Goal: Task Accomplishment & Management: Use online tool/utility

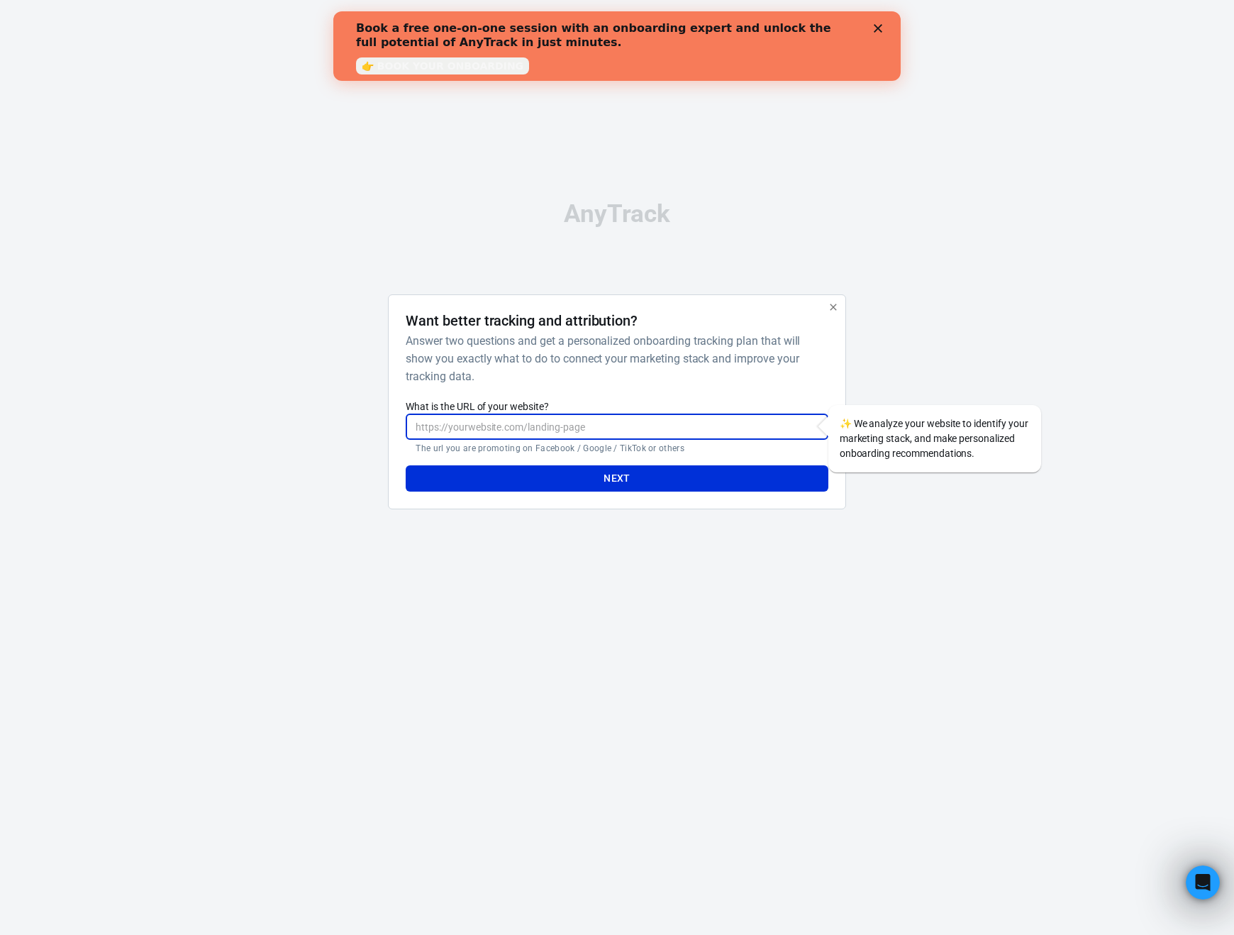
click at [524, 426] on input "What is the URL of your website?" at bounding box center [617, 427] width 422 height 26
drag, startPoint x: 590, startPoint y: 421, endPoint x: 592, endPoint y: 467, distance: 45.4
click at [592, 467] on form "What is the URL of your website? [URL][DOMAIN_NAME][PERSON_NAME] ​ The url you …" at bounding box center [617, 444] width 422 height 95
type input "[URL][DOMAIN_NAME]"
click at [759, 453] on p "The url you are promoting on Facebook / Google / TikTok or others" at bounding box center [617, 448] width 402 height 11
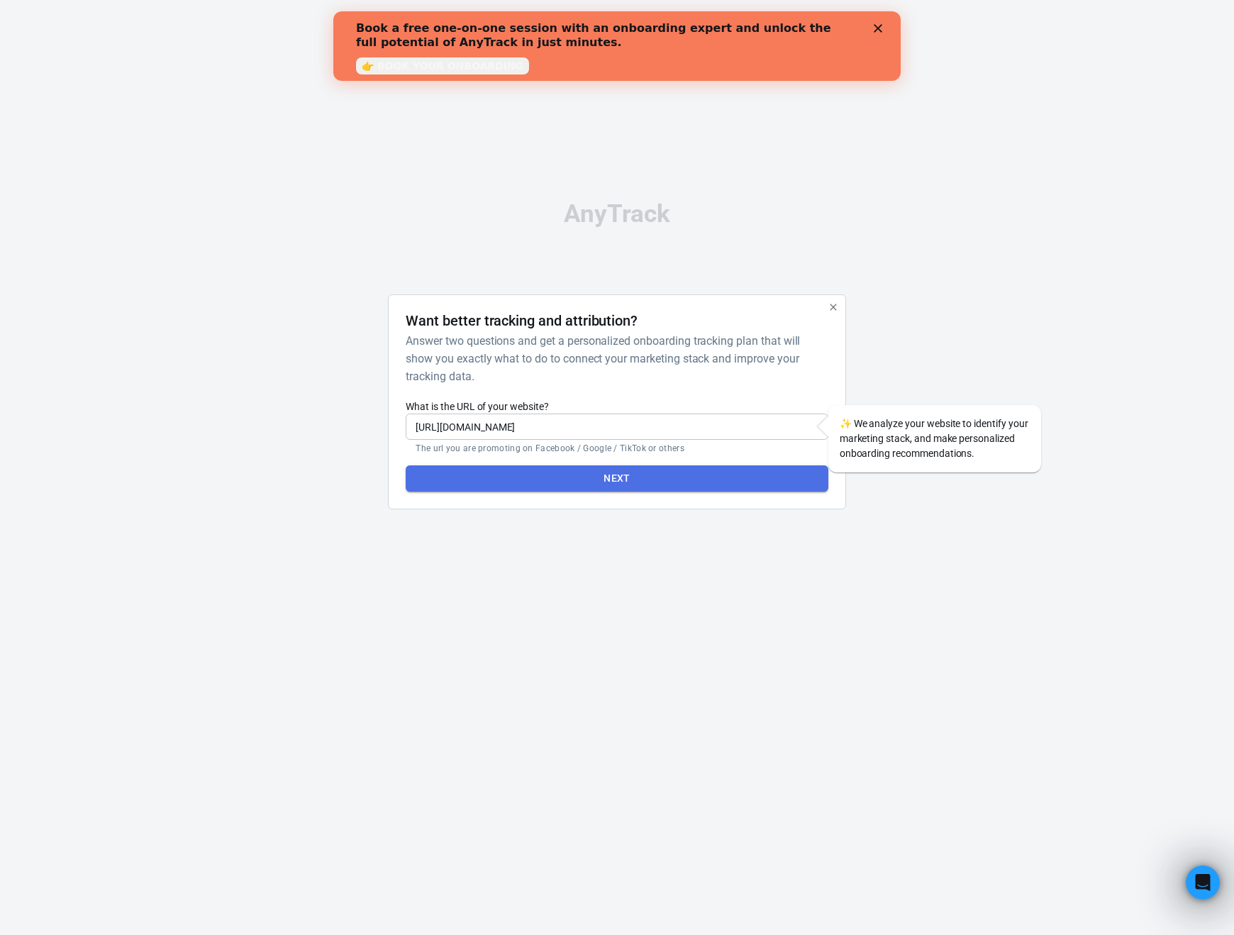
click at [742, 472] on button "Next" at bounding box center [617, 478] width 422 height 26
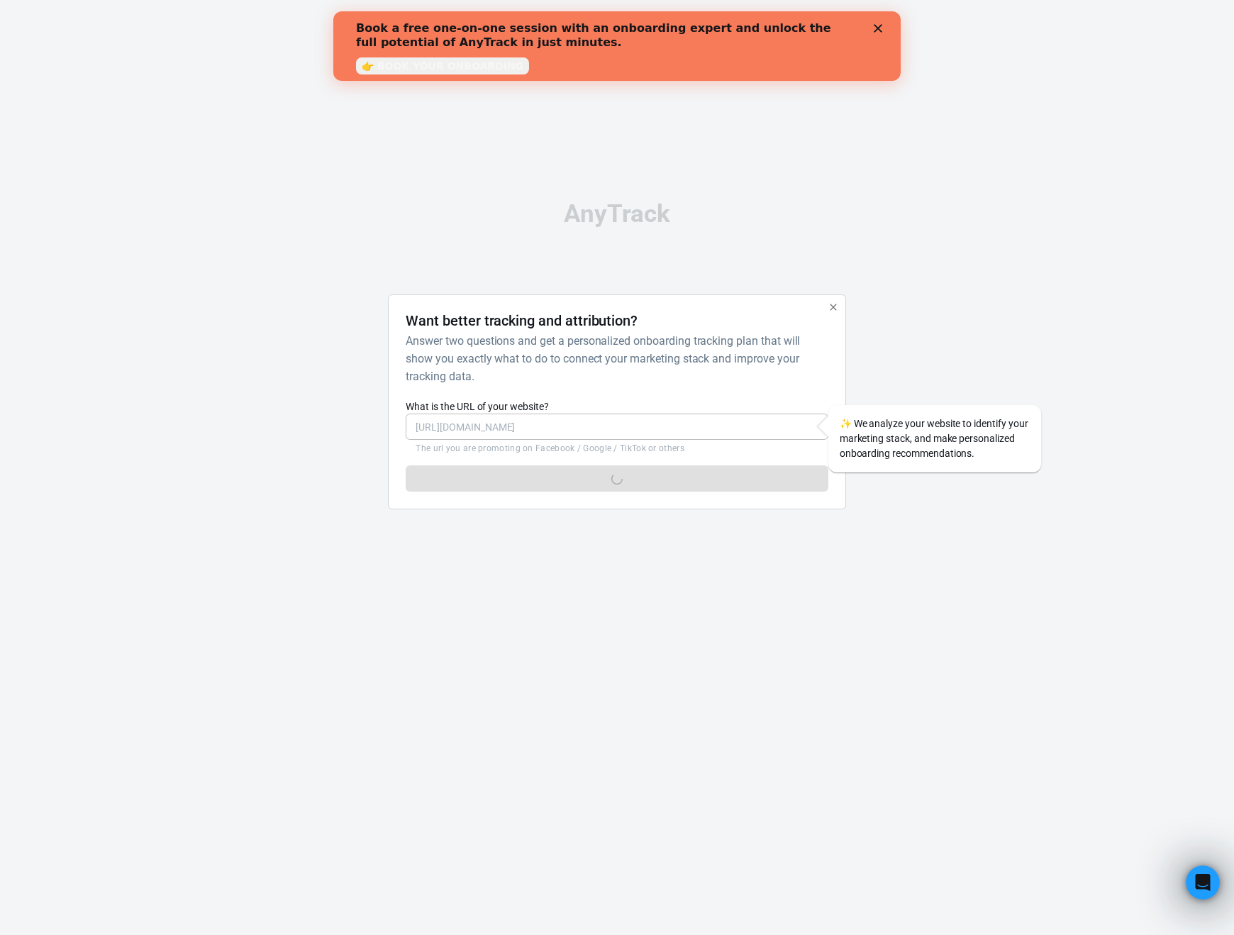
click at [876, 28] on icon "Close" at bounding box center [878, 28] width 9 height 9
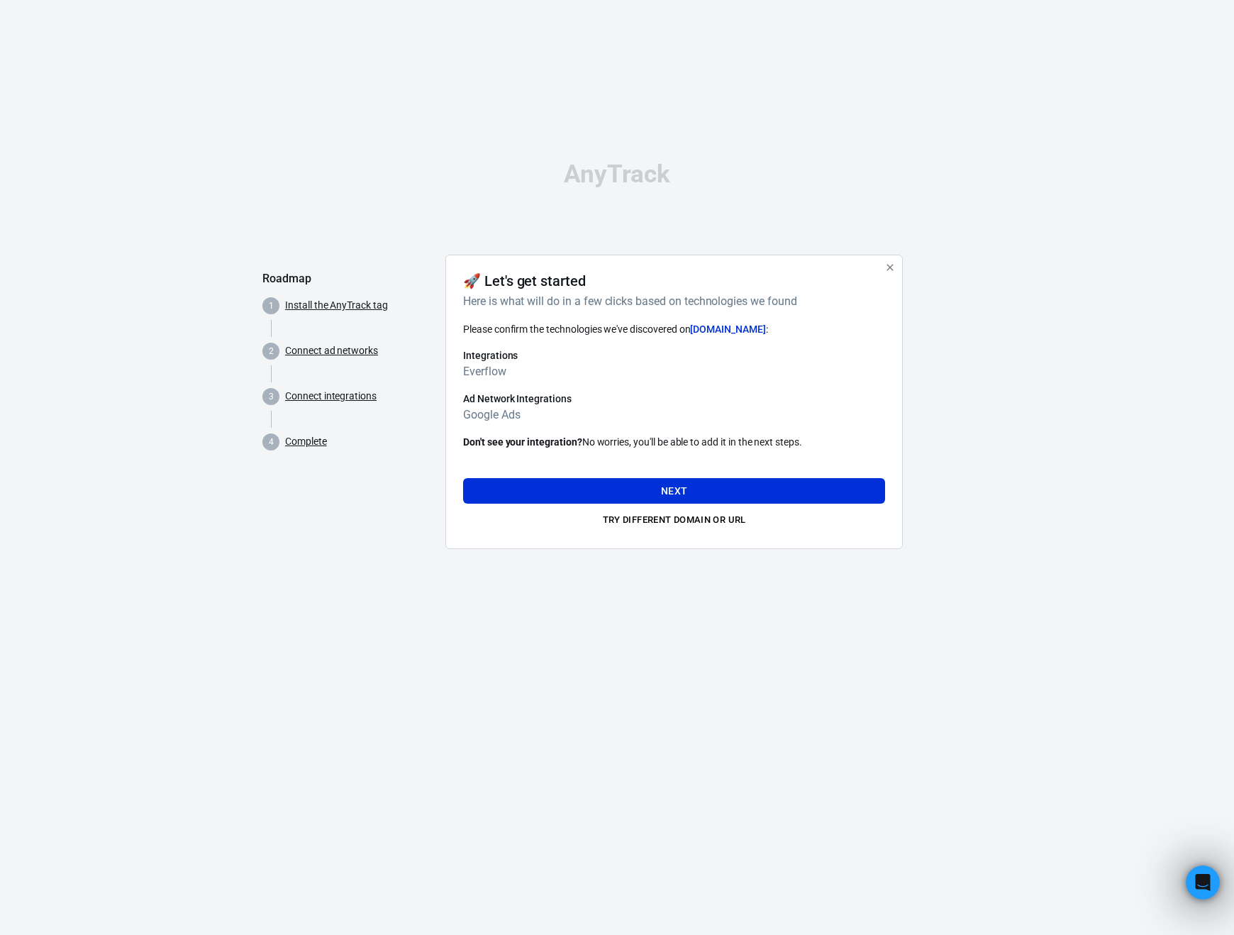
click at [490, 377] on h6 "Everflow" at bounding box center [674, 372] width 422 height 18
click at [645, 492] on button "Next" at bounding box center [674, 491] width 422 height 26
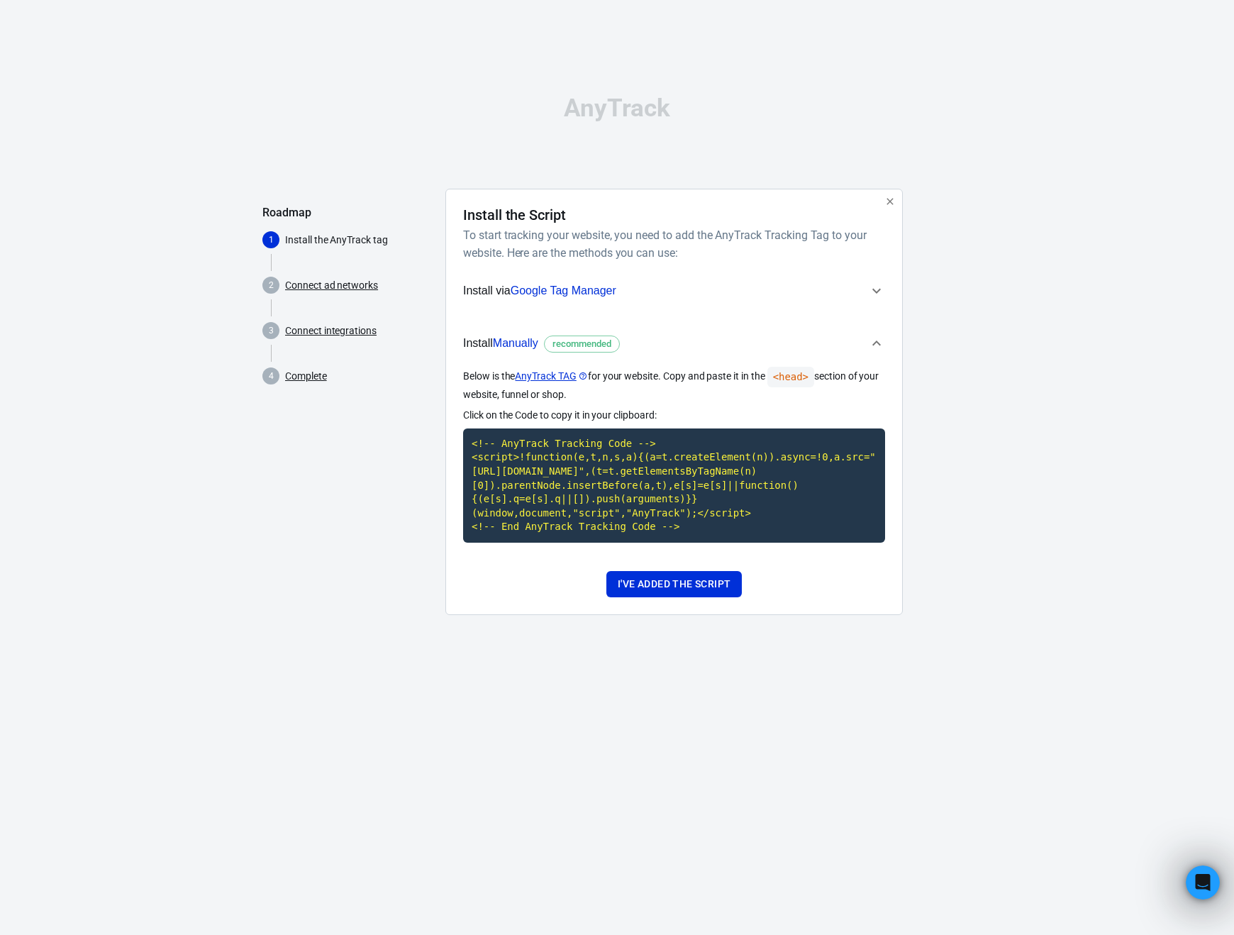
click at [691, 336] on span "Install Manually recommended" at bounding box center [665, 343] width 405 height 18
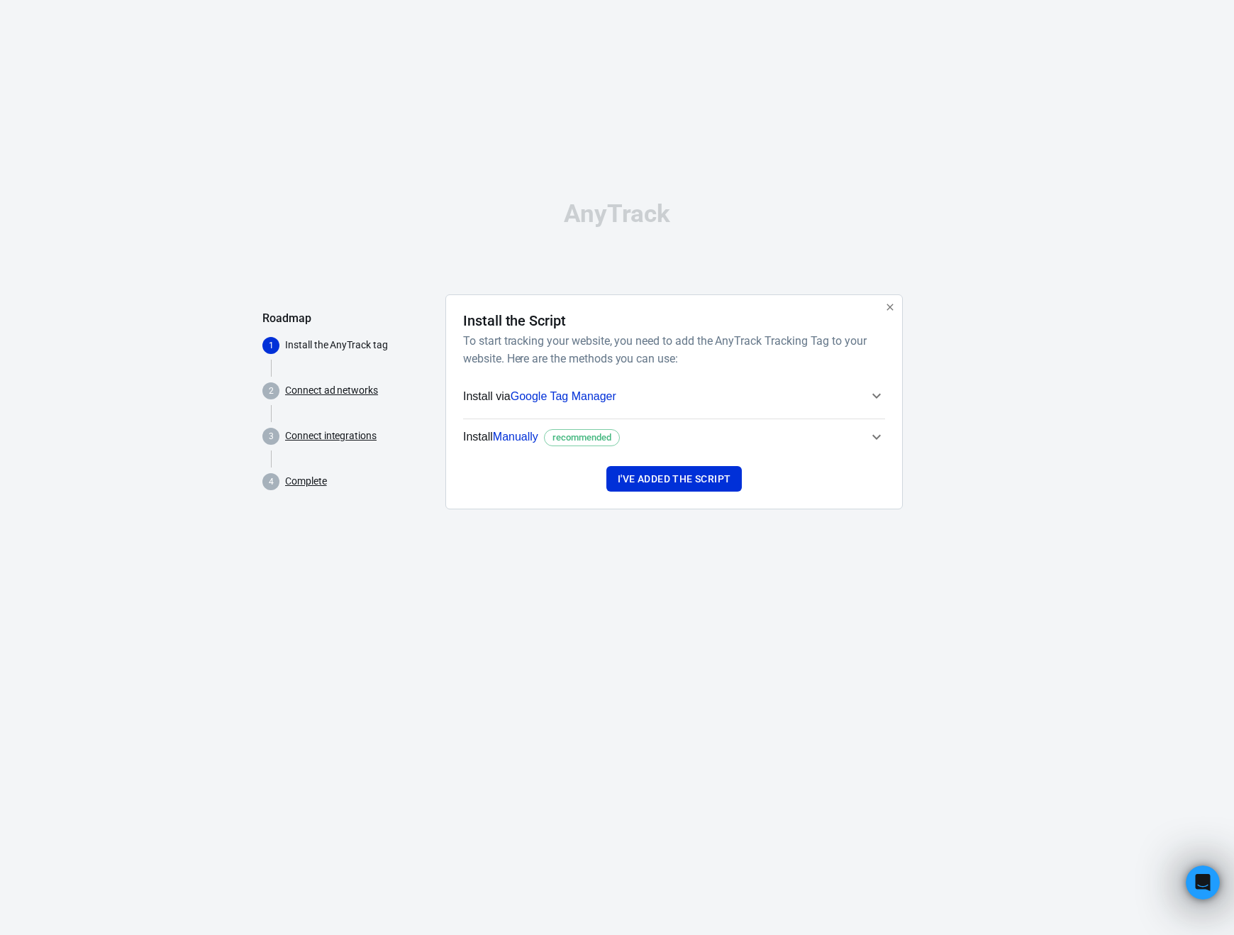
click at [493, 438] on span "Install Manually recommended" at bounding box center [541, 437] width 157 height 18
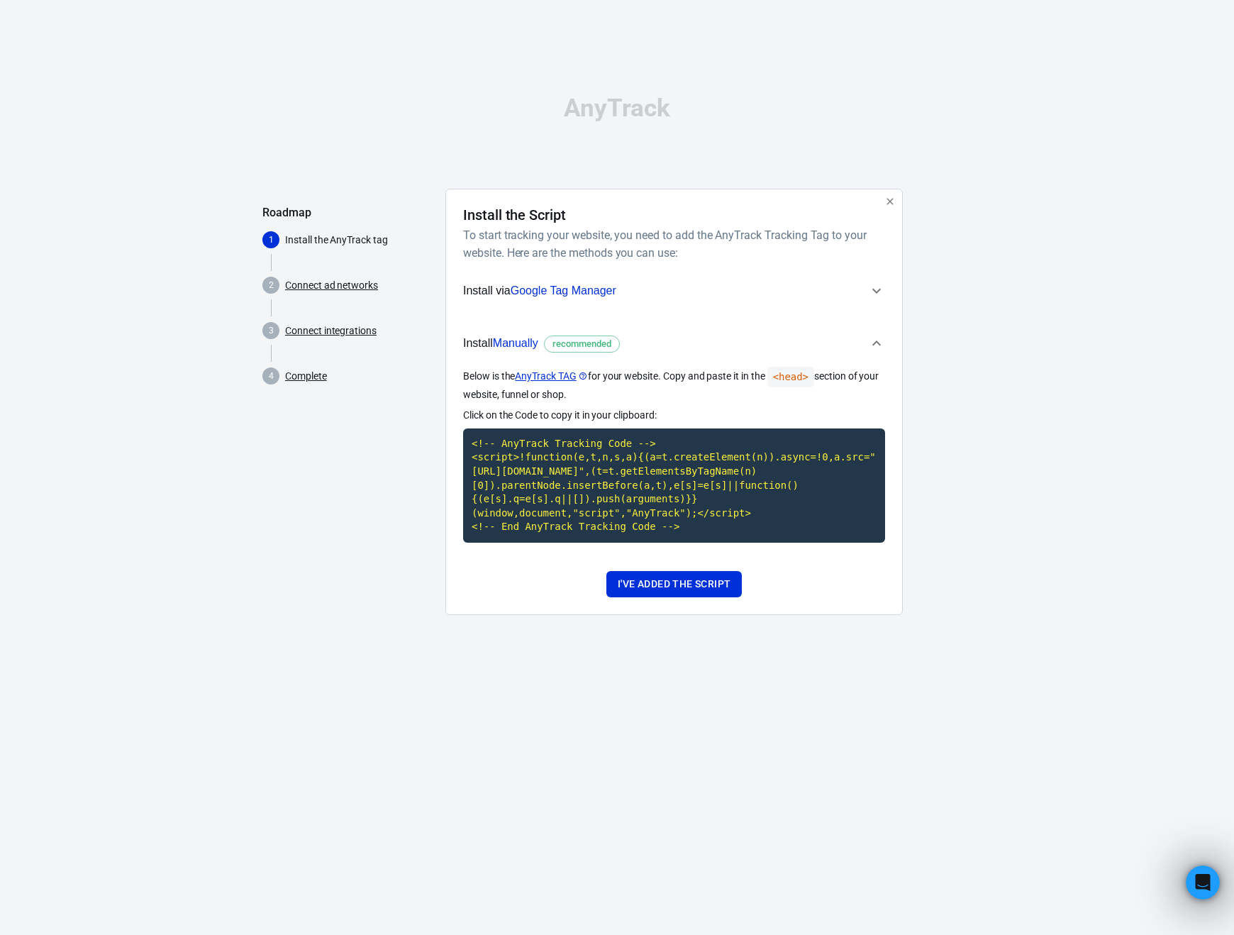
click at [880, 282] on icon "button" at bounding box center [876, 290] width 17 height 17
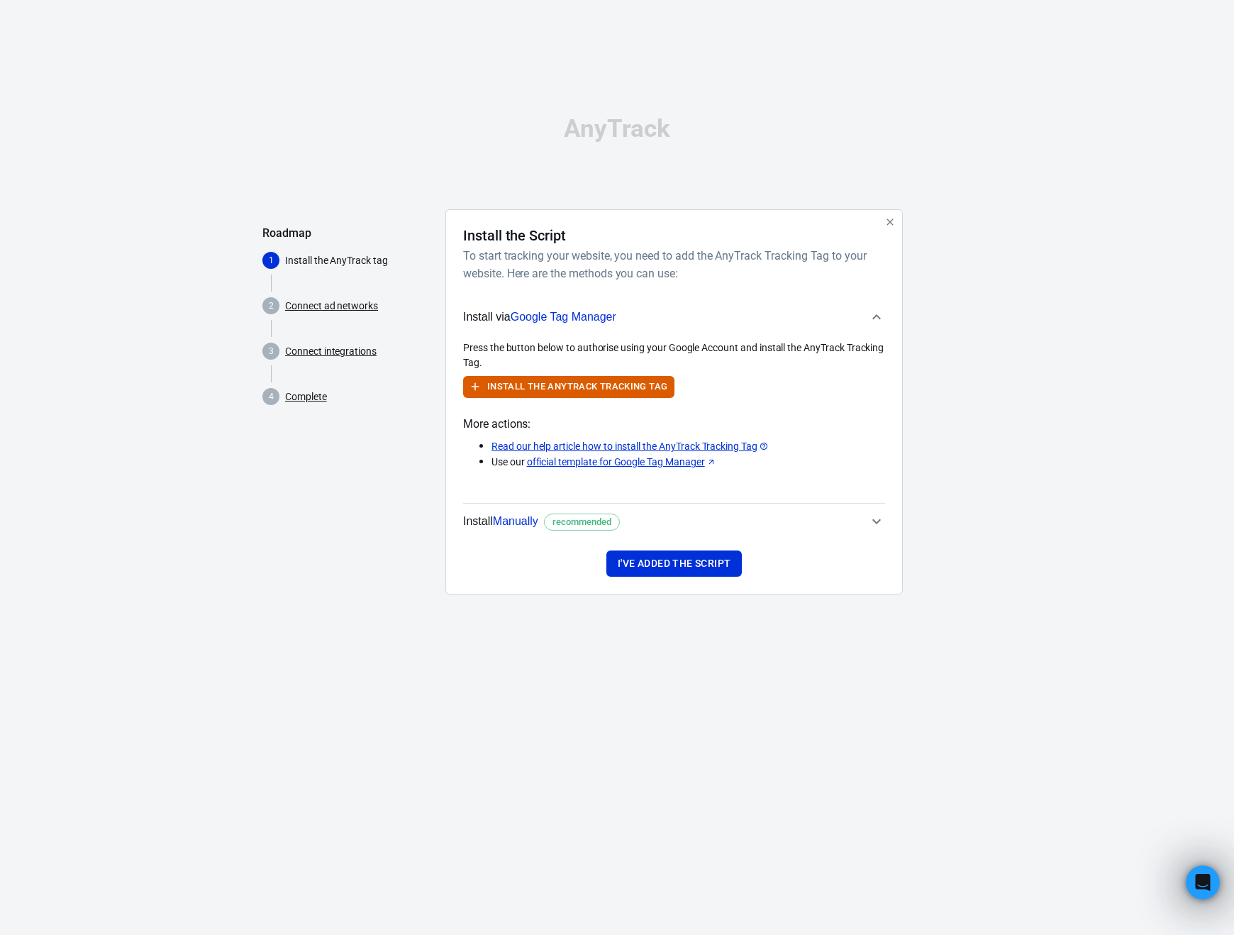
click at [554, 315] on span "Google Tag Manager" at bounding box center [564, 317] width 106 height 12
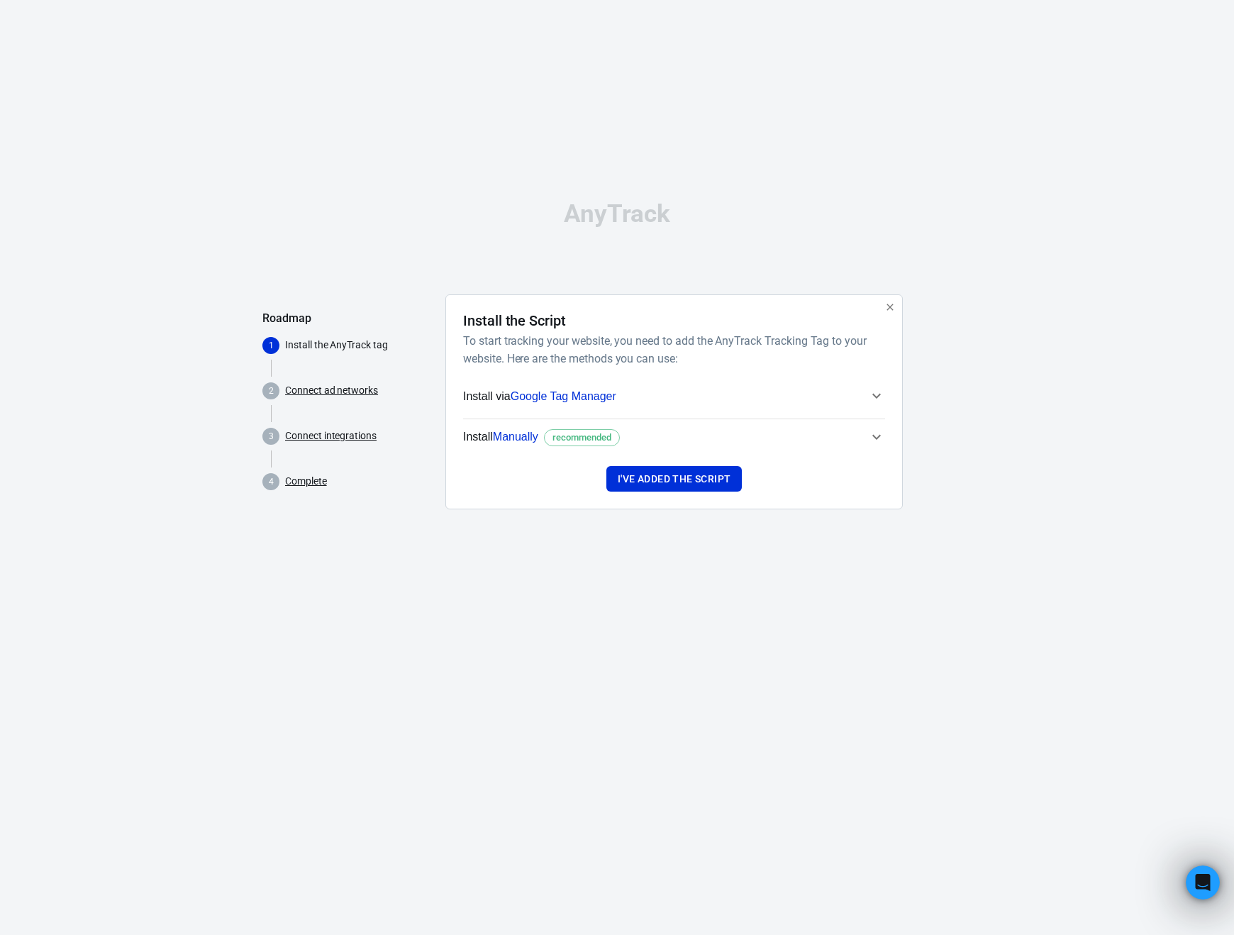
click at [576, 410] on button "Install via Google Tag Manager" at bounding box center [674, 396] width 422 height 35
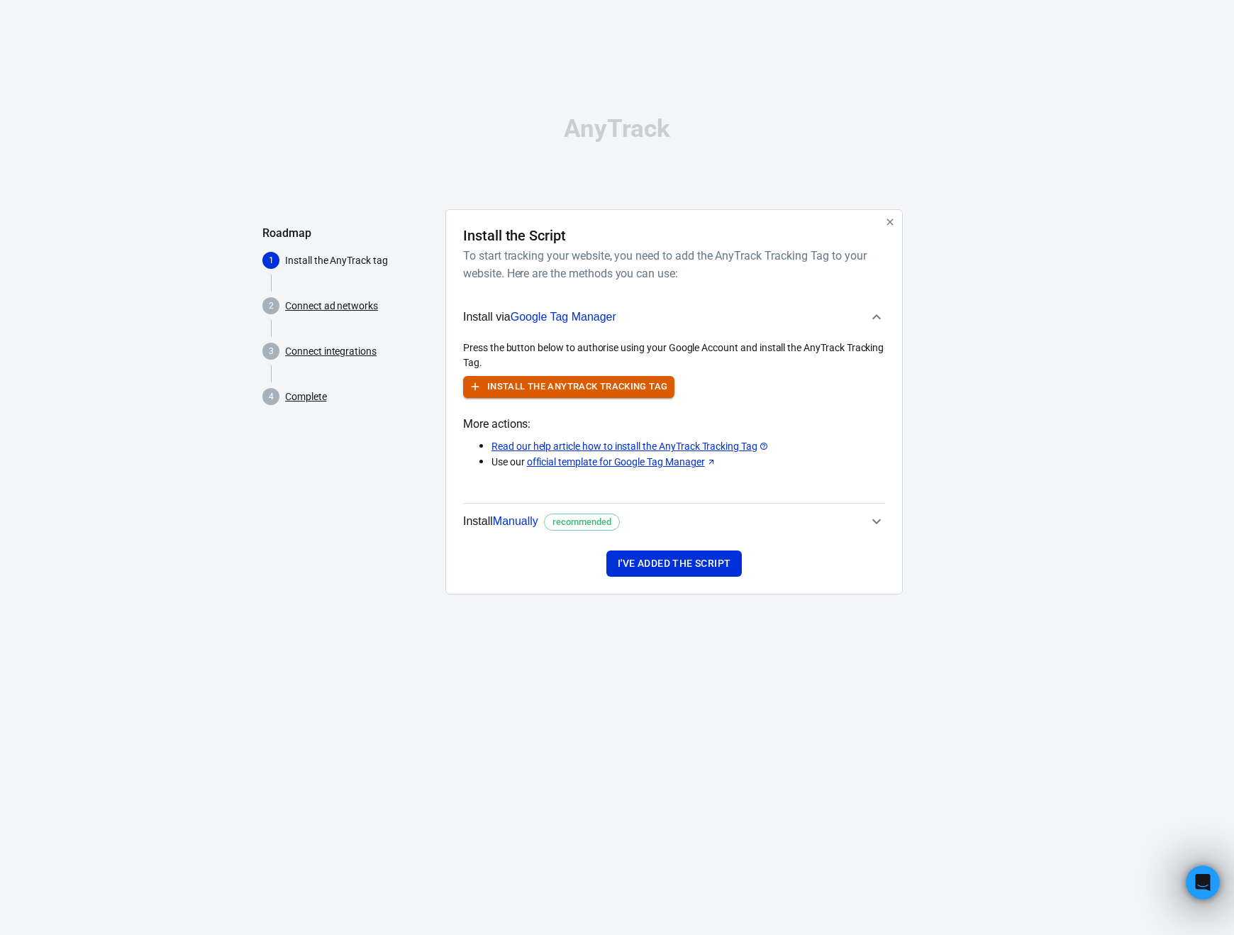
click at [557, 382] on button "Install the AnyTrack Tracking Tag" at bounding box center [568, 387] width 211 height 22
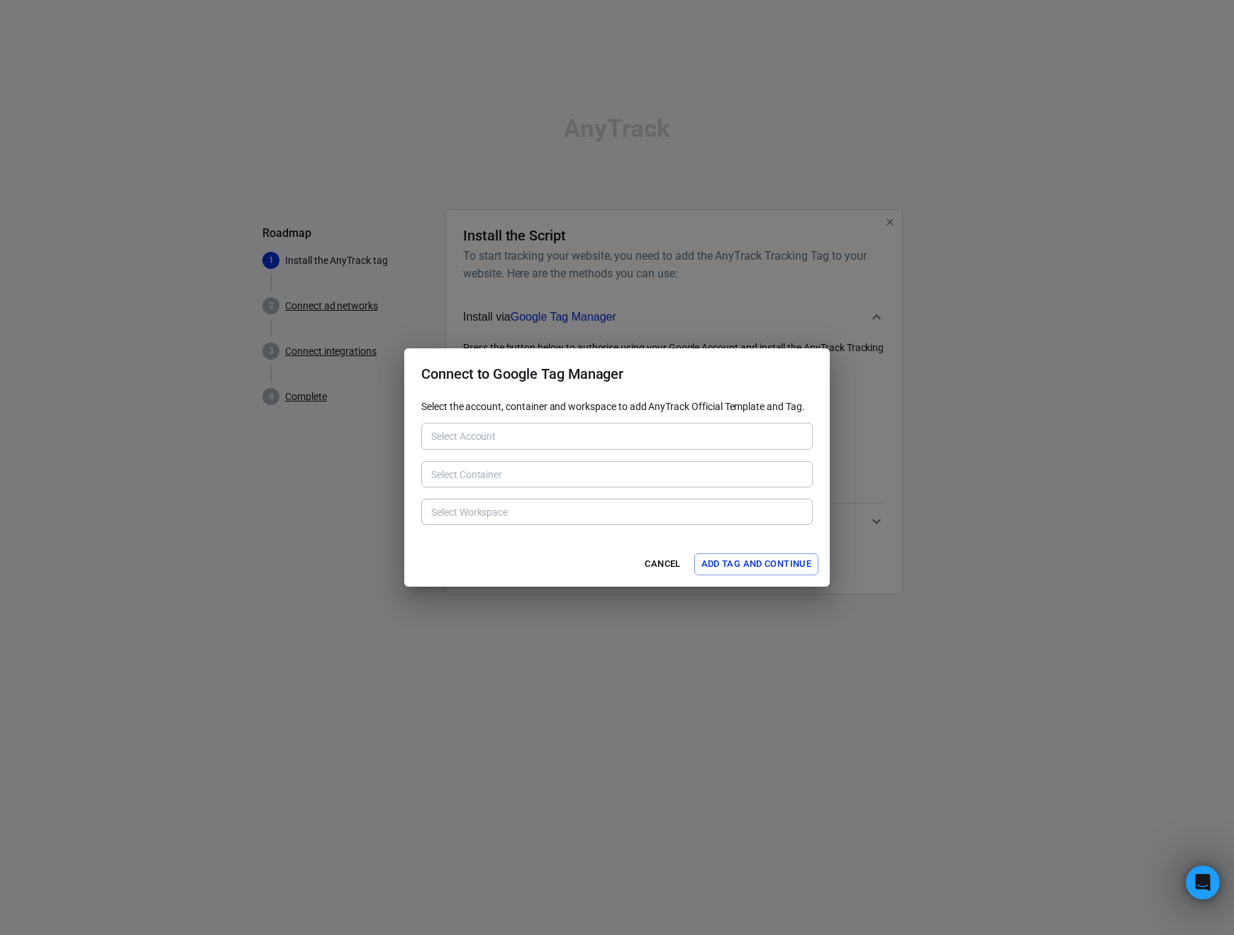
click at [467, 423] on div "Select Account" at bounding box center [617, 436] width 392 height 26
click at [663, 563] on button "Cancel" at bounding box center [663, 564] width 45 height 22
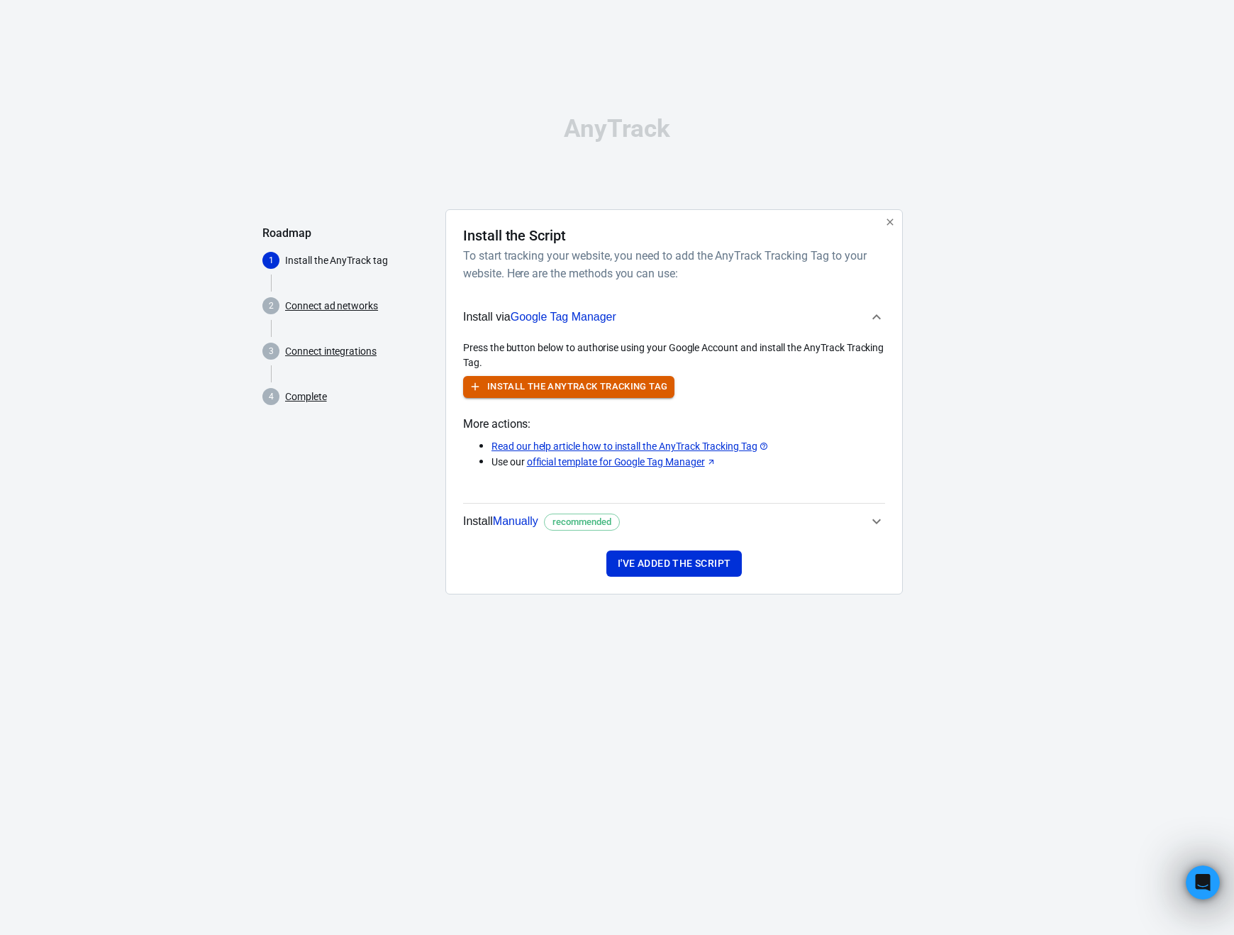
click at [584, 380] on button "Install the AnyTrack Tracking Tag" at bounding box center [568, 387] width 211 height 22
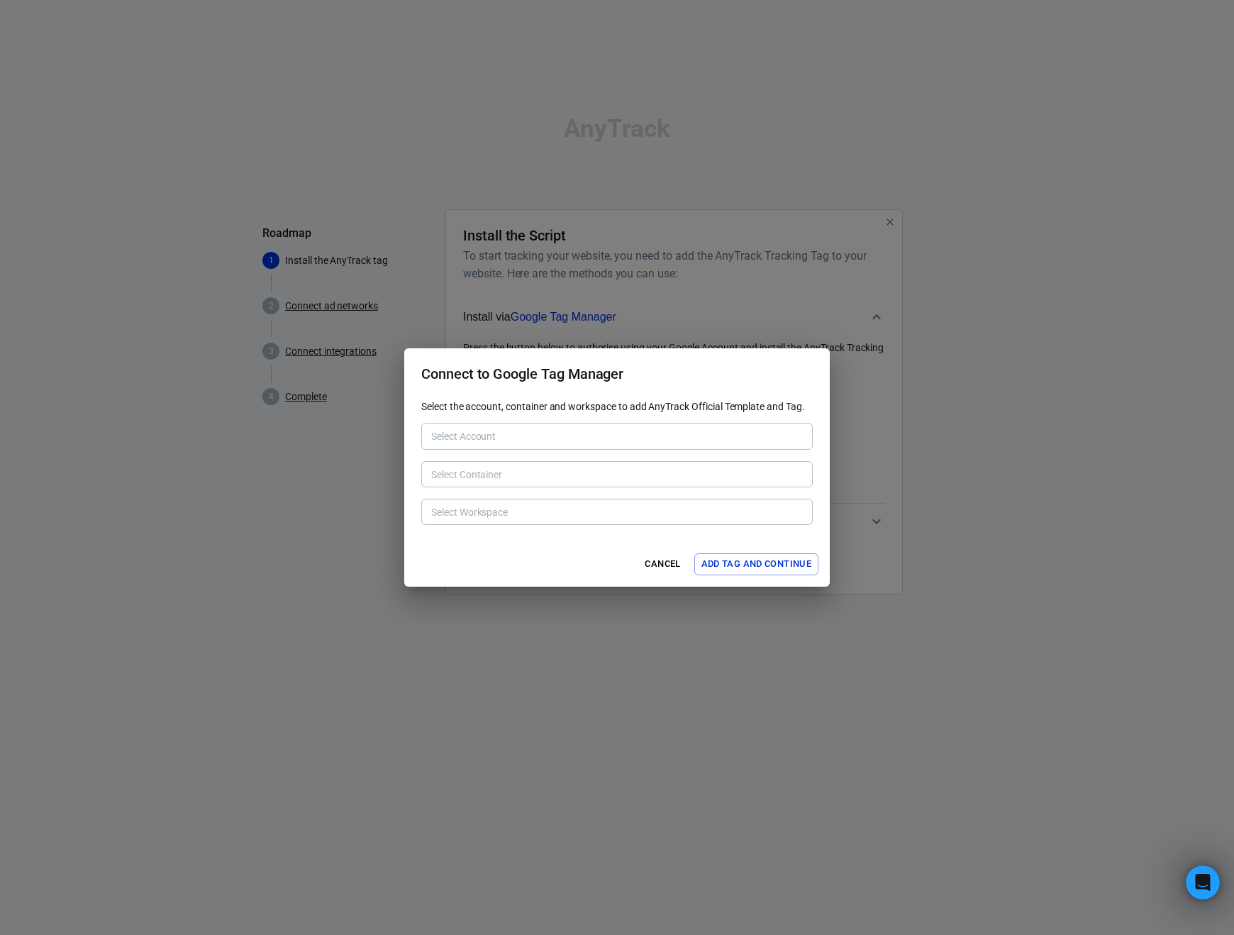
click at [534, 424] on div "Select Account" at bounding box center [617, 436] width 392 height 26
click at [660, 564] on button "Cancel" at bounding box center [663, 564] width 45 height 22
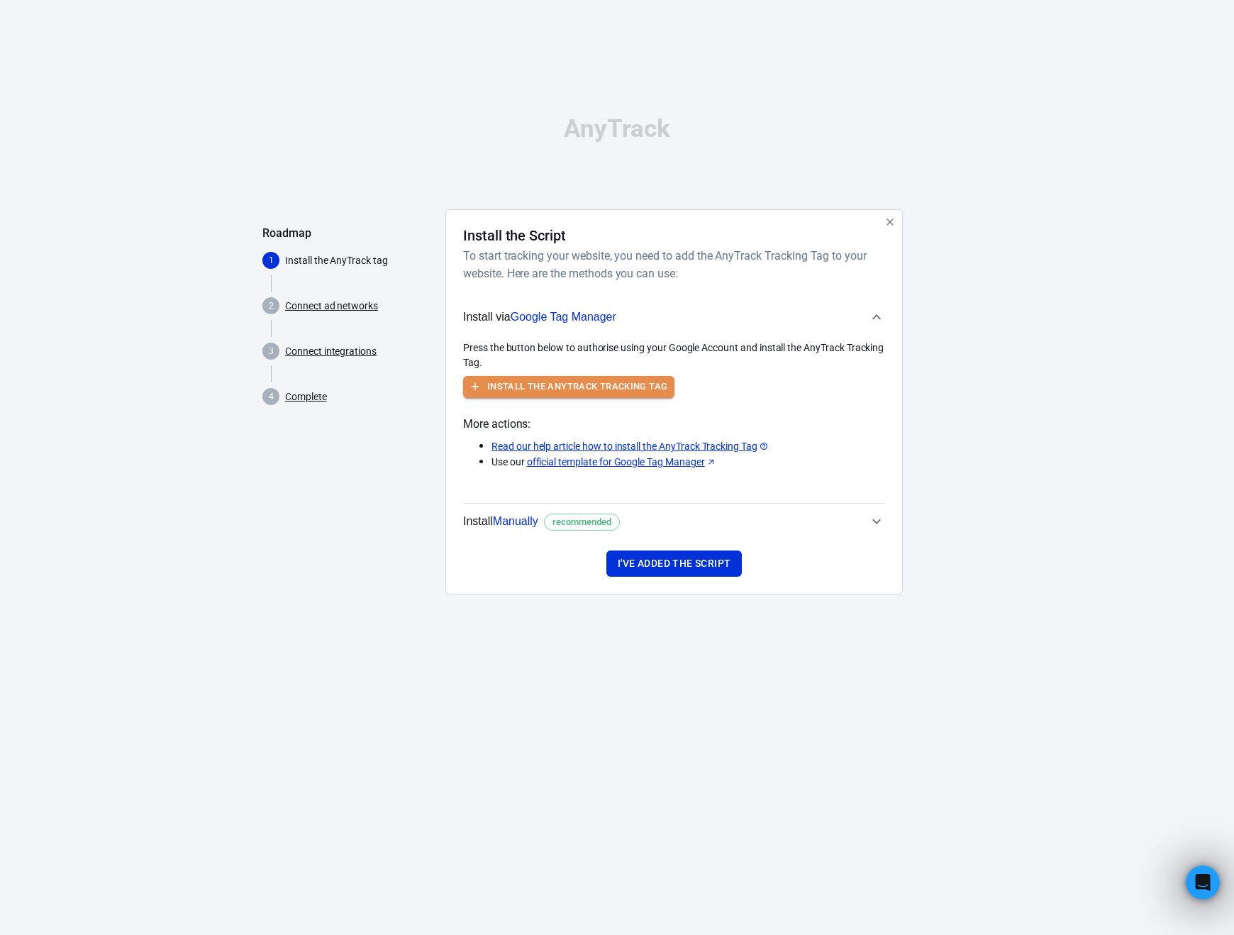
click at [623, 387] on button "Install the AnyTrack Tracking Tag" at bounding box center [568, 387] width 211 height 22
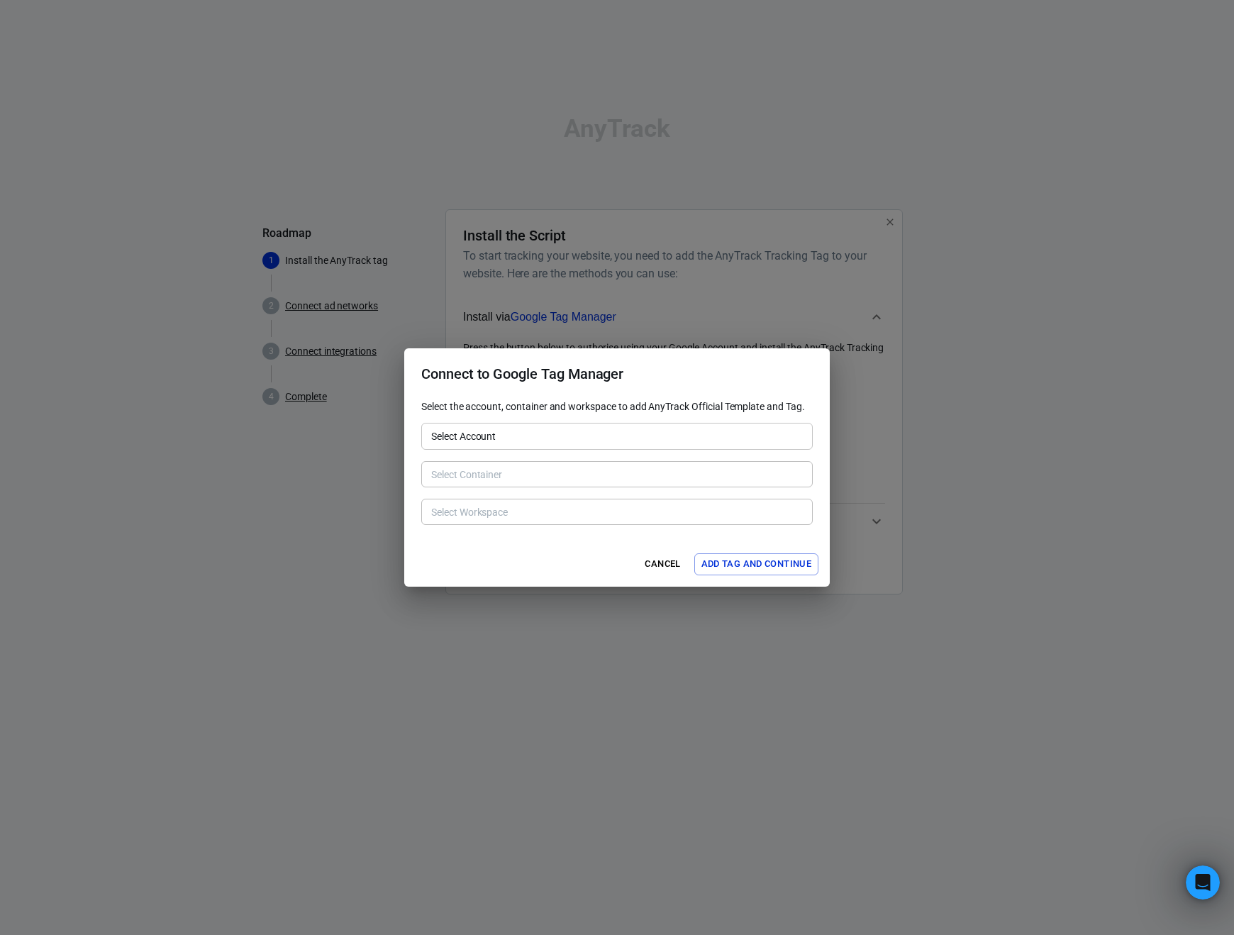
click at [505, 436] on input "Select Account" at bounding box center [616, 436] width 381 height 18
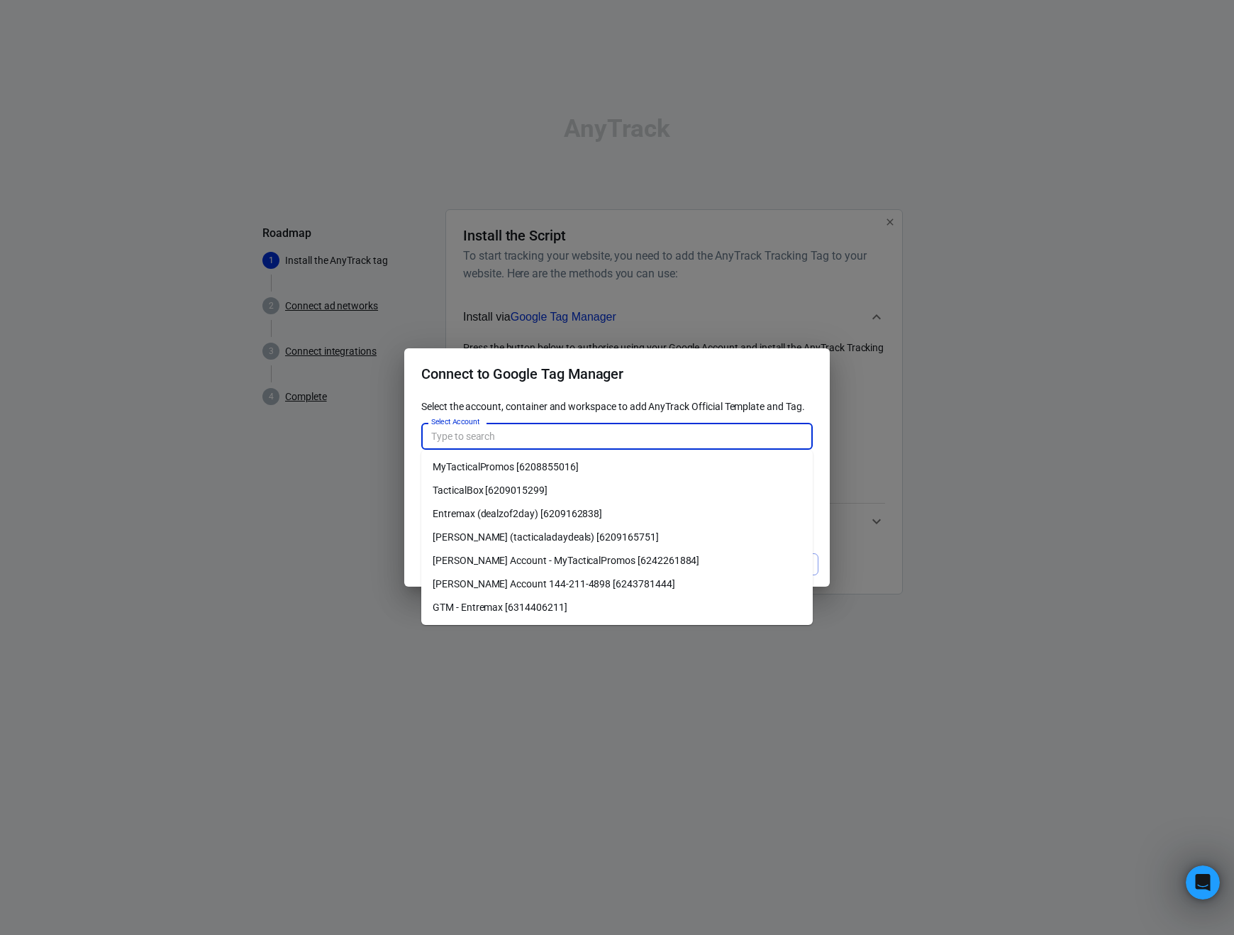
click at [494, 603] on li "GTM - Entremax [6314406211]" at bounding box center [617, 607] width 392 height 23
type input "GTM - Entremax [6314406211]"
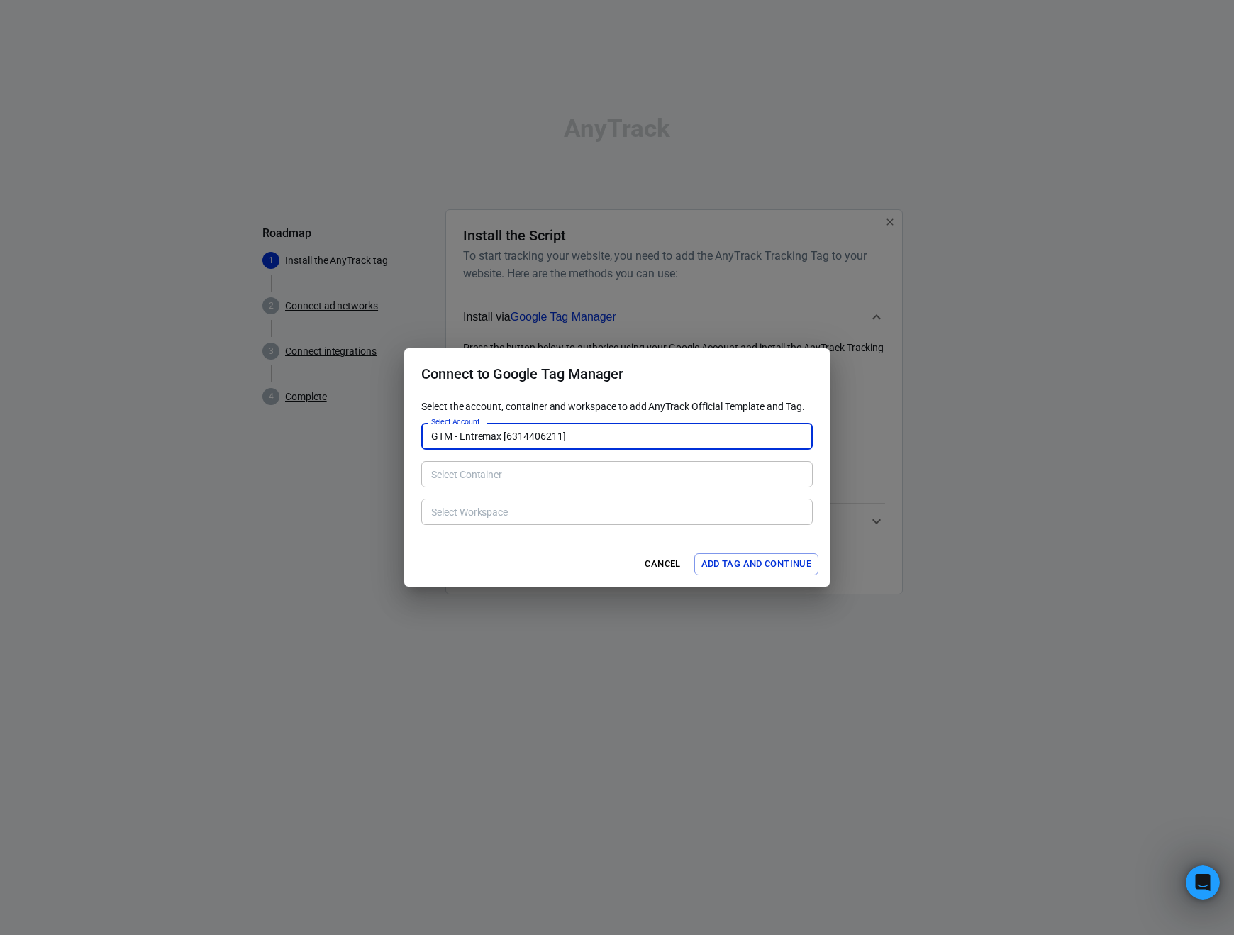
type input "[PERSON_NAME] - Entremax [230747920]"
type input "Default Workspace [2]"
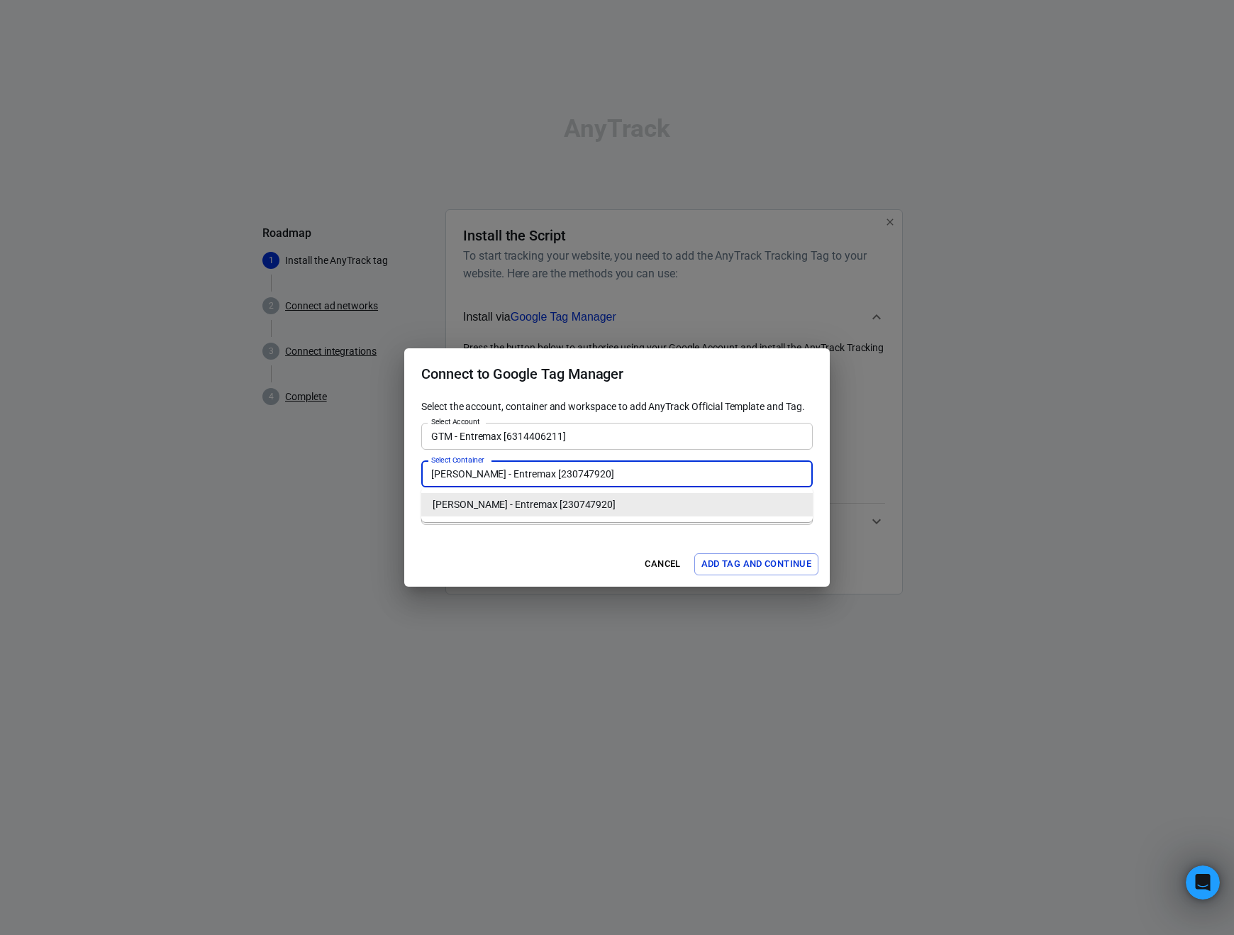
click at [529, 465] on input "[PERSON_NAME] - Entremax [230747920]" at bounding box center [616, 474] width 381 height 18
click at [538, 541] on div "Select the account, container and workspace to add AnyTrack Official Template a…" at bounding box center [617, 470] width 426 height 142
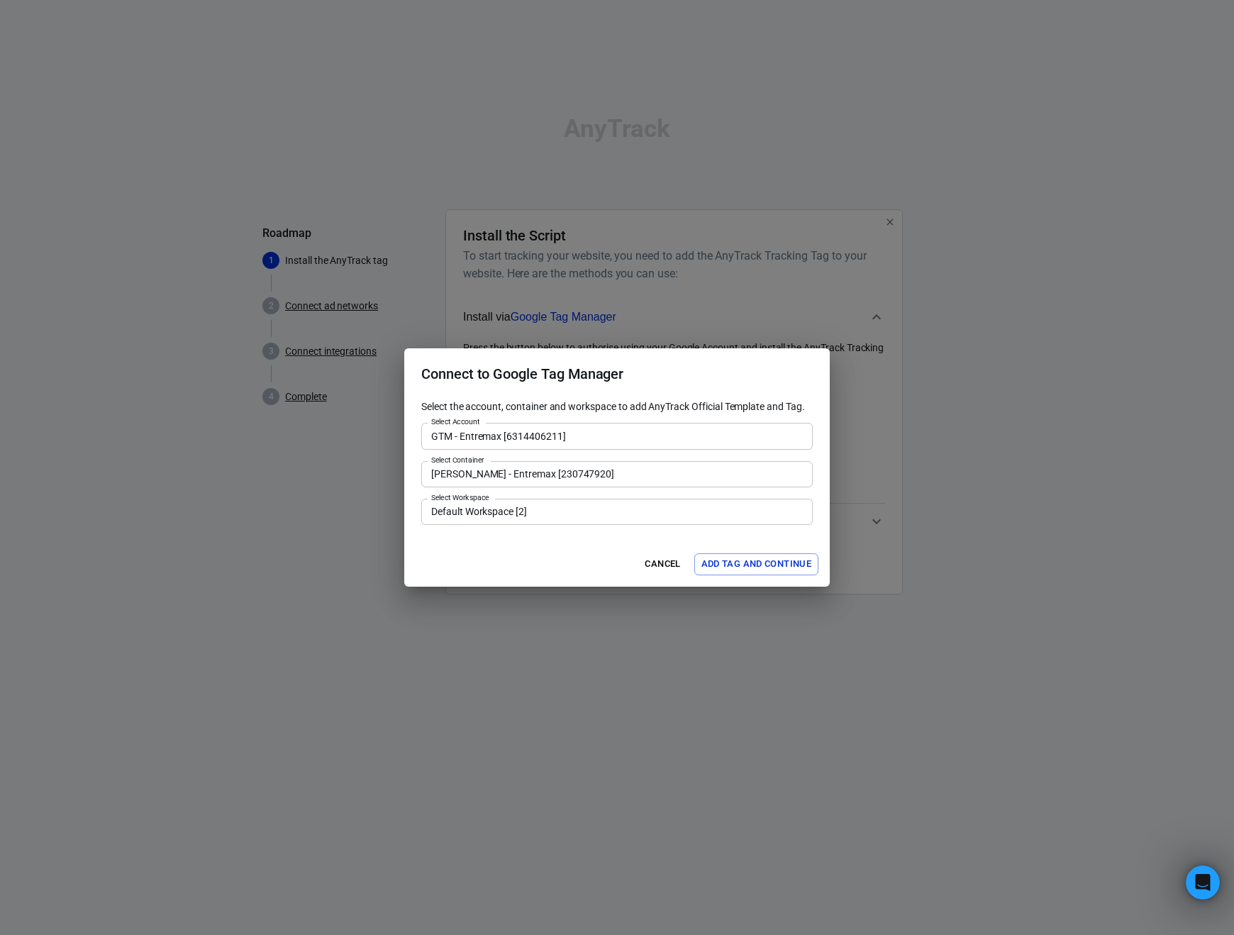
click at [737, 559] on button "Add Tag and Continue" at bounding box center [757, 564] width 124 height 22
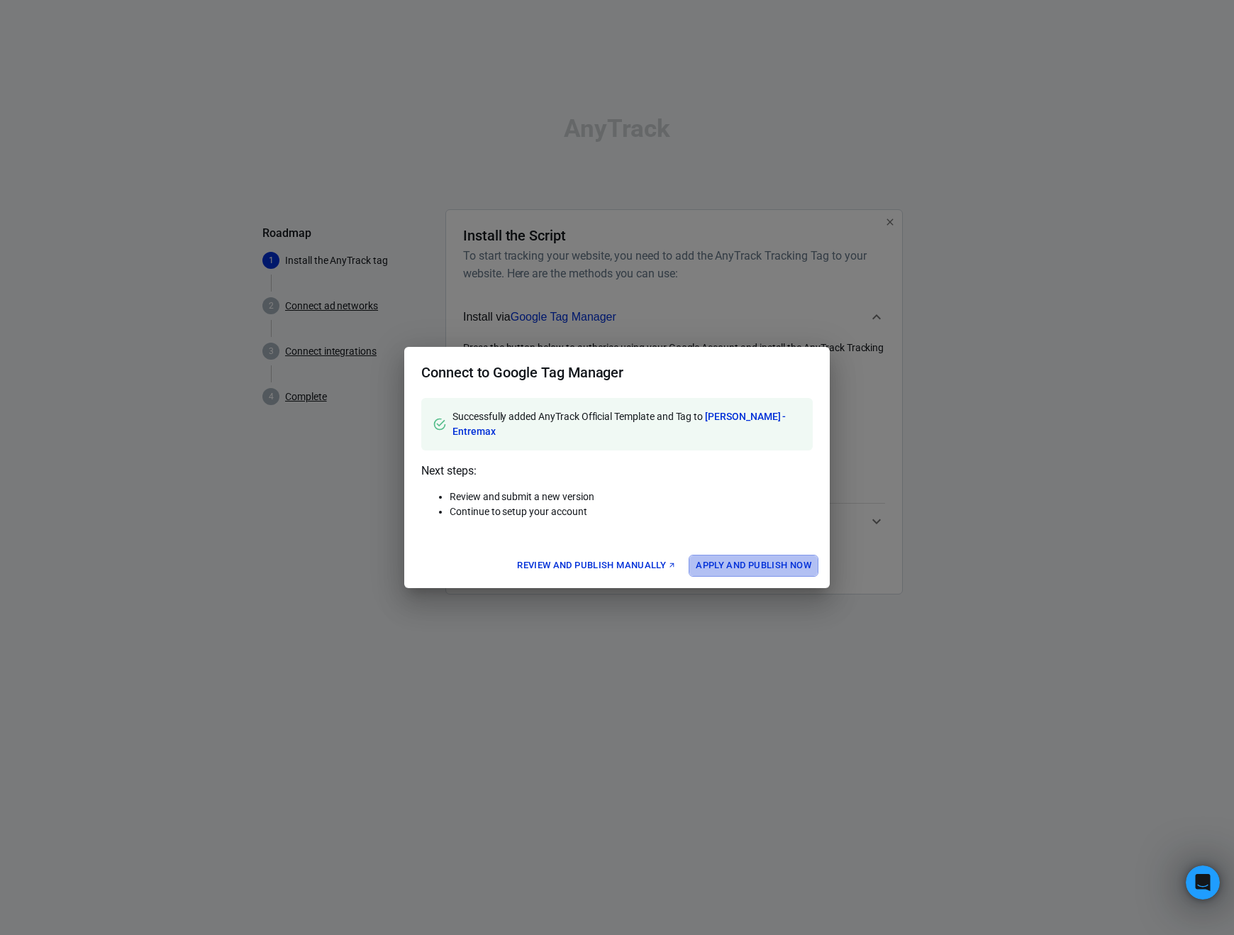
click at [763, 558] on button "Apply and Publish Now" at bounding box center [754, 566] width 130 height 22
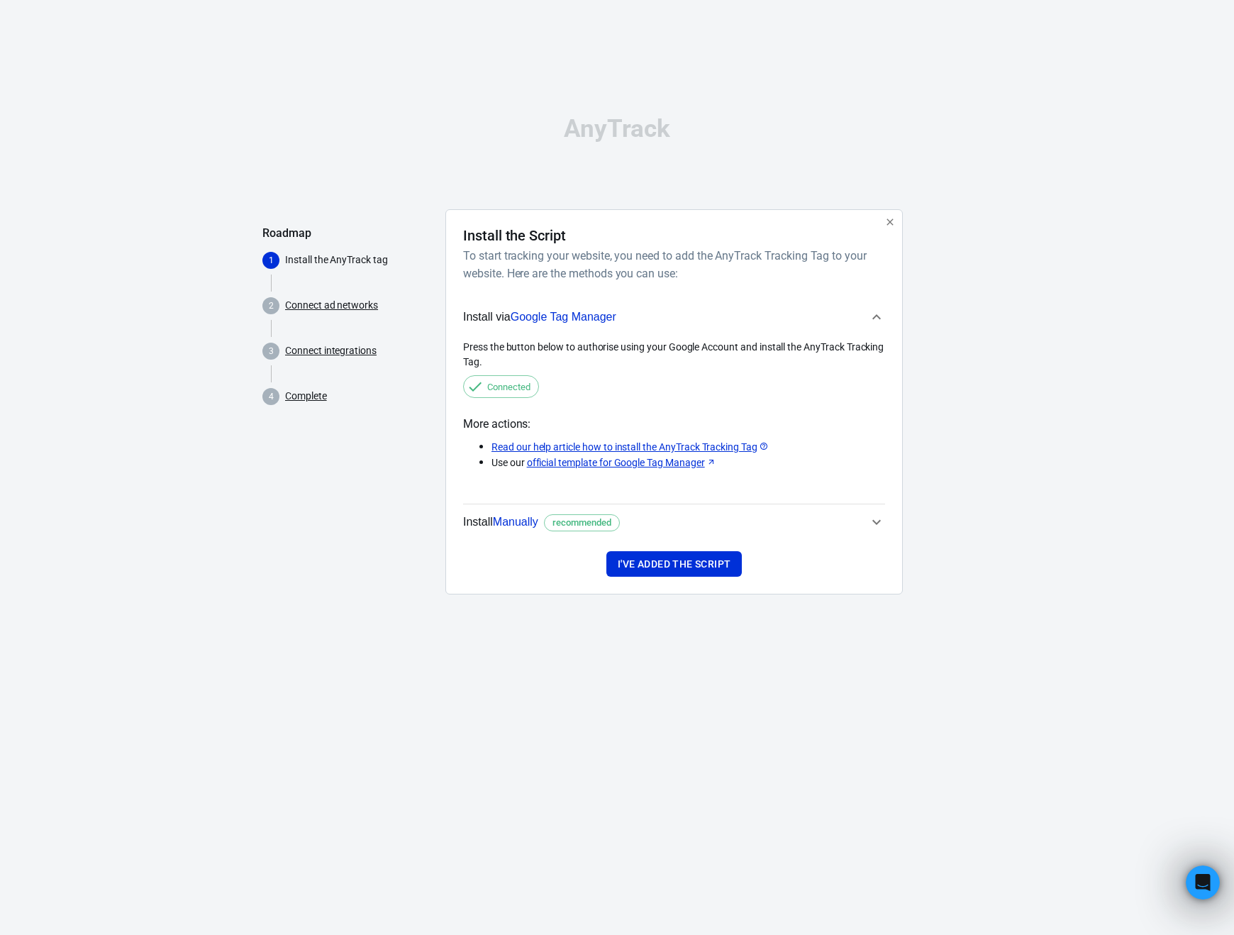
click at [529, 360] on div "Press the button below to authorise using your Google Account and install the A…" at bounding box center [674, 355] width 422 height 30
click at [679, 555] on button "I've added the script" at bounding box center [675, 564] width 136 height 26
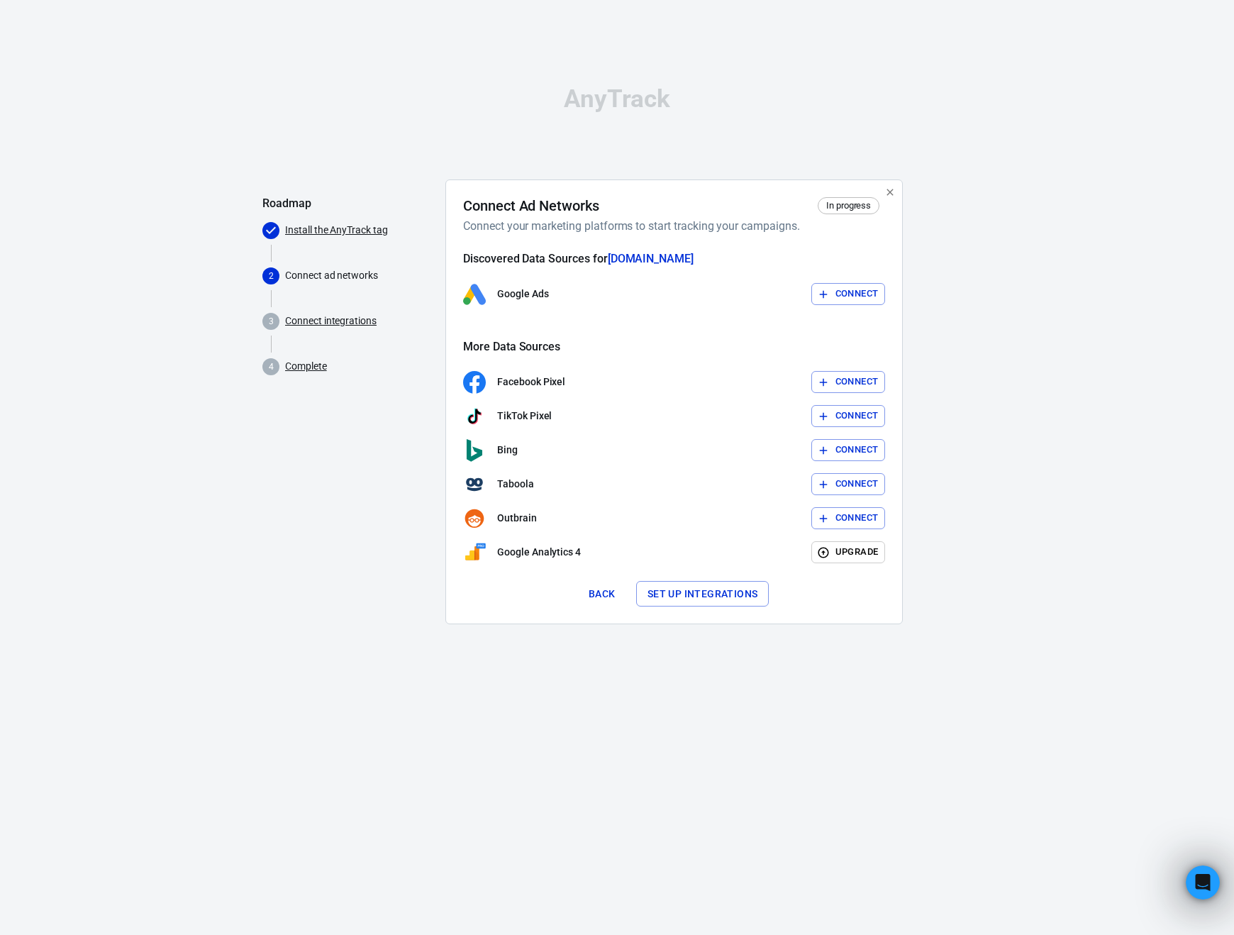
click at [861, 300] on button "Connect" at bounding box center [849, 294] width 74 height 22
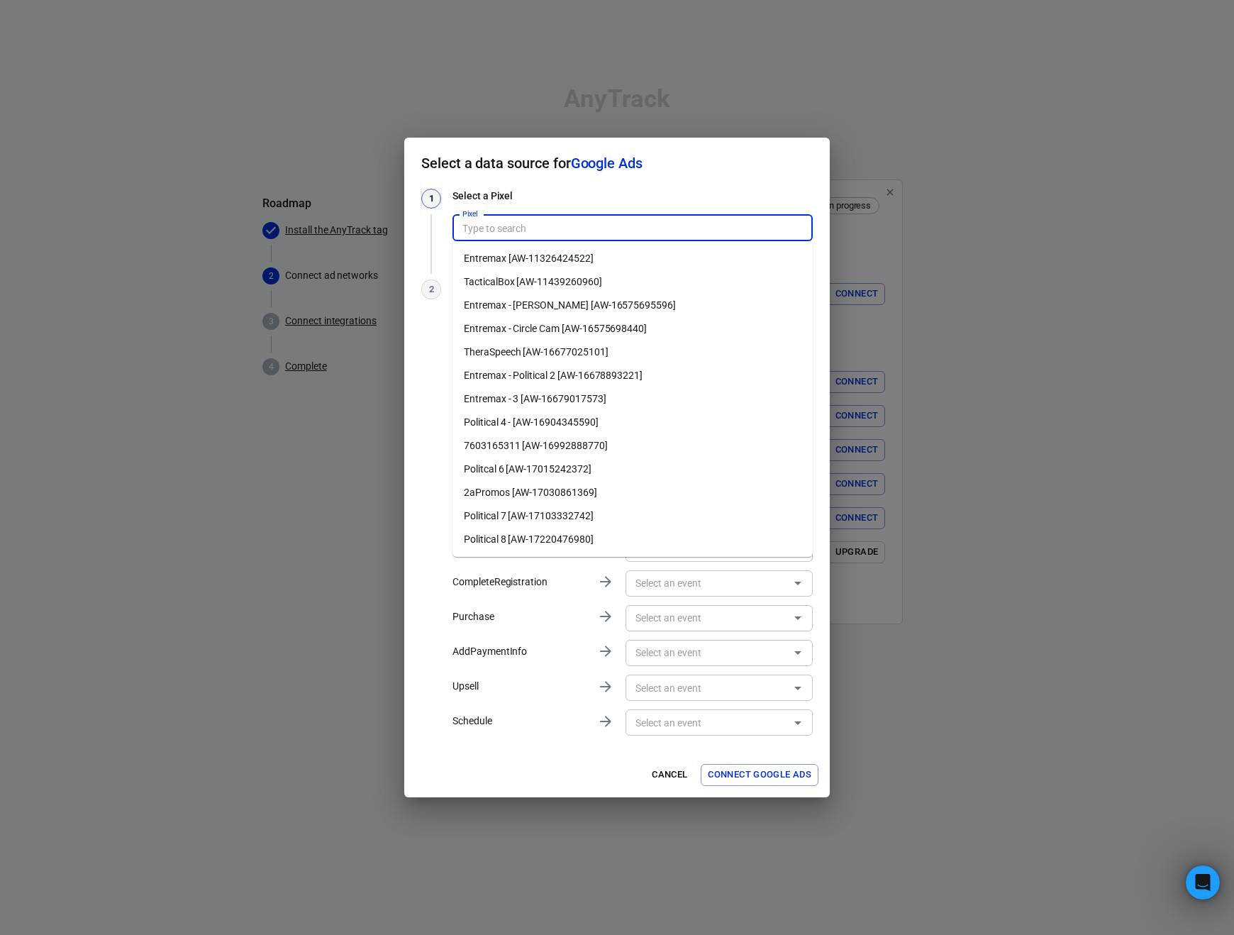
click at [535, 226] on input "Pixel" at bounding box center [632, 228] width 350 height 18
click at [545, 469] on li "Politcal 6 [AW-17015242372]" at bounding box center [633, 469] width 360 height 23
type input "Politcal 6 [AW-17015242372]"
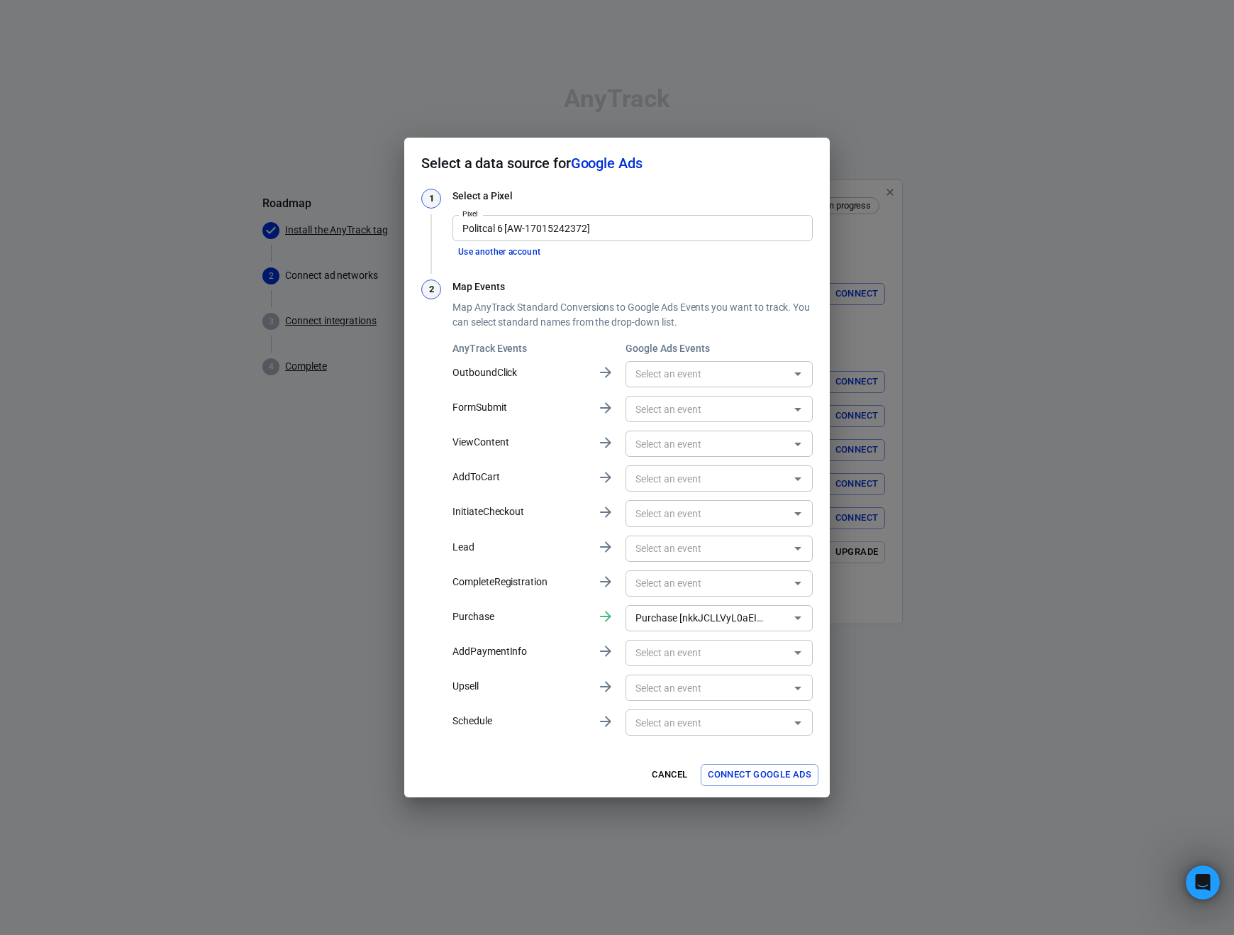
click at [575, 262] on div "1 Select a Pixel Pixel Politcal 6 [AW-17015242372] Pixel Use another account 2 …" at bounding box center [617, 464] width 392 height 550
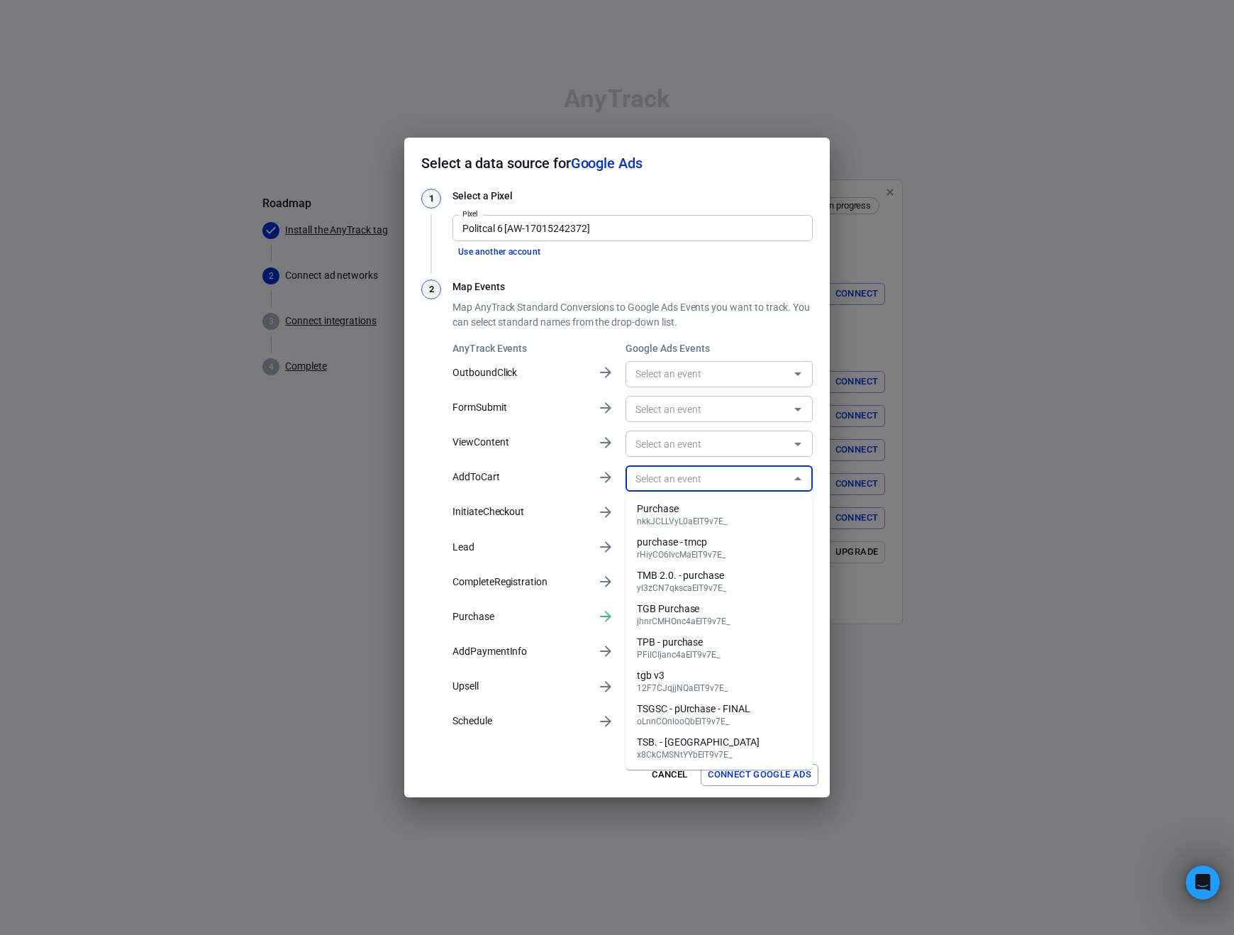
click at [745, 470] on input "text" at bounding box center [707, 479] width 155 height 18
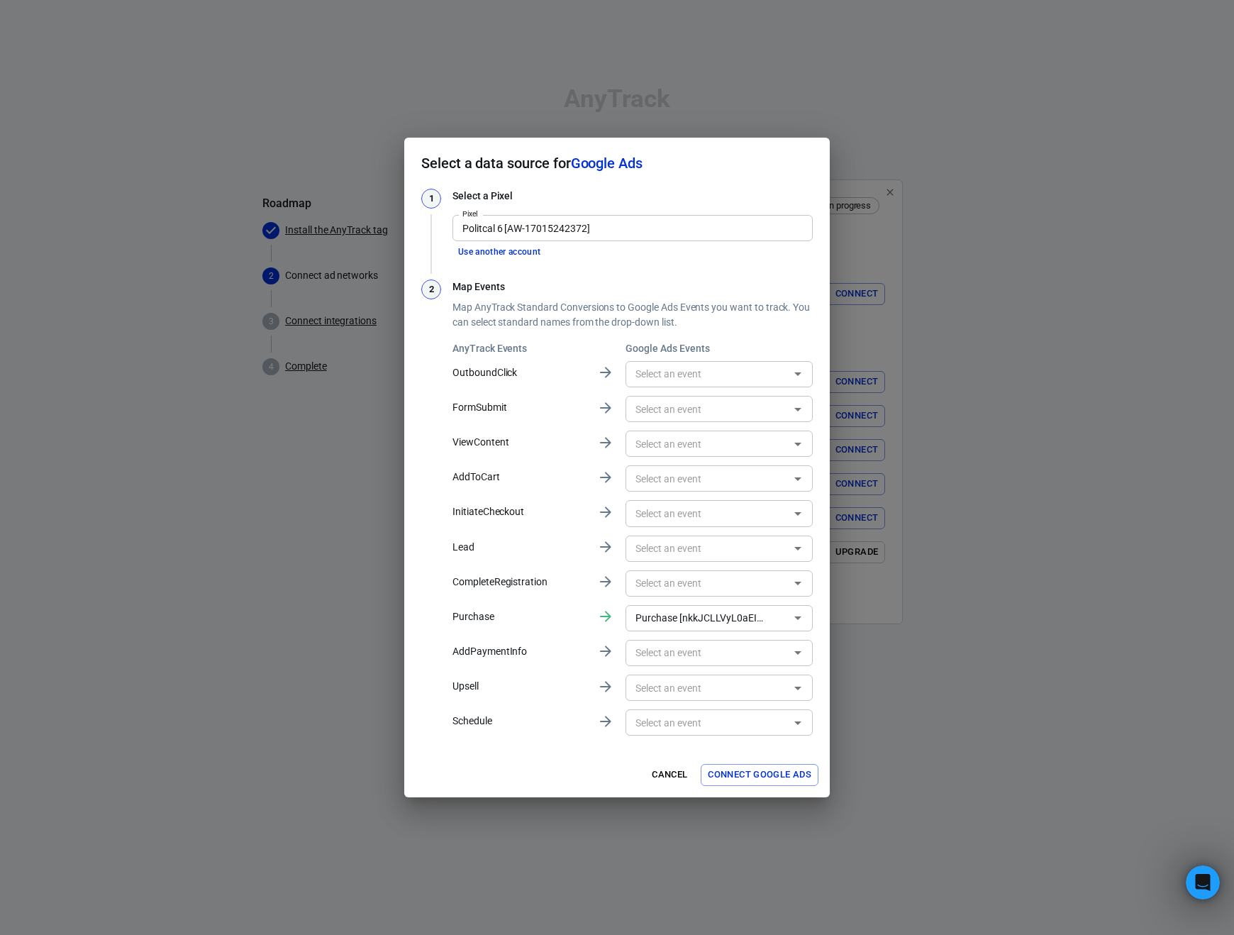
click at [431, 467] on div "2" at bounding box center [431, 509] width 20 height 459
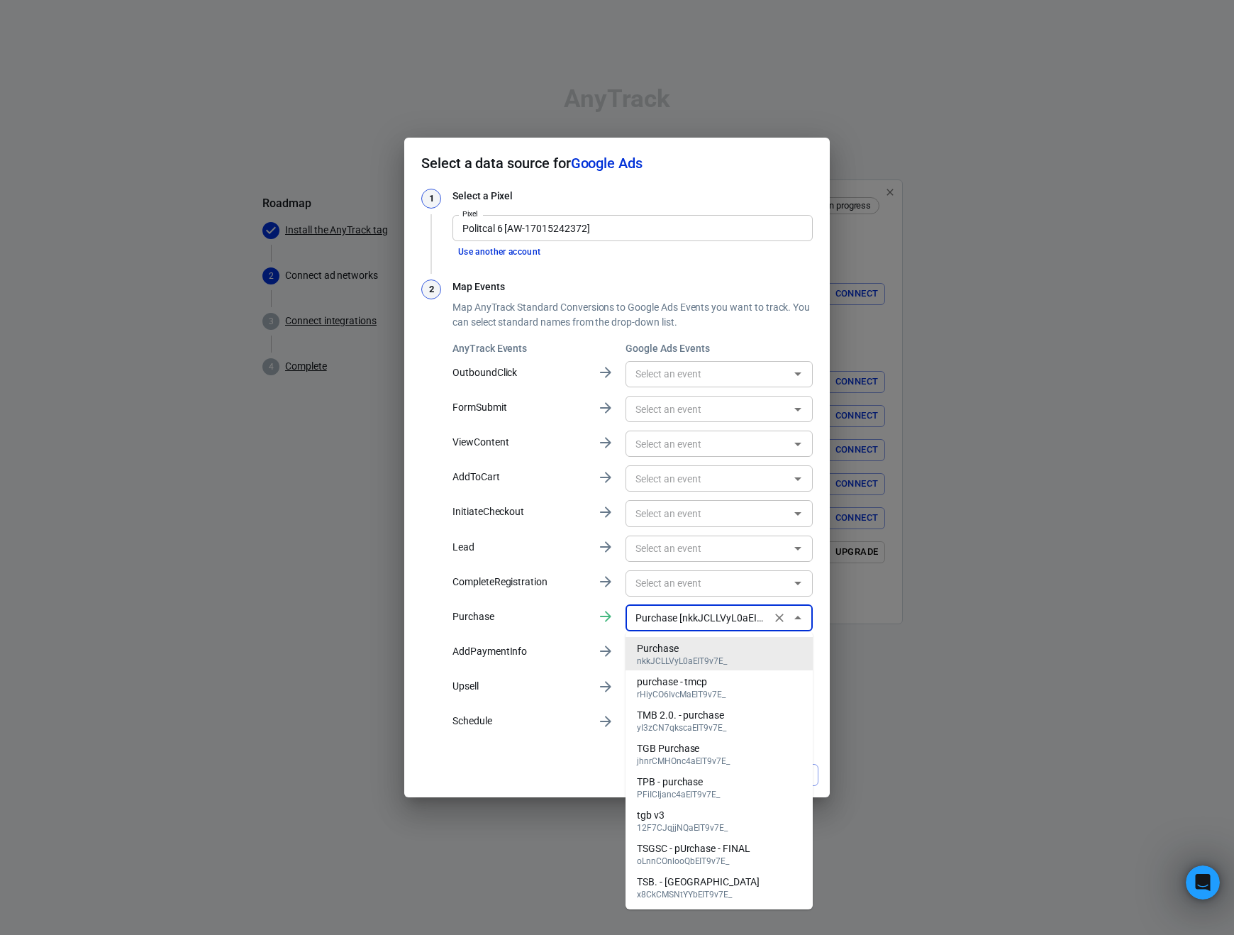
click at [676, 622] on input "Purchase [nkkJCLLVyL0aEIT9v7E_]" at bounding box center [698, 618] width 137 height 18
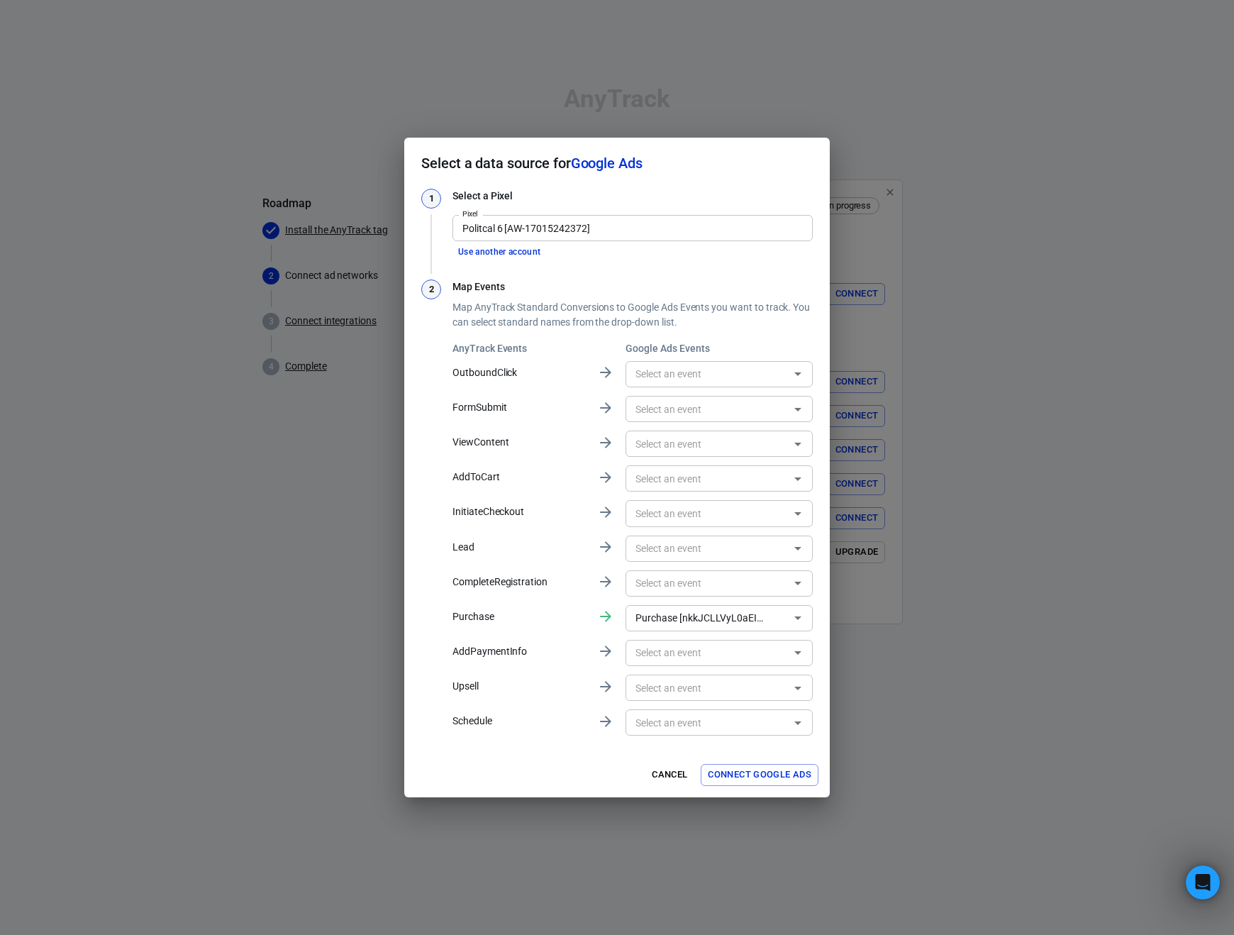
click at [474, 618] on p "Purchase" at bounding box center [519, 616] width 133 height 15
click at [756, 631] on body "AnyTrack Roadmap Install the AnyTrack tag 2 Connect ad networks 3 Connect integ…" at bounding box center [617, 361] width 1234 height 722
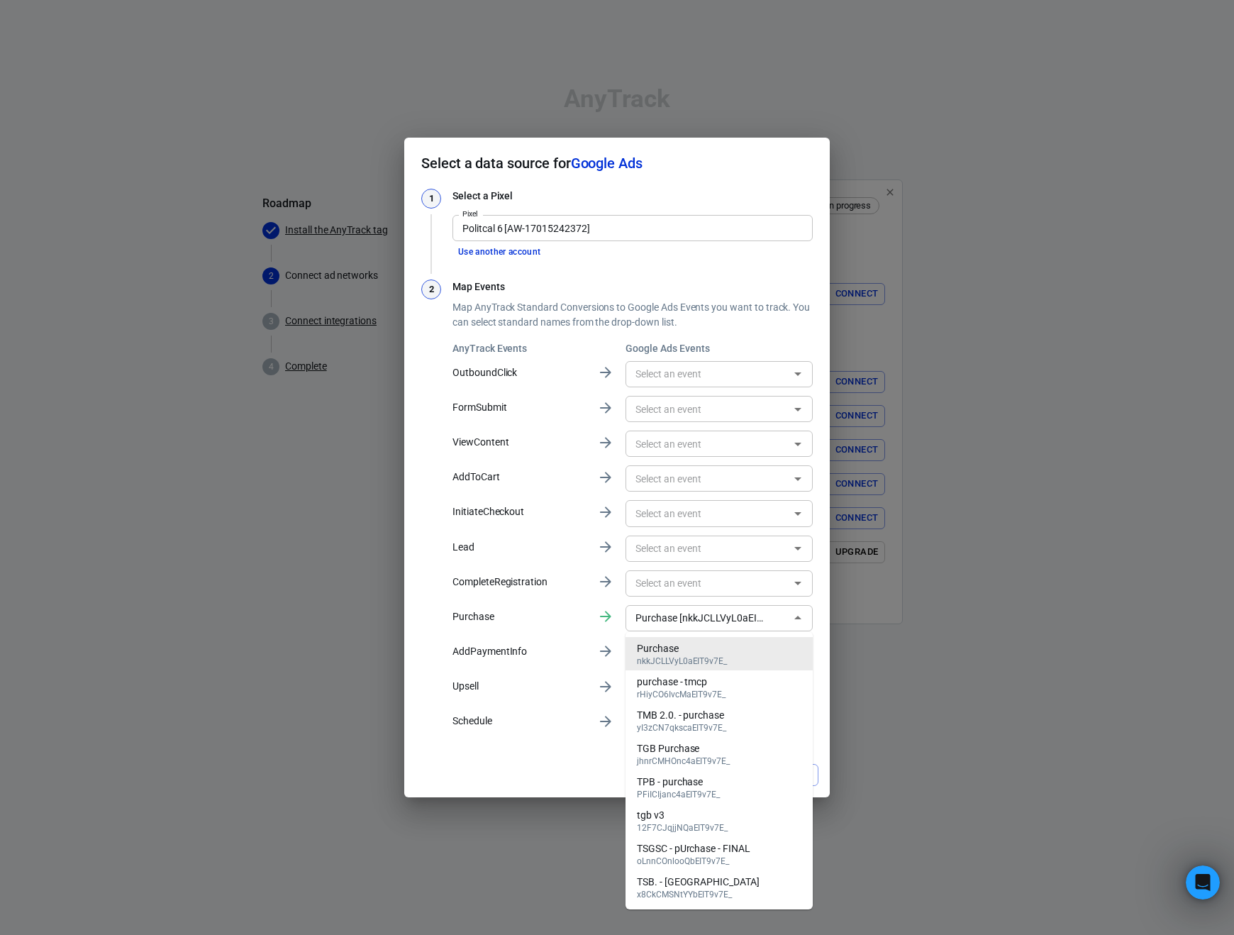
click at [545, 610] on p "Purchase" at bounding box center [519, 616] width 133 height 15
click at [512, 618] on p "Purchase" at bounding box center [519, 616] width 133 height 15
click at [450, 617] on div "2 Map Events Map AnyTrack Standard Conversions to Google Ads Events you want to…" at bounding box center [617, 509] width 392 height 459
click at [494, 773] on div "Cancel Connect Google Ads" at bounding box center [617, 775] width 426 height 45
drag, startPoint x: 562, startPoint y: 734, endPoint x: 543, endPoint y: 743, distance: 21.3
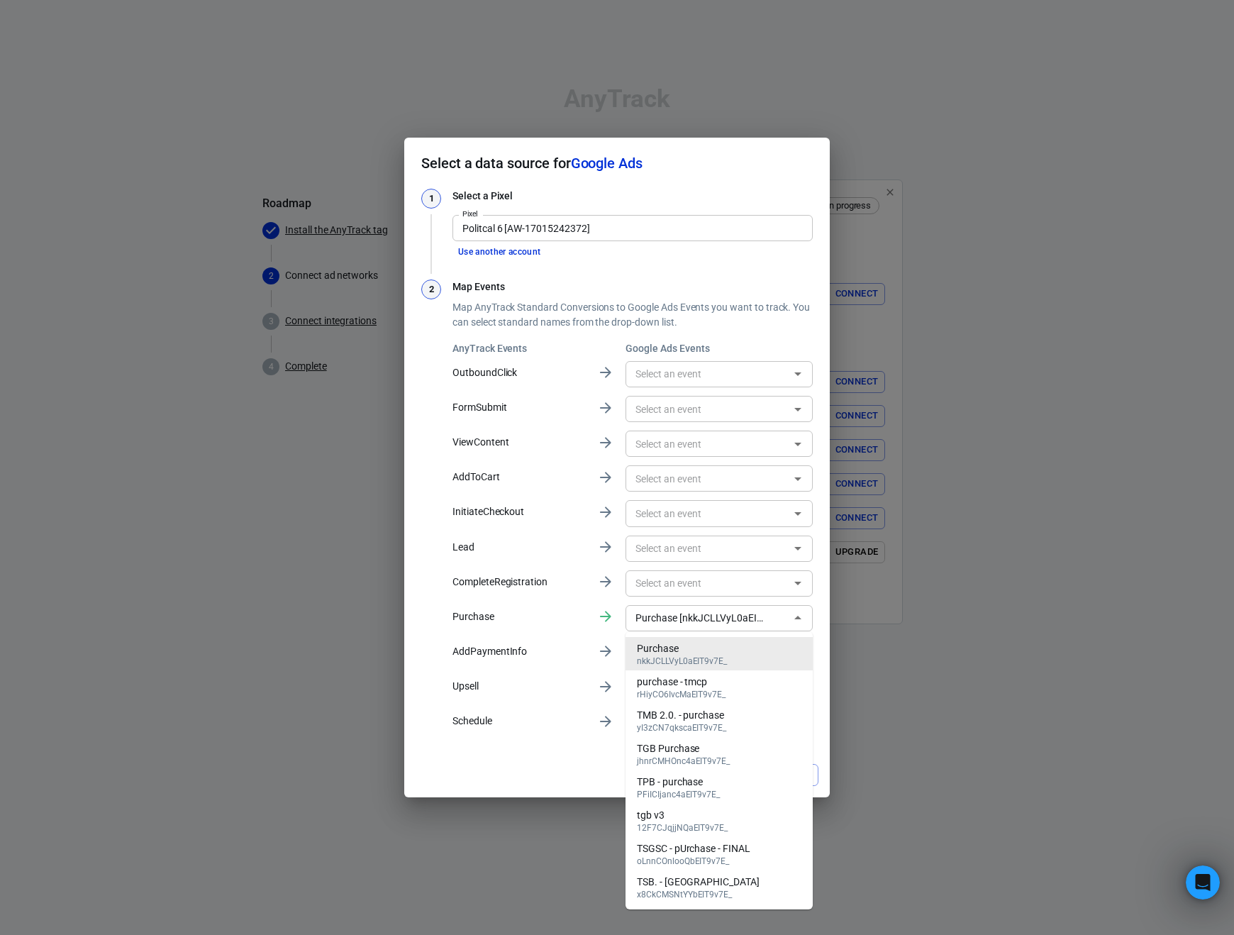
click at [560, 736] on div "AnyTrack Events Google Ads Events OutboundClick ​ FormSubmit ​ ViewContent ​ Ad…" at bounding box center [633, 539] width 360 height 397
click at [543, 743] on div "1 Select a Pixel Pixel Politcal 6 [AW-17015242372] Pixel Use another account 2 …" at bounding box center [617, 471] width 426 height 564
click at [670, 670] on li "purchase - tmcp rHiyCO6IvcMaEIT9v7E_" at bounding box center [719, 686] width 187 height 33
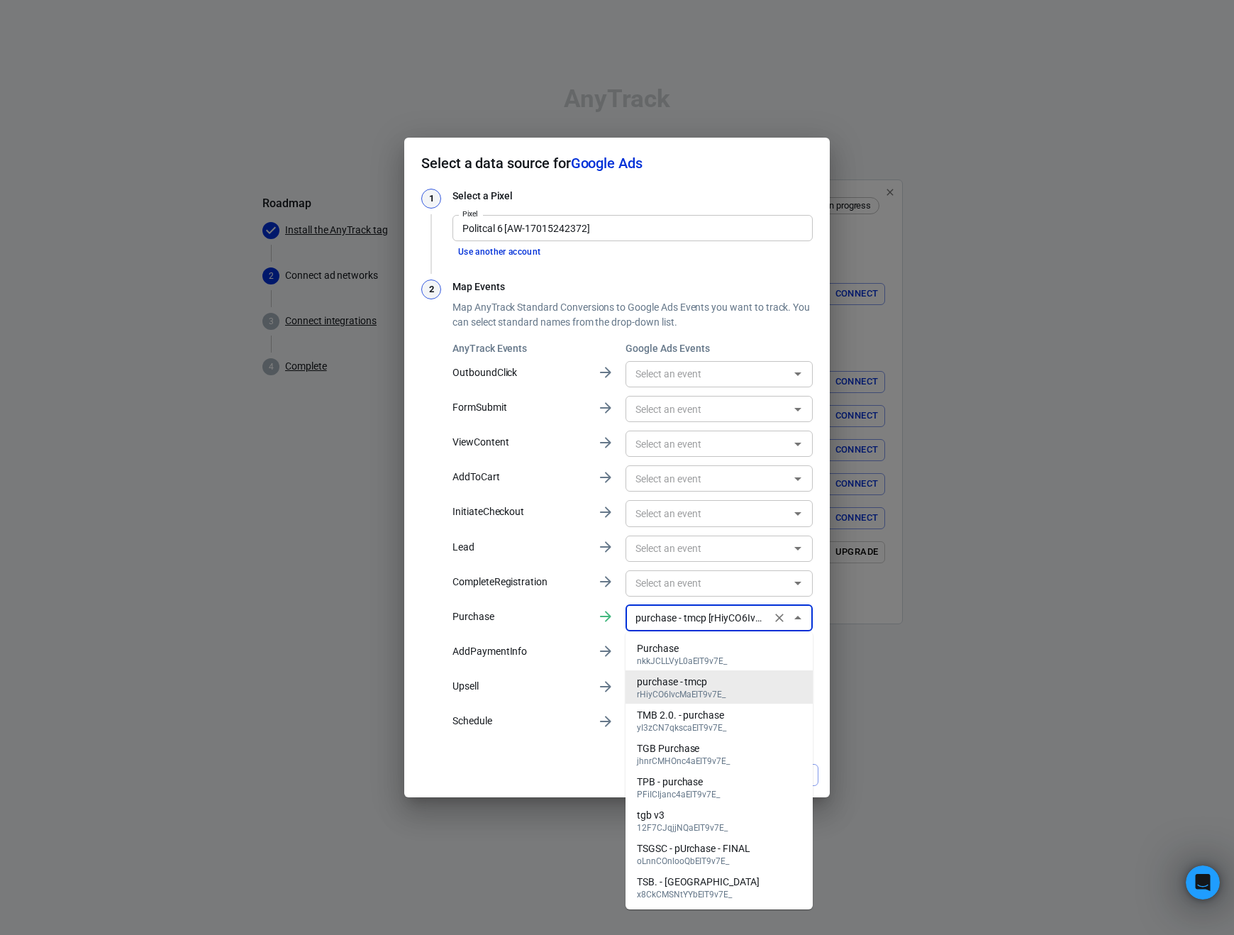
click at [684, 624] on input "purchase - tmcp [rHiyCO6IvcMaEIT9v7E_]" at bounding box center [698, 618] width 137 height 18
click at [678, 648] on div "Purchase" at bounding box center [682, 648] width 90 height 15
type input "Purchase [nkkJCLLVyL0aEIT9v7E_]"
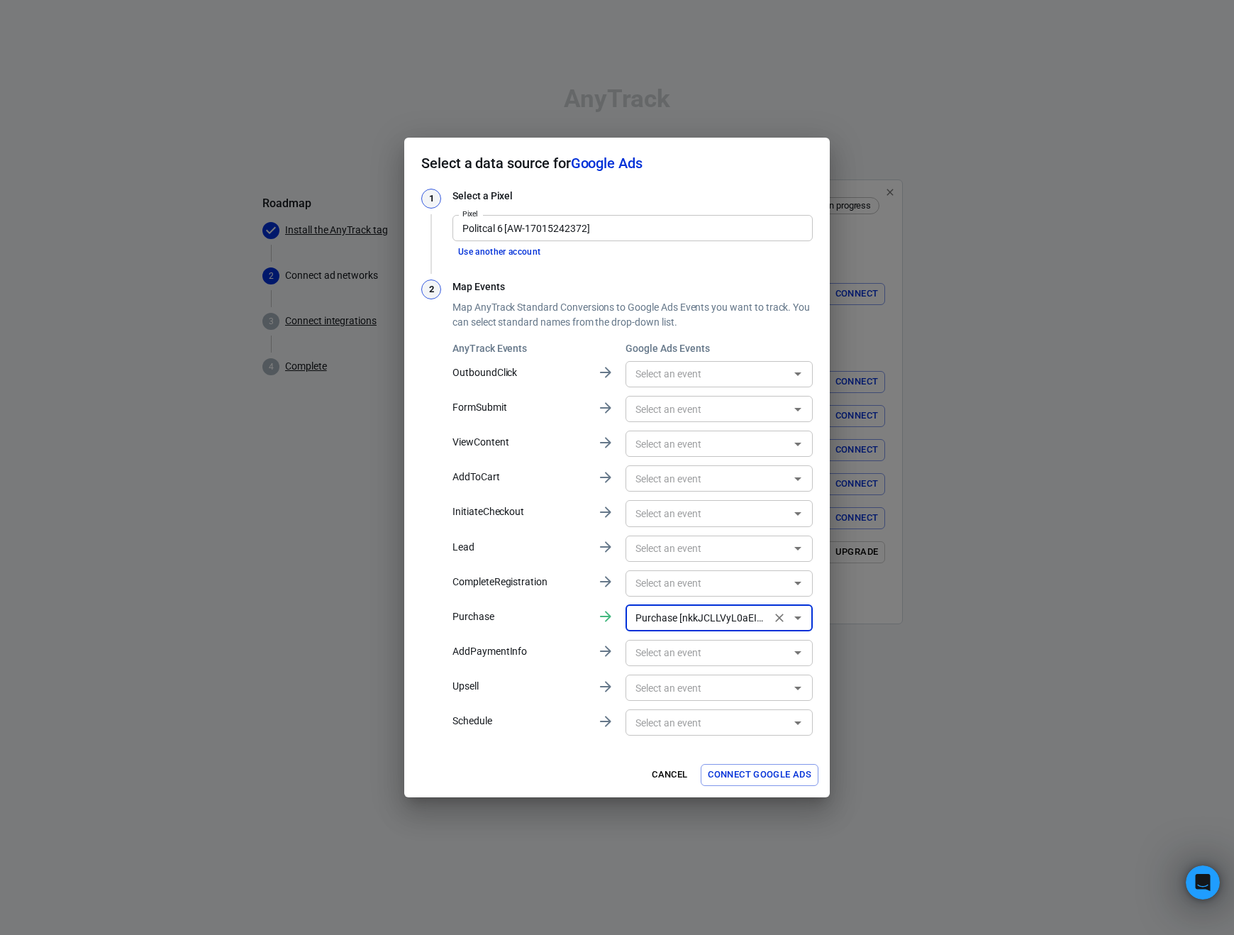
click at [737, 776] on button "Connect Google Ads" at bounding box center [760, 775] width 118 height 22
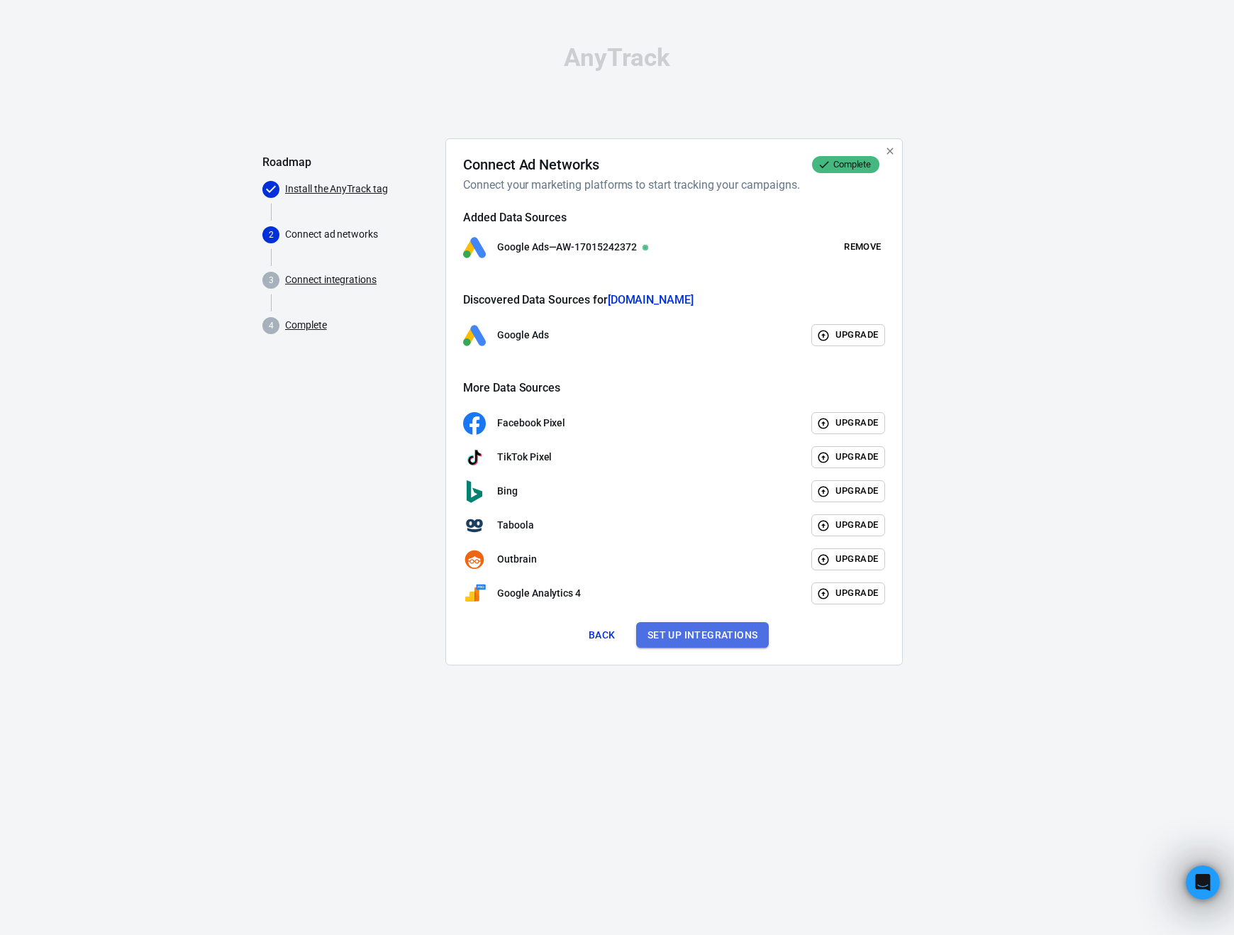
click at [709, 639] on button "Set up integrations" at bounding box center [702, 635] width 133 height 26
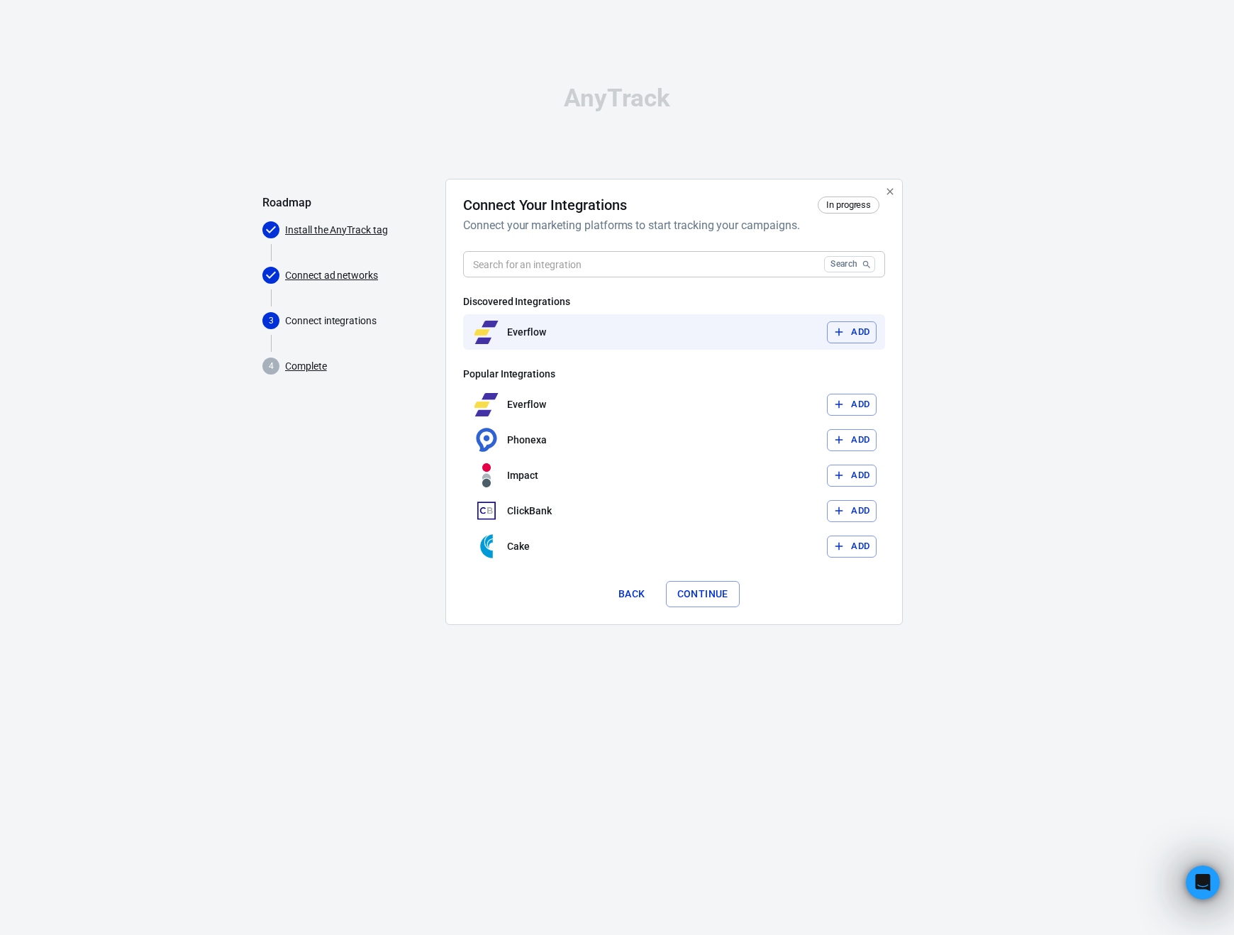
click at [852, 330] on button "Add" at bounding box center [852, 332] width 50 height 22
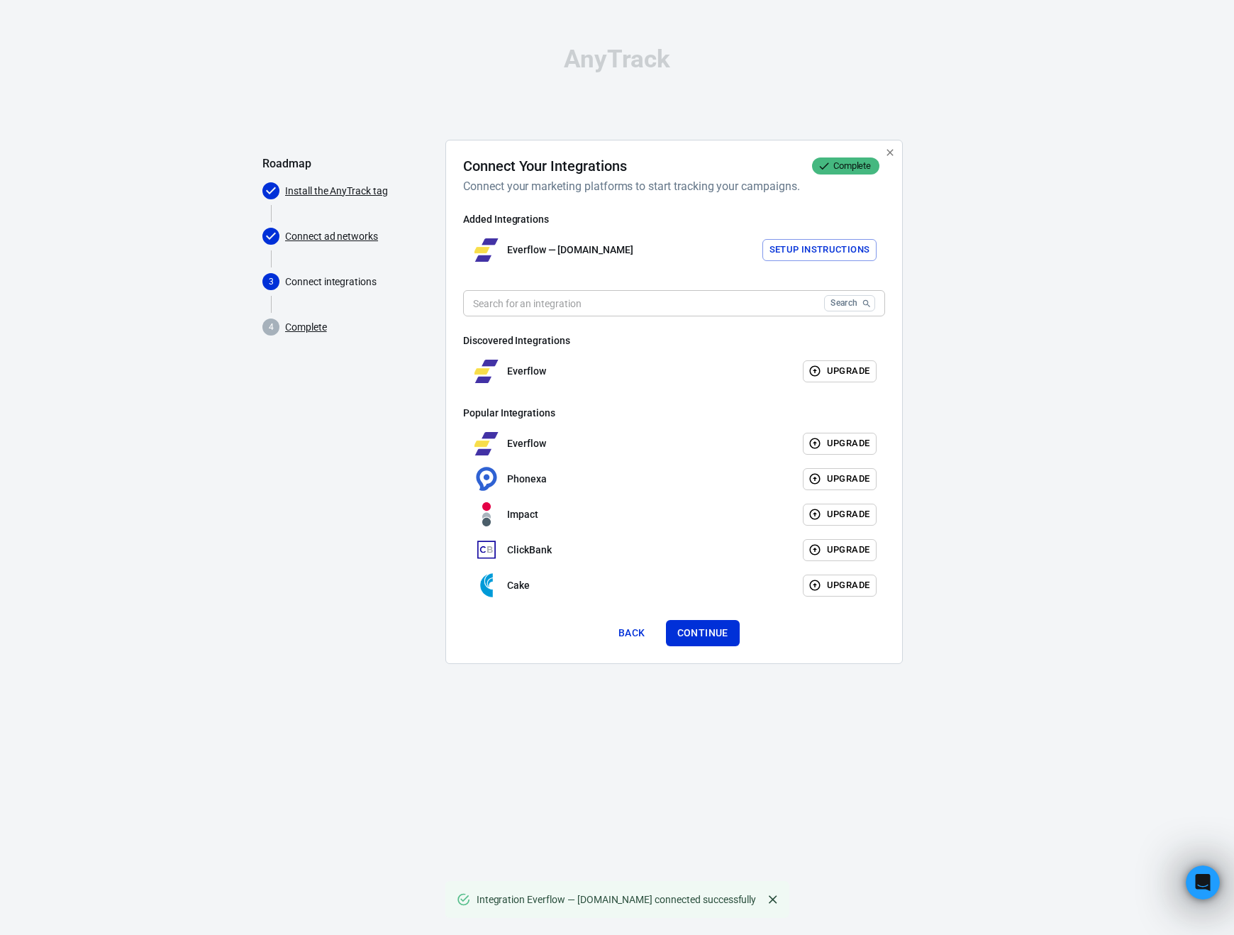
click at [638, 308] on input "text" at bounding box center [640, 303] width 355 height 26
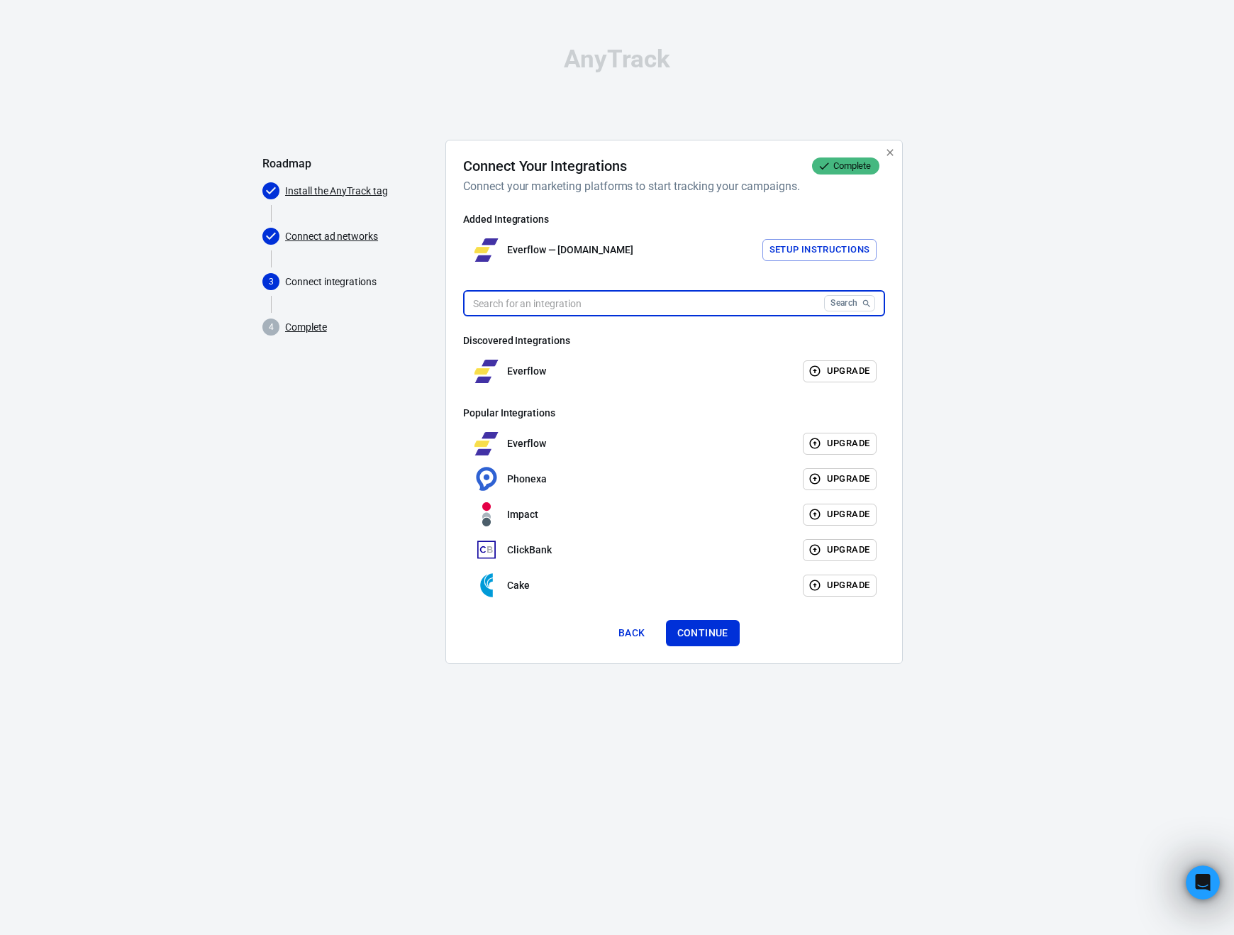
click at [836, 247] on button "Setup Instructions" at bounding box center [820, 250] width 115 height 22
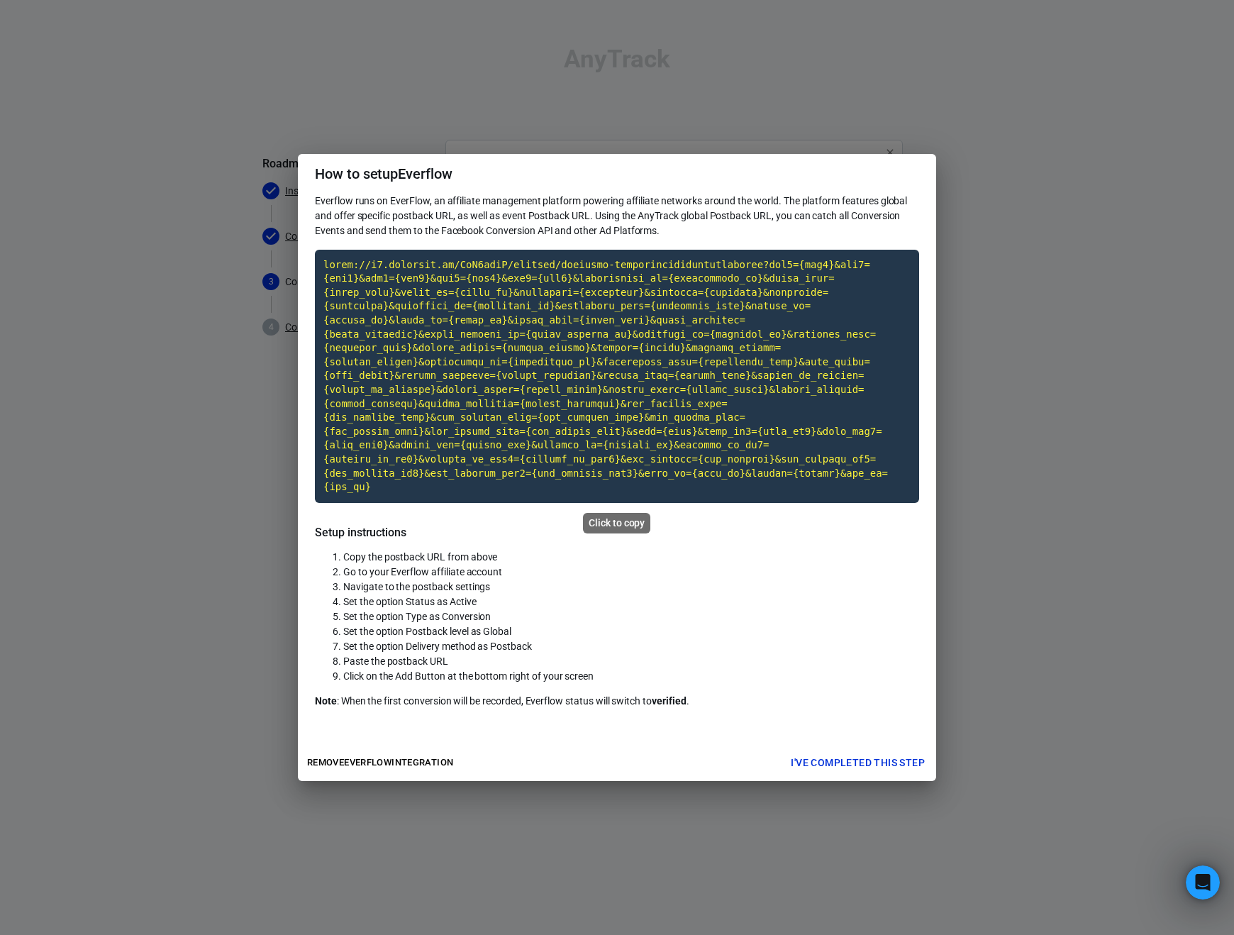
click at [482, 370] on code "Click to copy" at bounding box center [617, 376] width 604 height 253
click at [863, 764] on button "I've completed this step" at bounding box center [857, 763] width 145 height 26
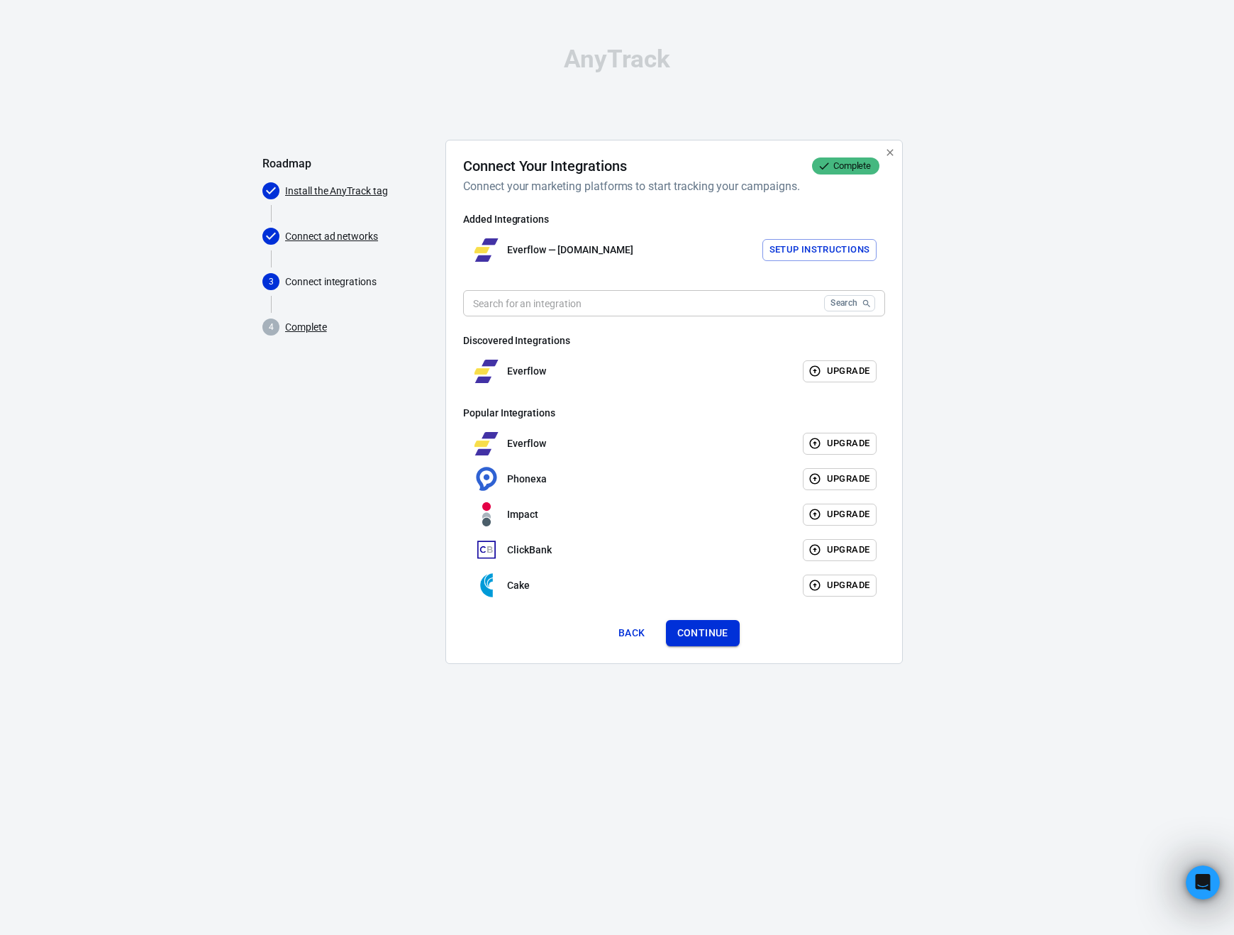
click at [709, 632] on button "Continue" at bounding box center [703, 633] width 74 height 26
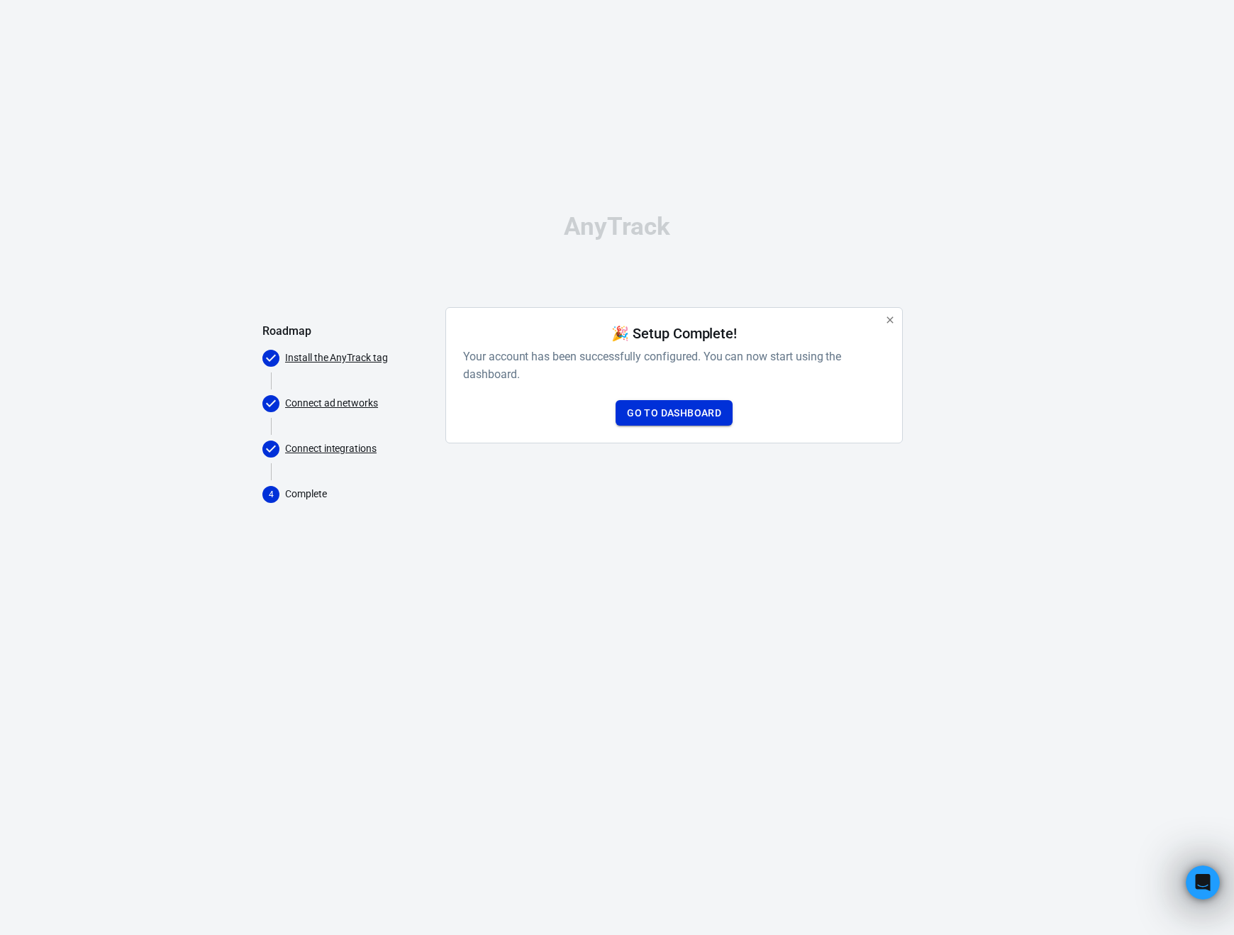
click at [678, 414] on link "Go to Dashboard" at bounding box center [674, 413] width 117 height 26
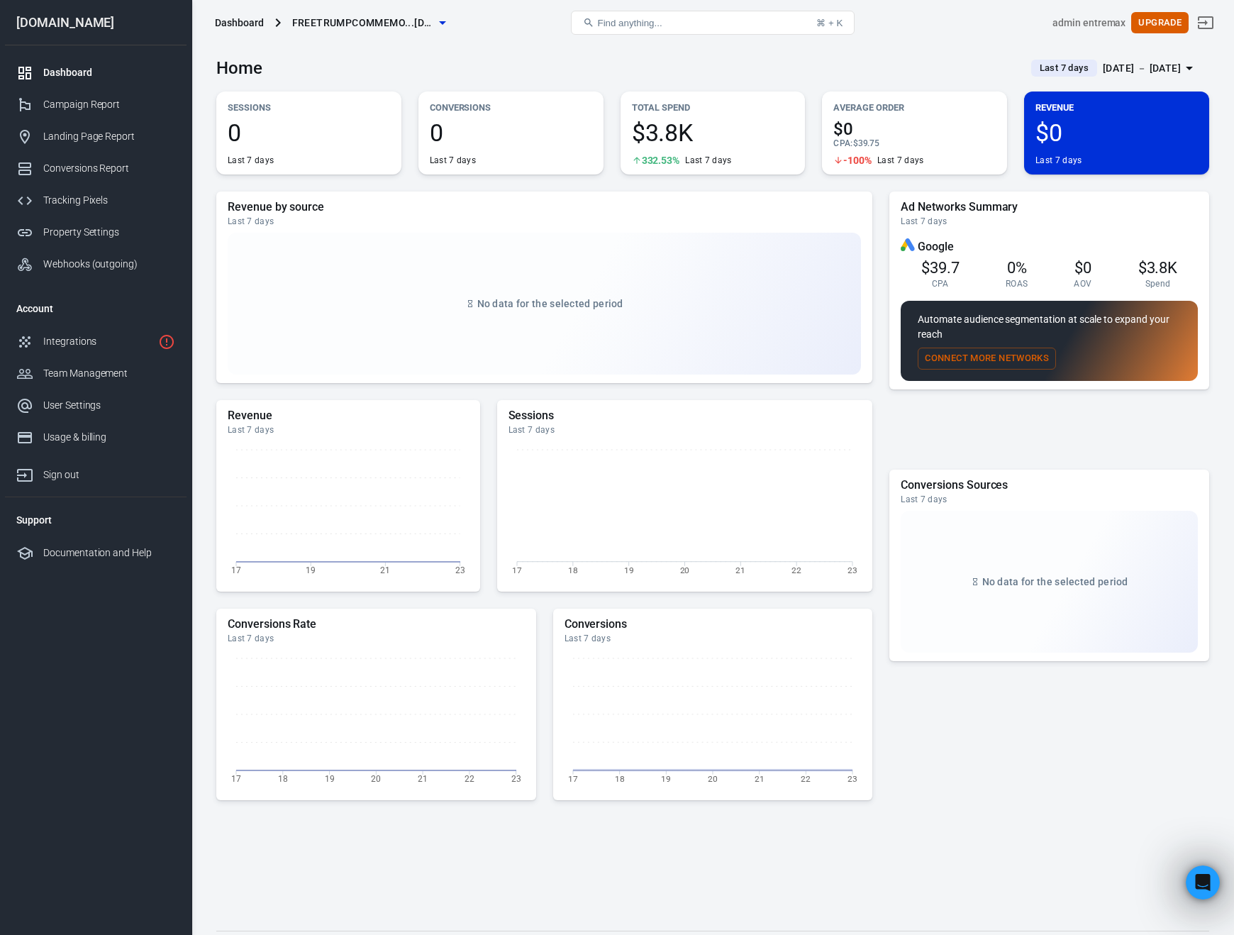
click at [678, 179] on main "Home Last 7 days [DATE] － [DATE] Sessions 0 Last 7 days Conversions 0 Last 7 da…" at bounding box center [712, 476] width 993 height 863
click at [74, 338] on div "Integrations" at bounding box center [97, 341] width 109 height 15
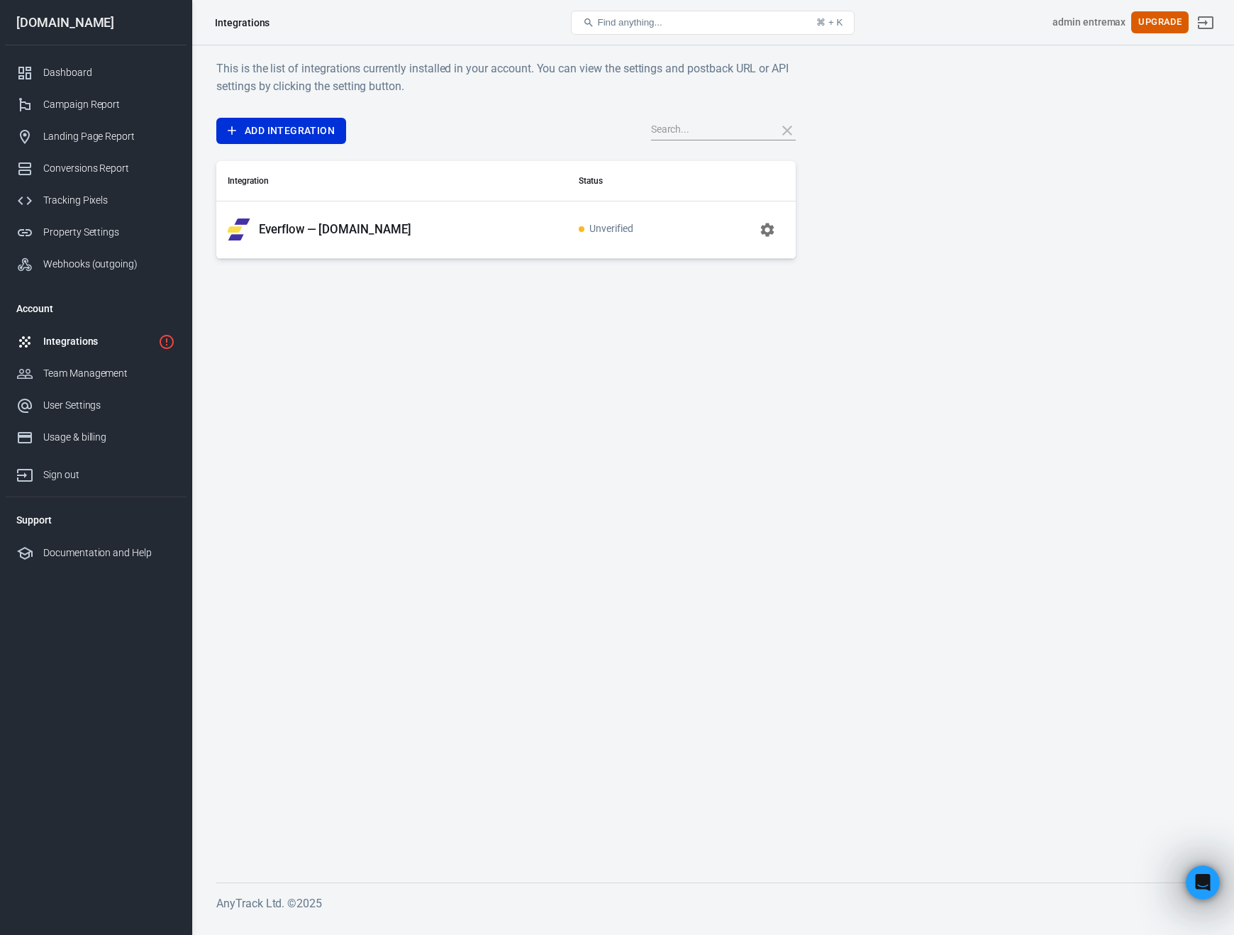
click at [662, 238] on td "Unverified" at bounding box center [633, 229] width 131 height 57
click at [648, 221] on td "Unverified" at bounding box center [633, 229] width 131 height 57
click at [82, 360] on link "Team Management" at bounding box center [96, 374] width 182 height 32
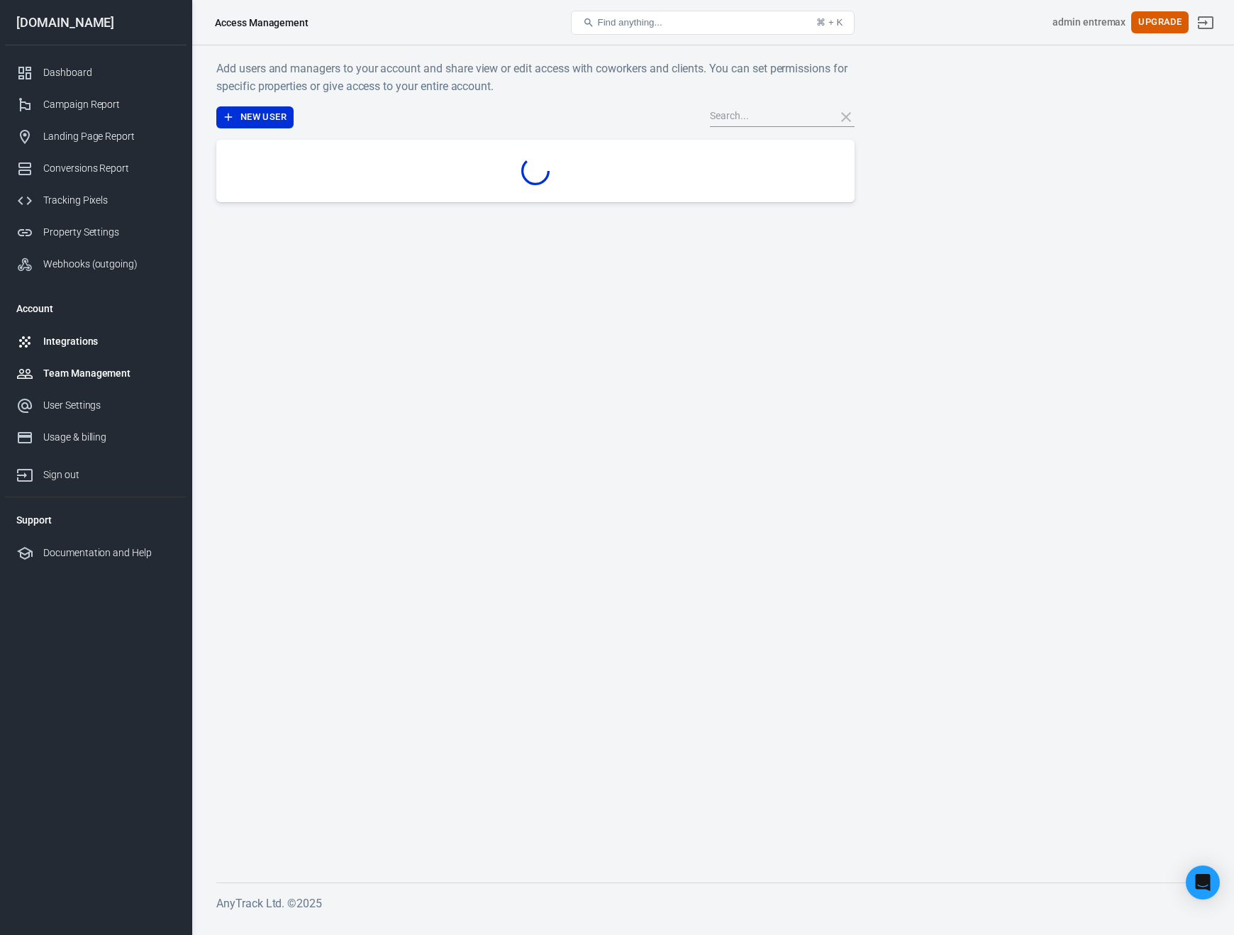
click at [99, 339] on div "Integrations" at bounding box center [109, 341] width 132 height 15
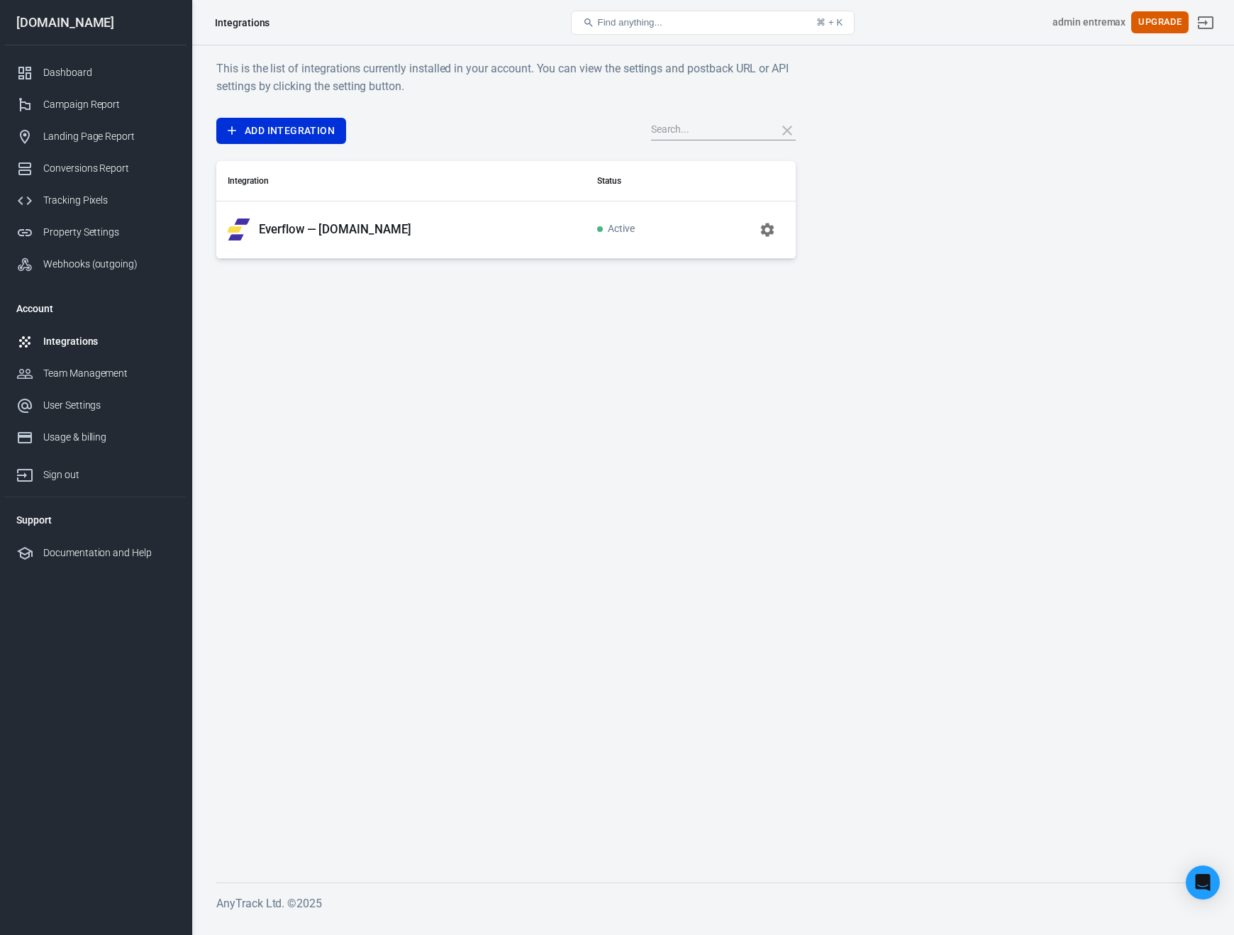
click at [676, 421] on main "This is the list of integrations currently installed in your account. You can v…" at bounding box center [712, 460] width 993 height 800
click at [94, 153] on link "Conversions Report" at bounding box center [96, 169] width 182 height 32
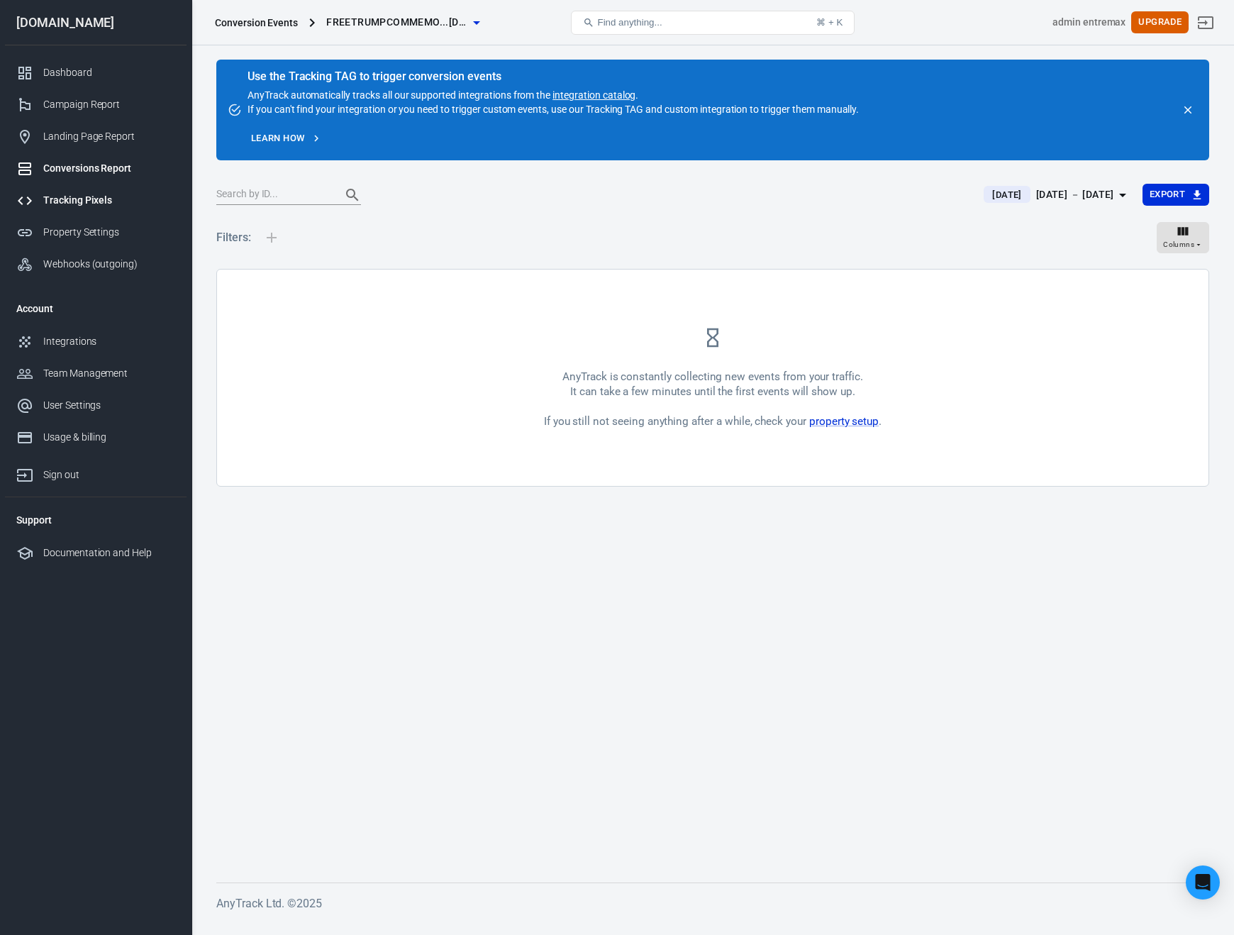
click at [96, 197] on div "Tracking Pixels" at bounding box center [109, 200] width 132 height 15
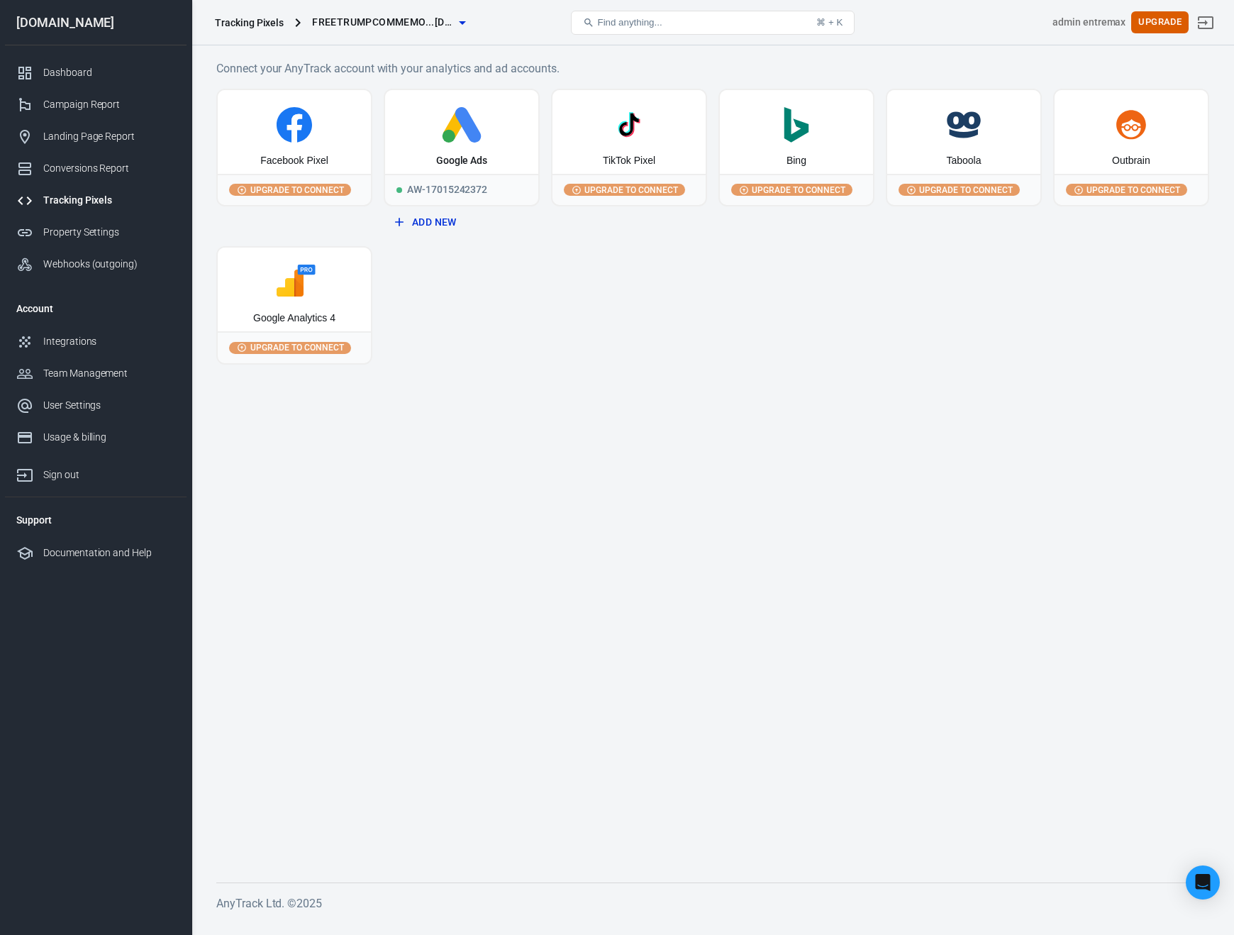
click at [765, 361] on div "Facebook Pixel Upgrade to connect Google Ads AW-17015242372 Add New TikTok Pixe…" at bounding box center [712, 227] width 993 height 276
click at [87, 101] on div "Campaign Report" at bounding box center [109, 104] width 132 height 15
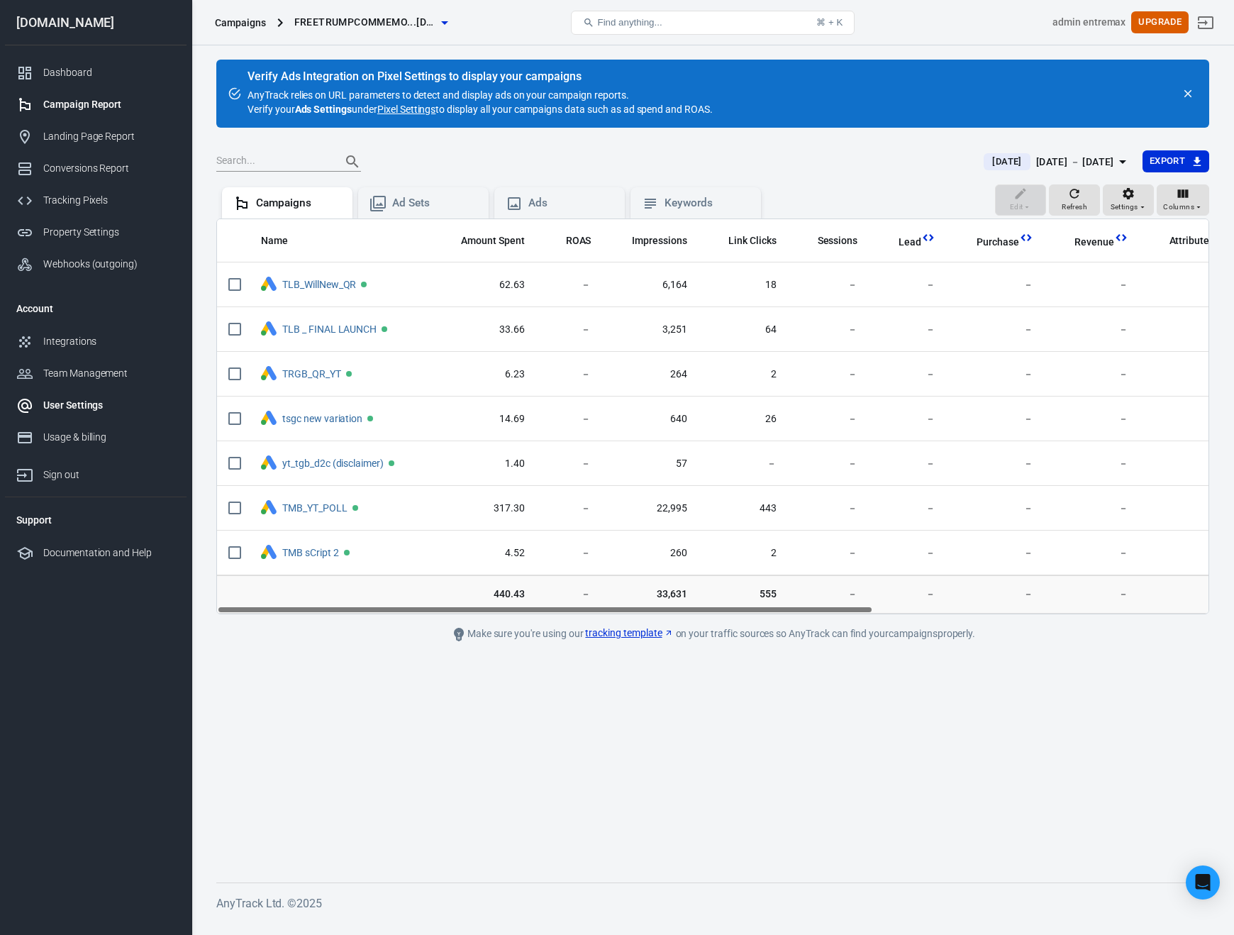
click at [61, 409] on div "User Settings" at bounding box center [109, 405] width 132 height 15
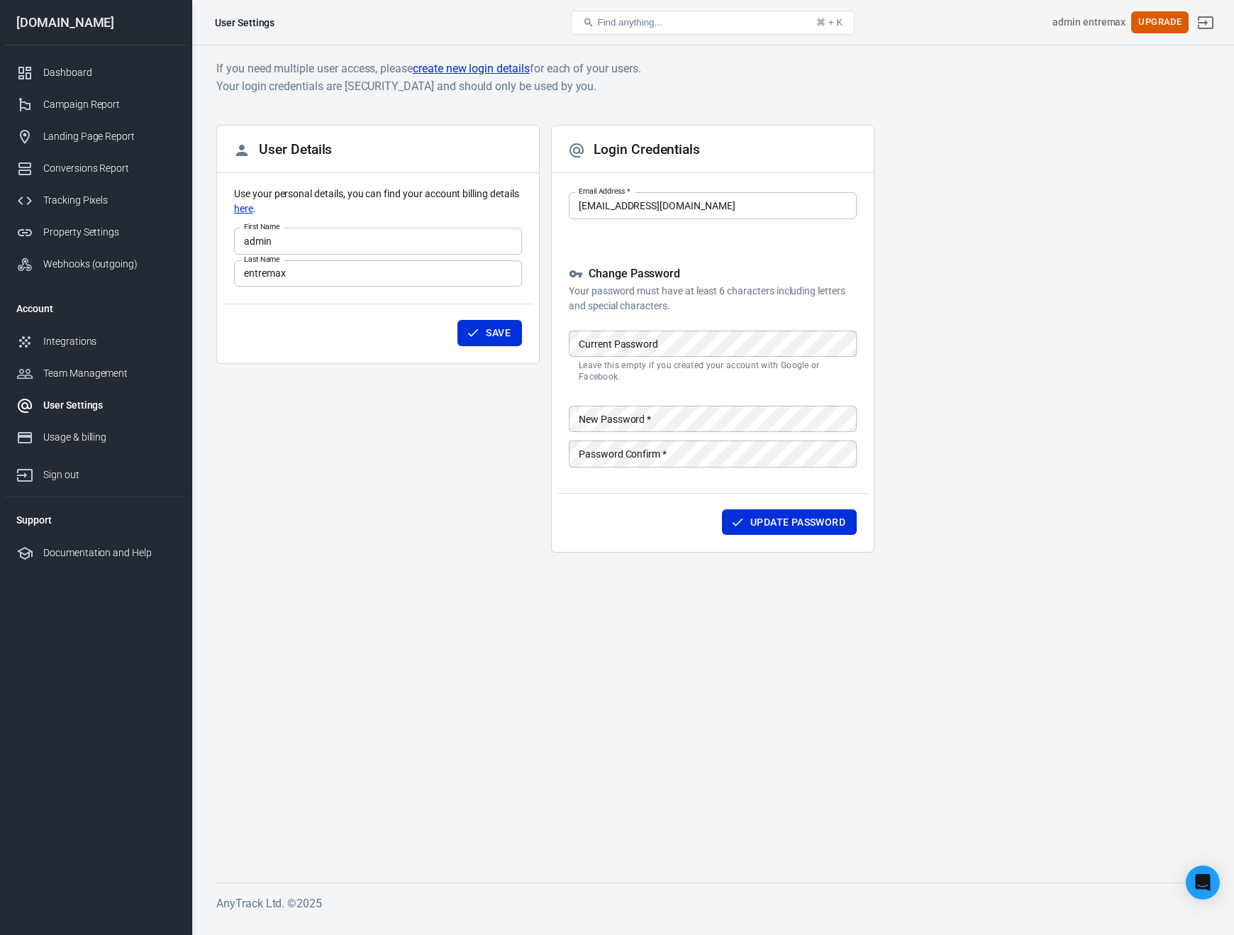
click at [634, 330] on div "Change Password Your password must have at least 6 characters including letters…" at bounding box center [713, 369] width 288 height 204
click at [631, 338] on div "Current Password Current Password Leave this empty if you created your account …" at bounding box center [713, 357] width 288 height 52
click at [1169, 18] on button "Upgrade" at bounding box center [1160, 22] width 57 height 22
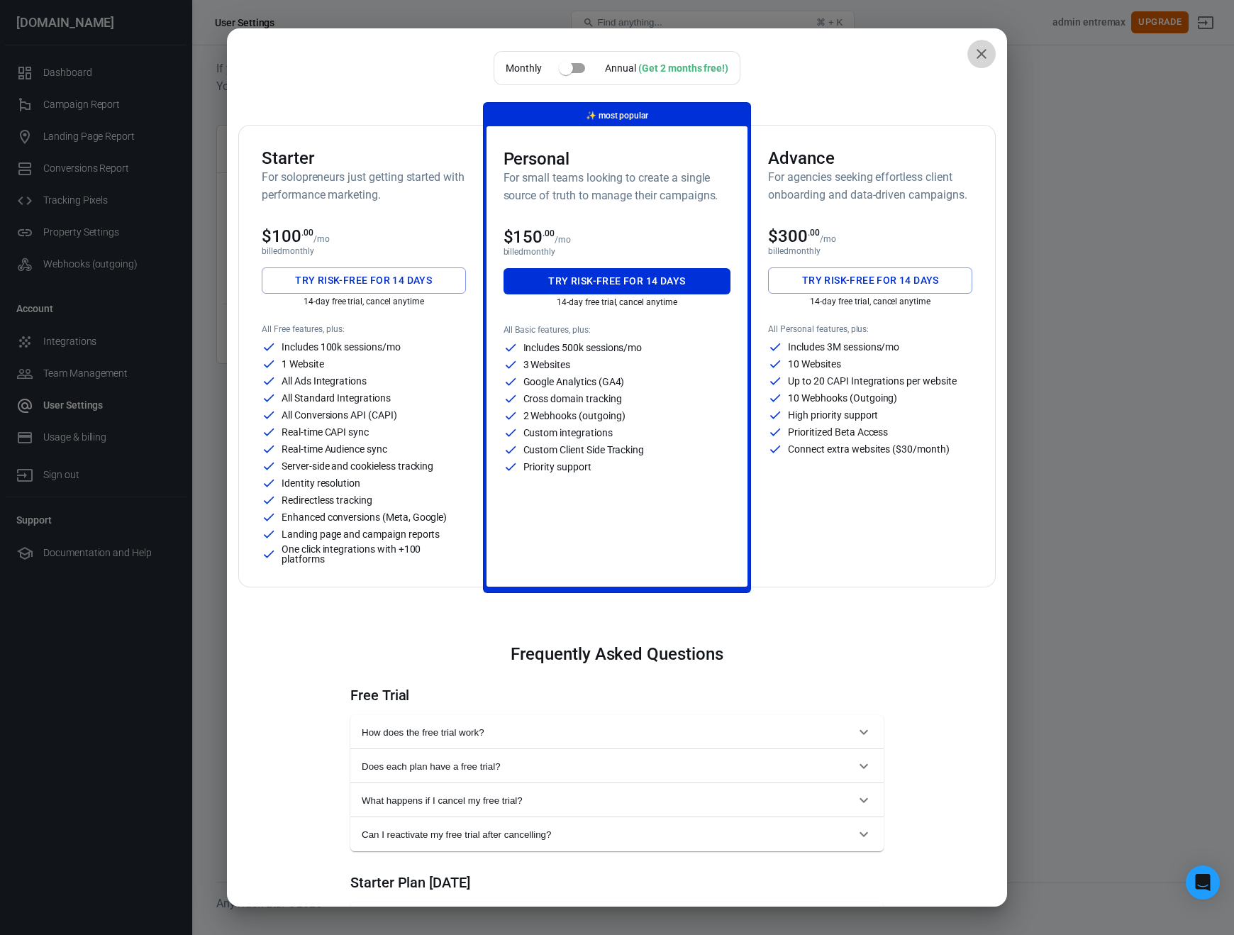
click at [983, 60] on icon "close" at bounding box center [981, 53] width 17 height 17
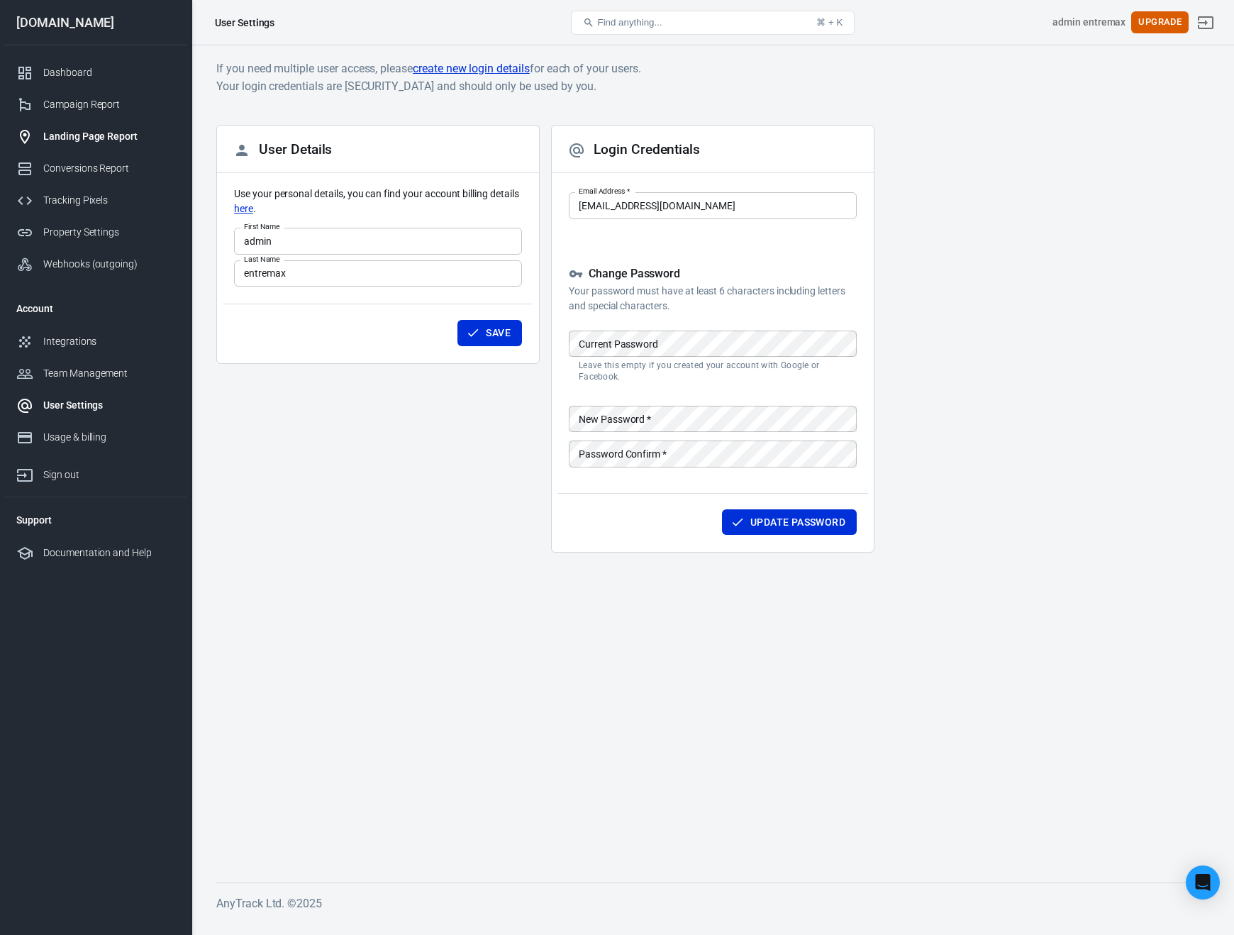
click at [89, 137] on div "Landing Page Report" at bounding box center [109, 136] width 132 height 15
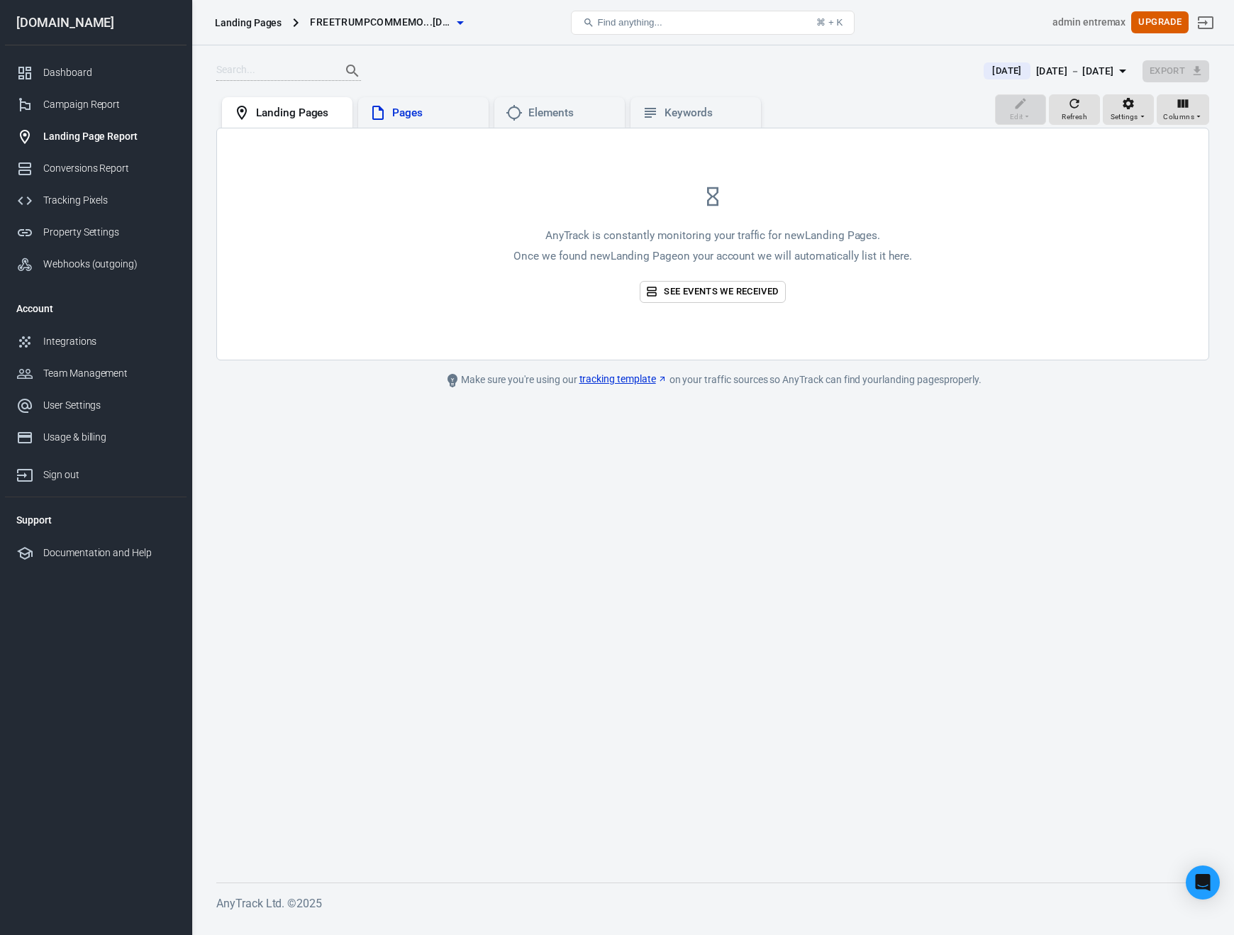
click at [388, 121] on div "Pages" at bounding box center [424, 112] width 108 height 17
click at [300, 112] on div "Landing Pages" at bounding box center [298, 113] width 85 height 15
click at [691, 99] on div "Keywords" at bounding box center [696, 112] width 131 height 31
click at [106, 75] on div "Dashboard" at bounding box center [109, 72] width 132 height 15
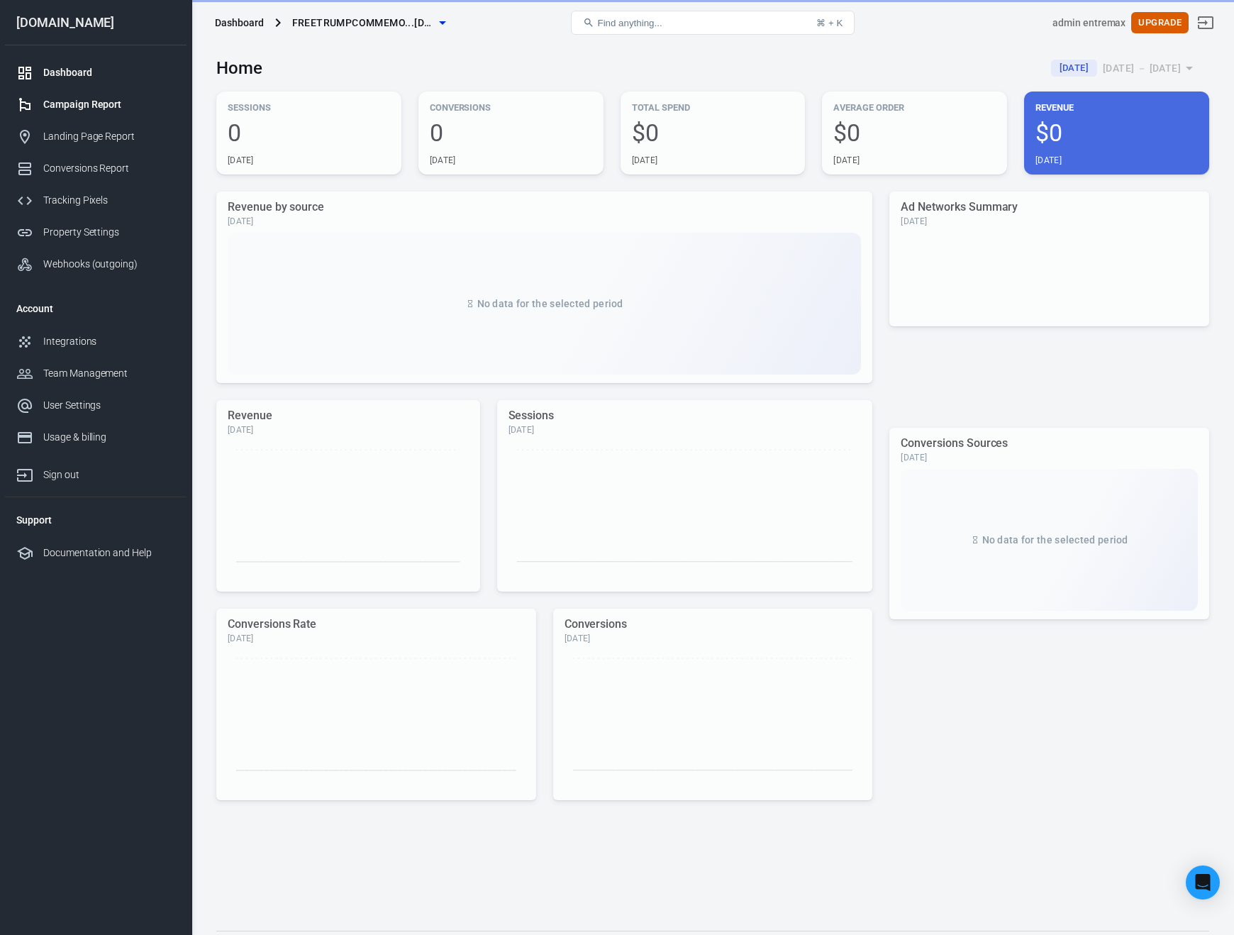
click at [84, 104] on div "Campaign Report" at bounding box center [109, 104] width 132 height 15
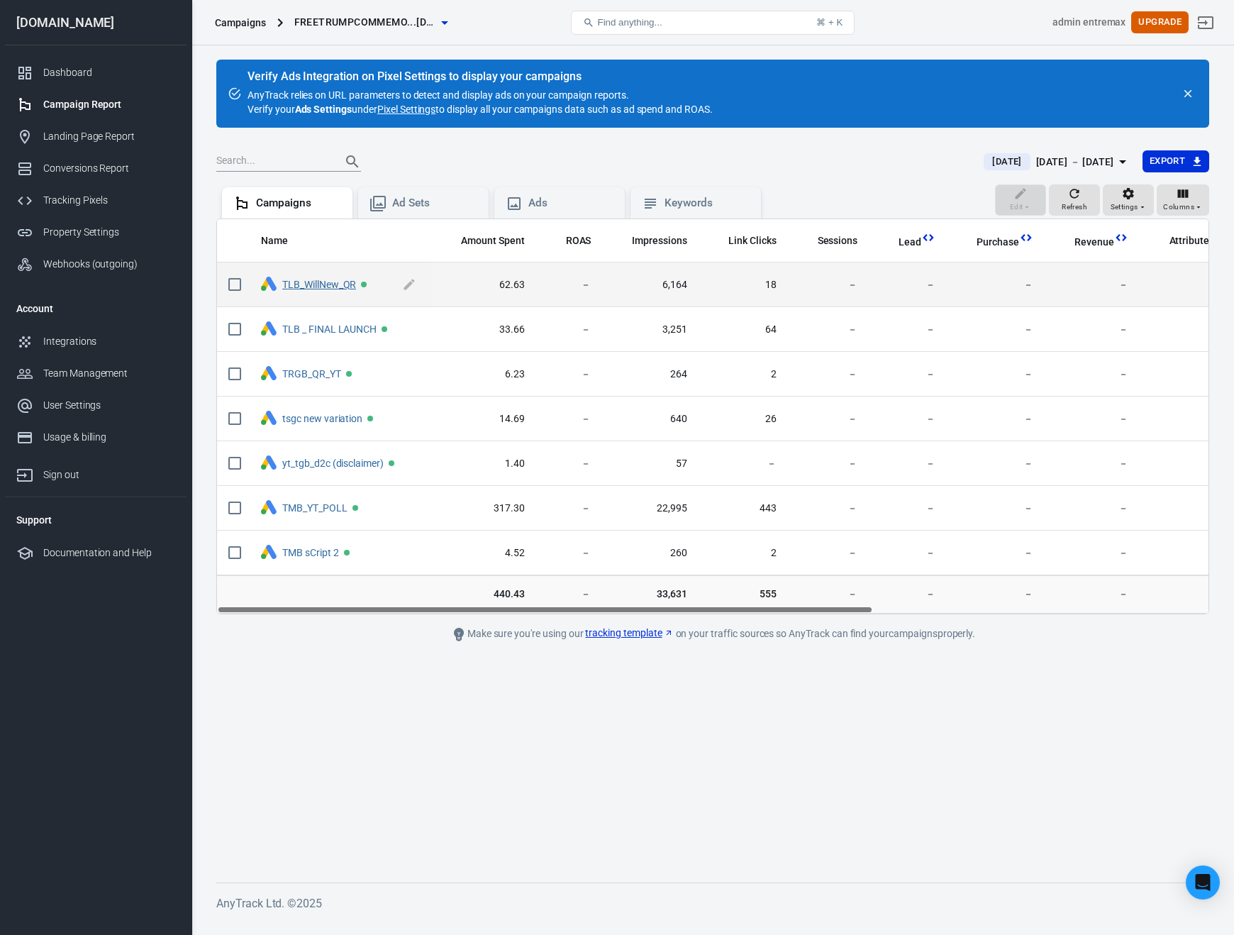
click at [326, 287] on link "TLB_WillNew_QR" at bounding box center [319, 284] width 74 height 11
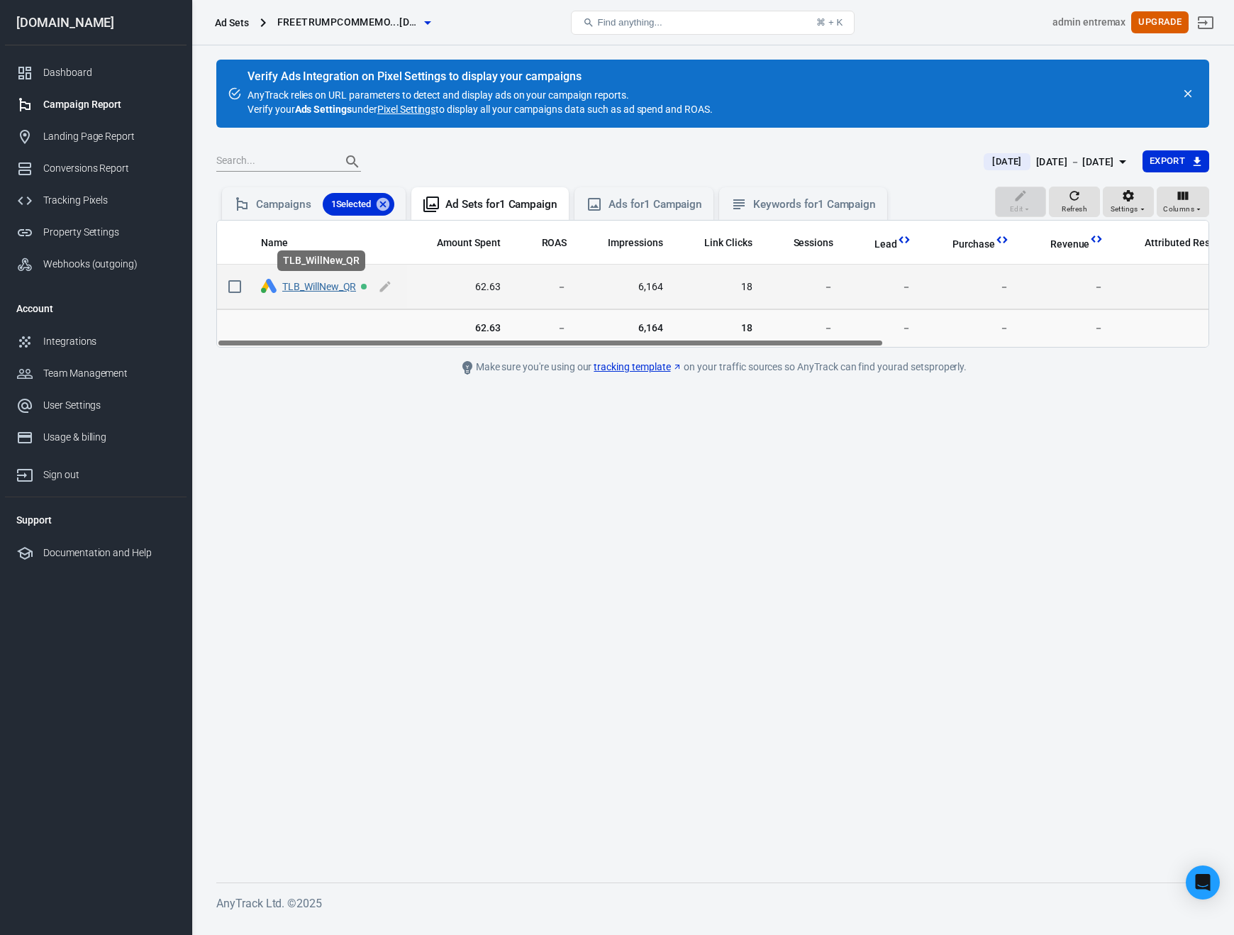
click at [329, 283] on link "TLB_WillNew_QR" at bounding box center [319, 286] width 74 height 11
click at [335, 288] on link "TLB_WillNew_QR" at bounding box center [319, 286] width 74 height 11
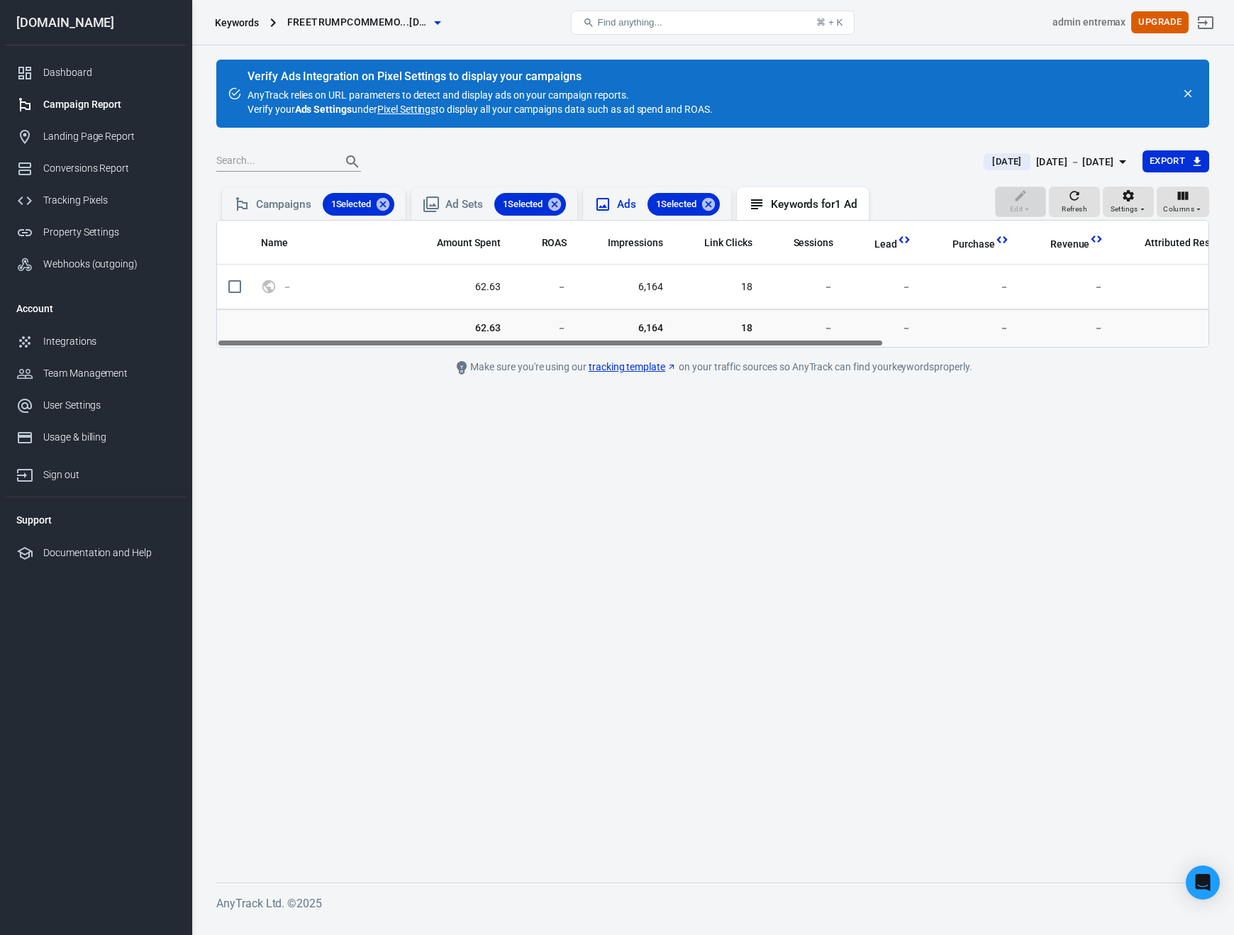
click at [636, 199] on div "Ads 1 Selected" at bounding box center [668, 204] width 102 height 23
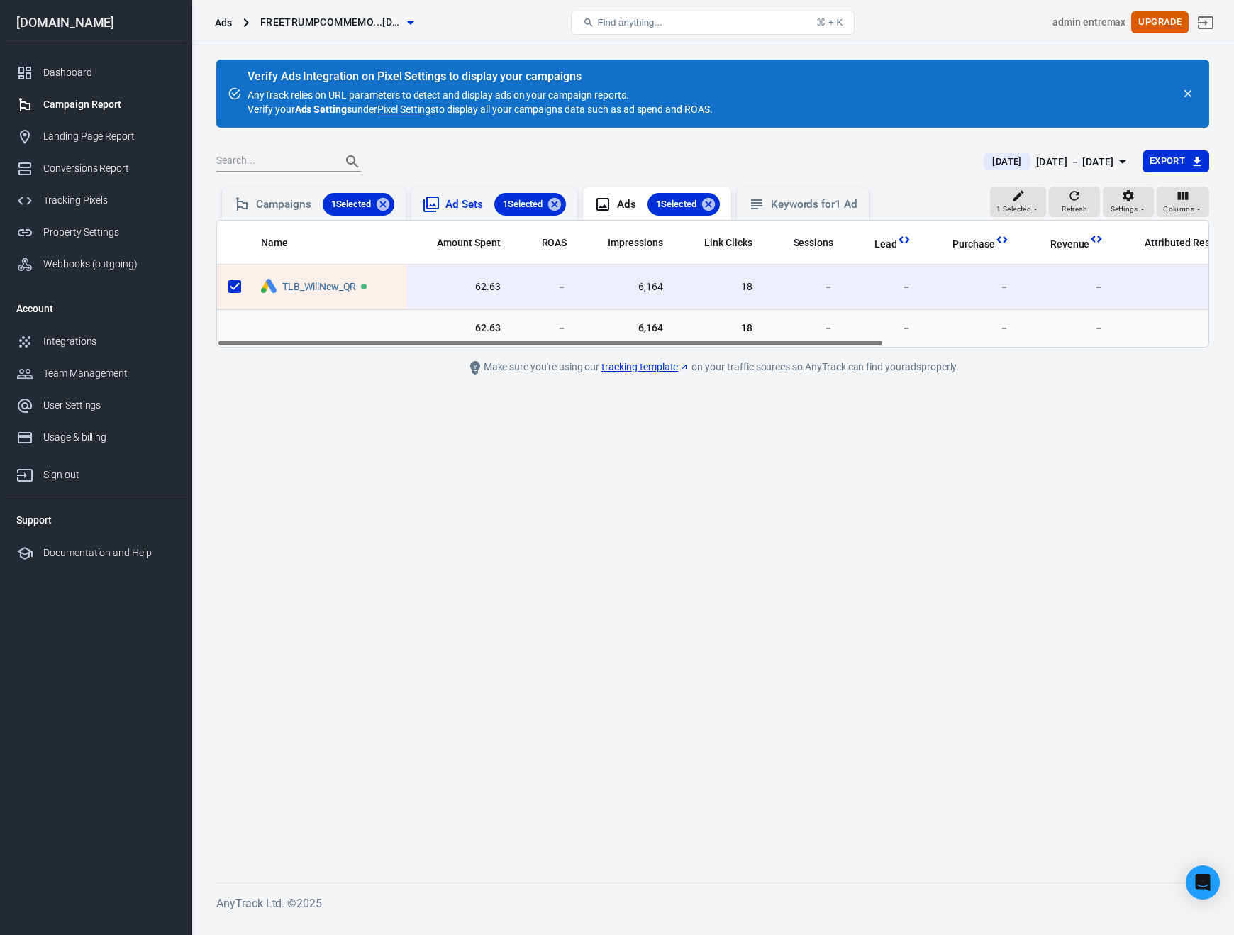
click at [429, 202] on icon at bounding box center [431, 204] width 17 height 17
click at [299, 198] on div "Campaigns 1 Selected" at bounding box center [325, 204] width 138 height 23
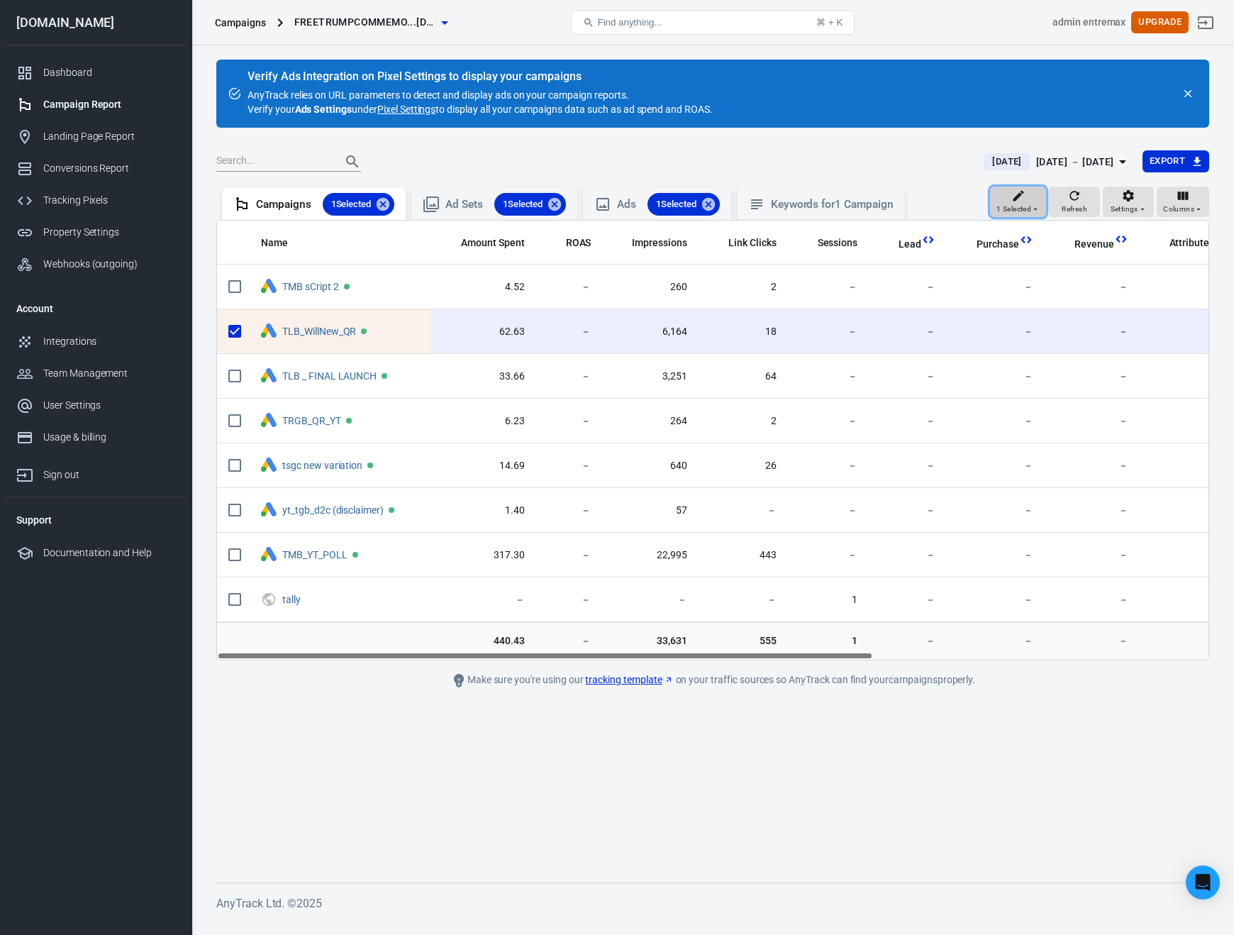
click at [1002, 197] on div "1 Selected" at bounding box center [1018, 202] width 43 height 27
click at [1130, 209] on div at bounding box center [617, 467] width 1234 height 935
click at [1135, 198] on icon "button" at bounding box center [1129, 196] width 14 height 14
click at [1185, 201] on div at bounding box center [617, 467] width 1234 height 935
click at [1181, 204] on body "Campaigns freetrumpcommemo...tive.com Find anything... ⌘ + K admin entremax Upg…" at bounding box center [617, 482] width 1234 height 875
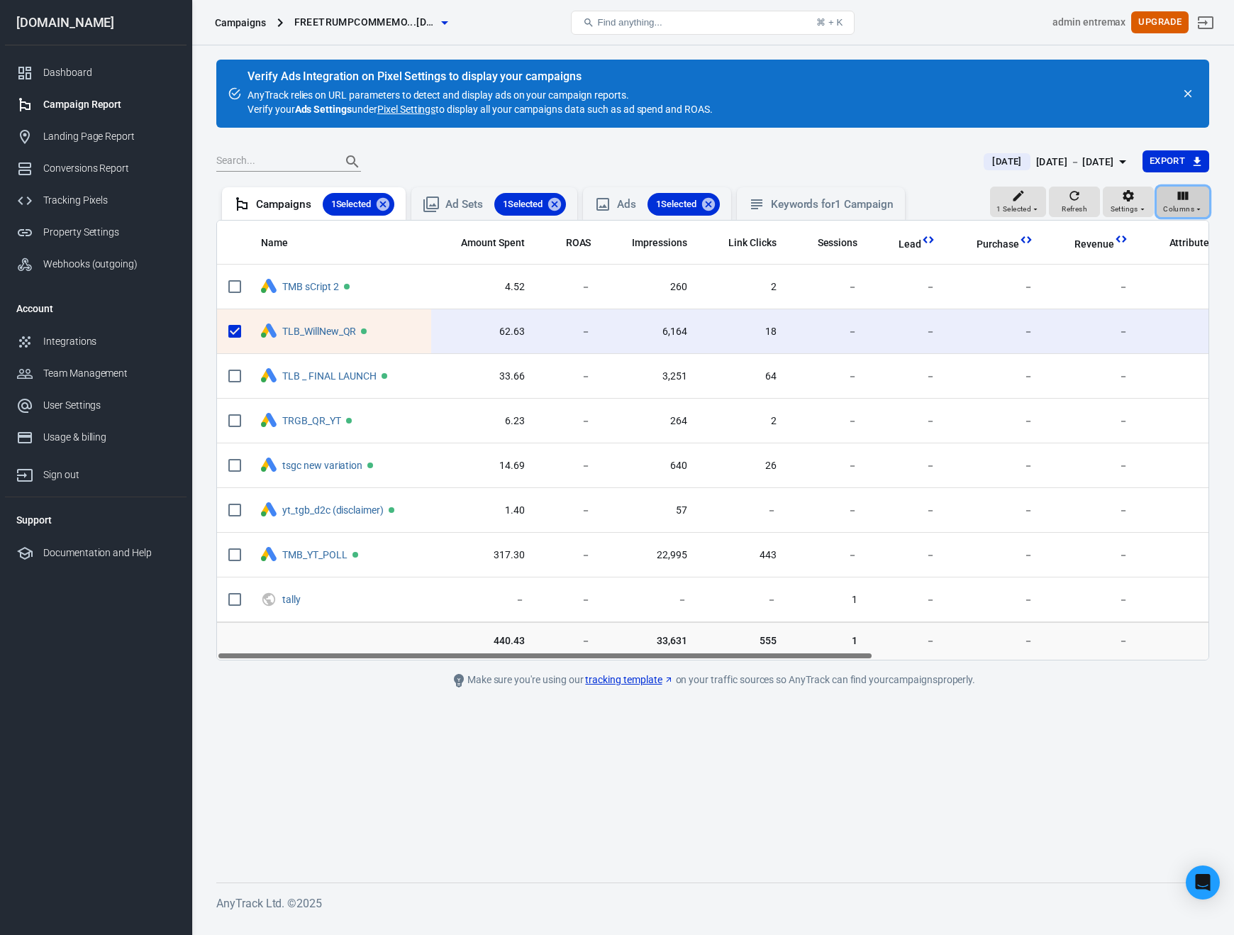
click at [1181, 204] on span "Columns" at bounding box center [1178, 209] width 31 height 13
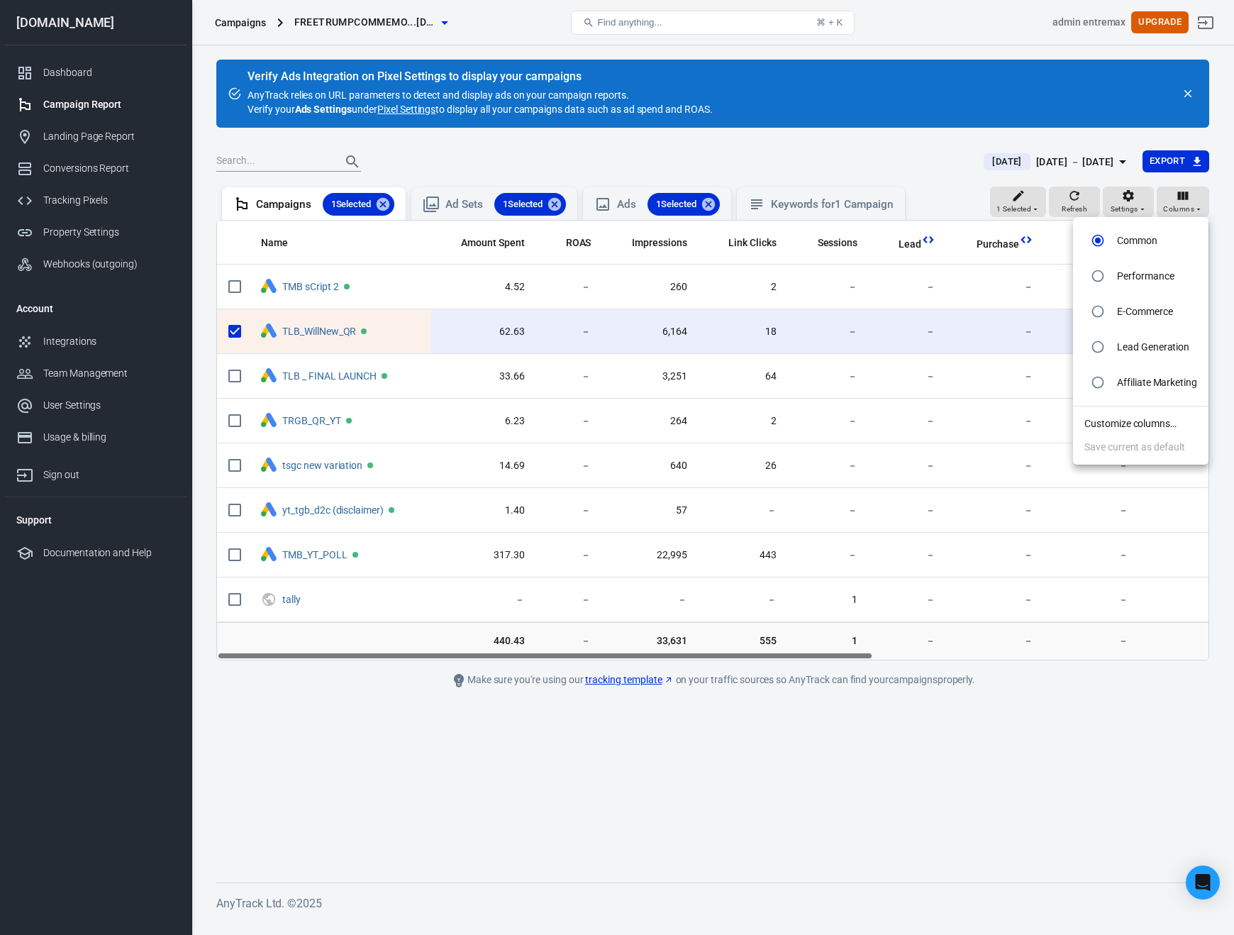
click at [1124, 414] on li "Customize columns…" at bounding box center [1141, 423] width 136 height 23
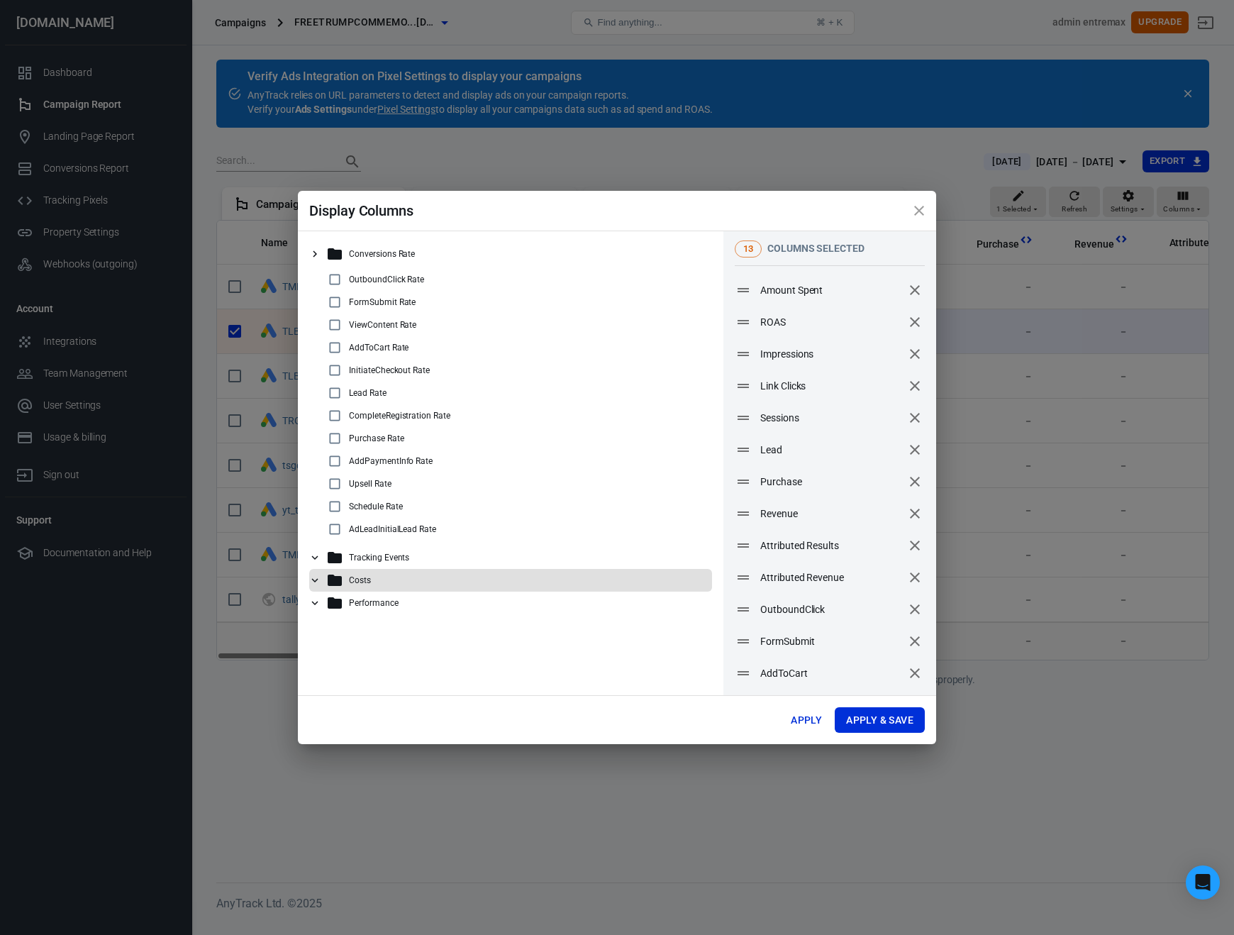
click at [317, 583] on icon at bounding box center [315, 580] width 13 height 13
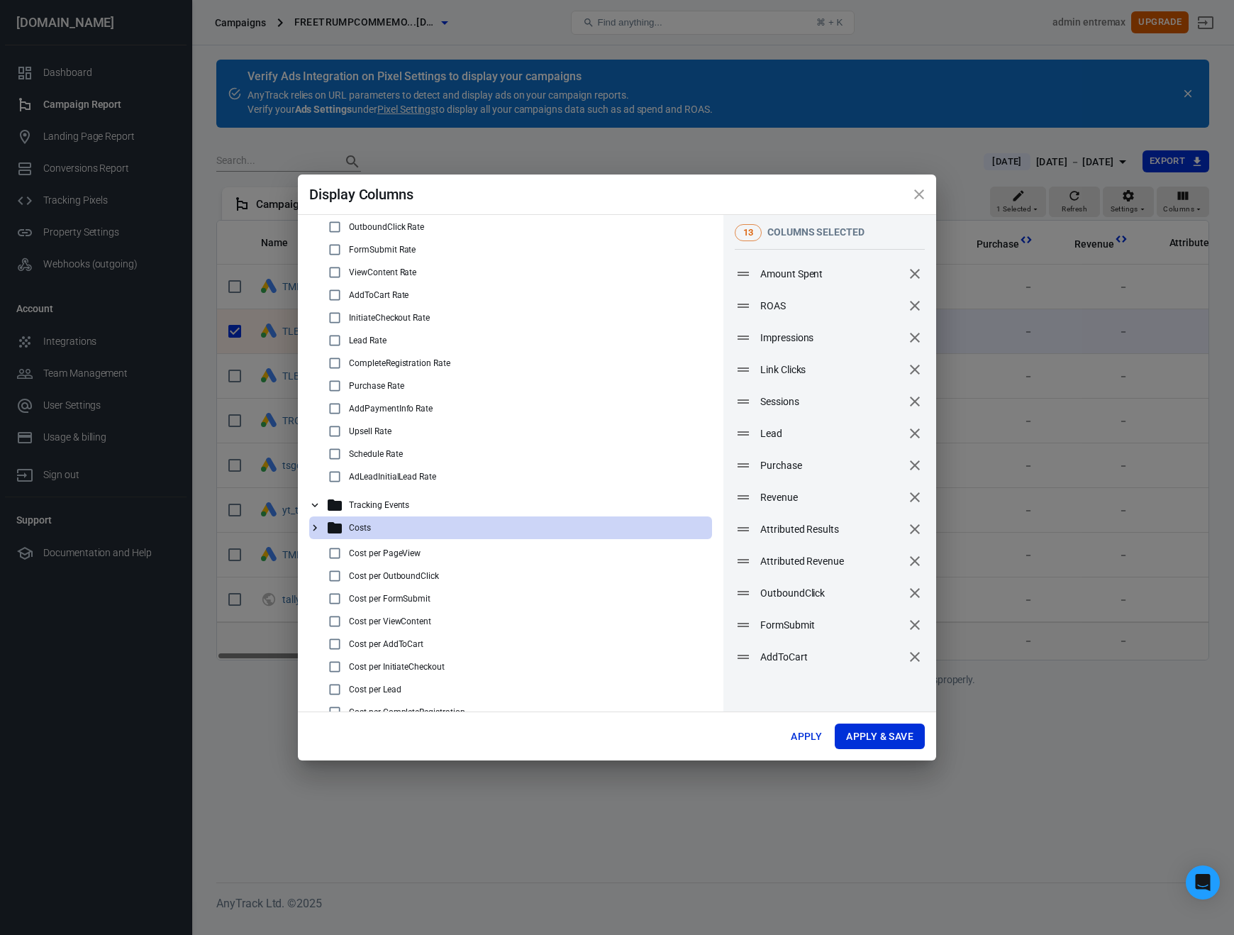
scroll to position [201, 0]
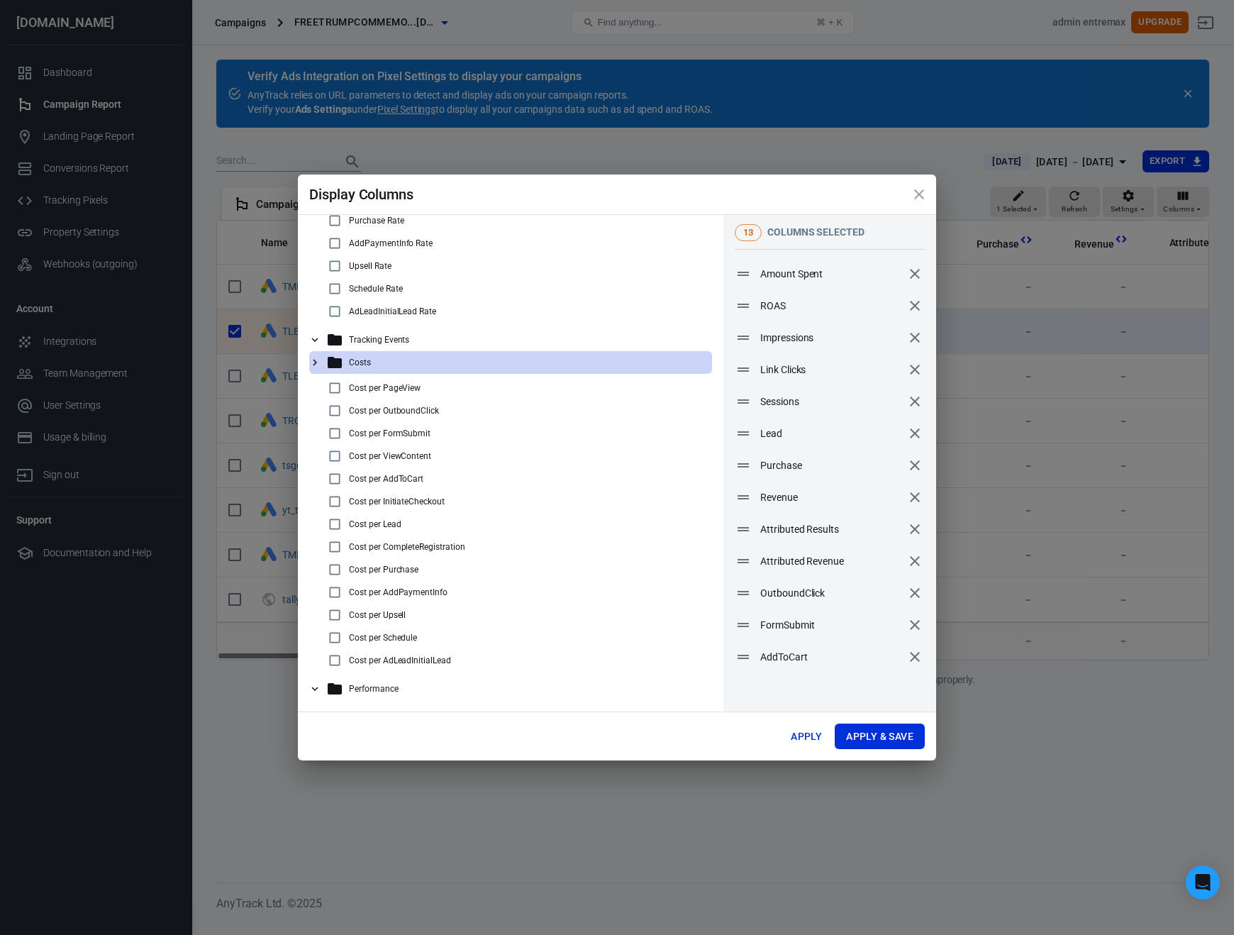
click at [318, 690] on icon at bounding box center [315, 688] width 13 height 13
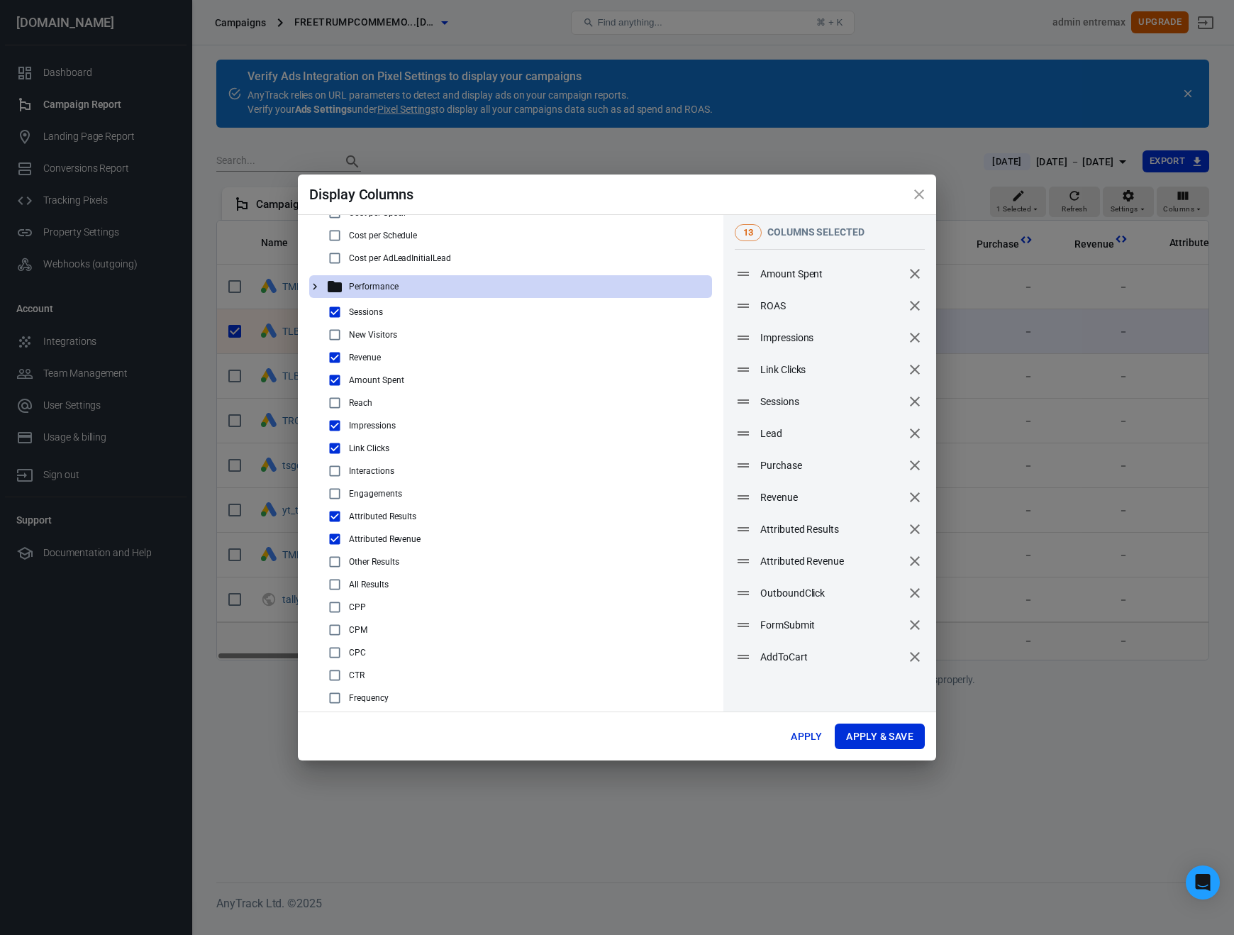
scroll to position [641, 0]
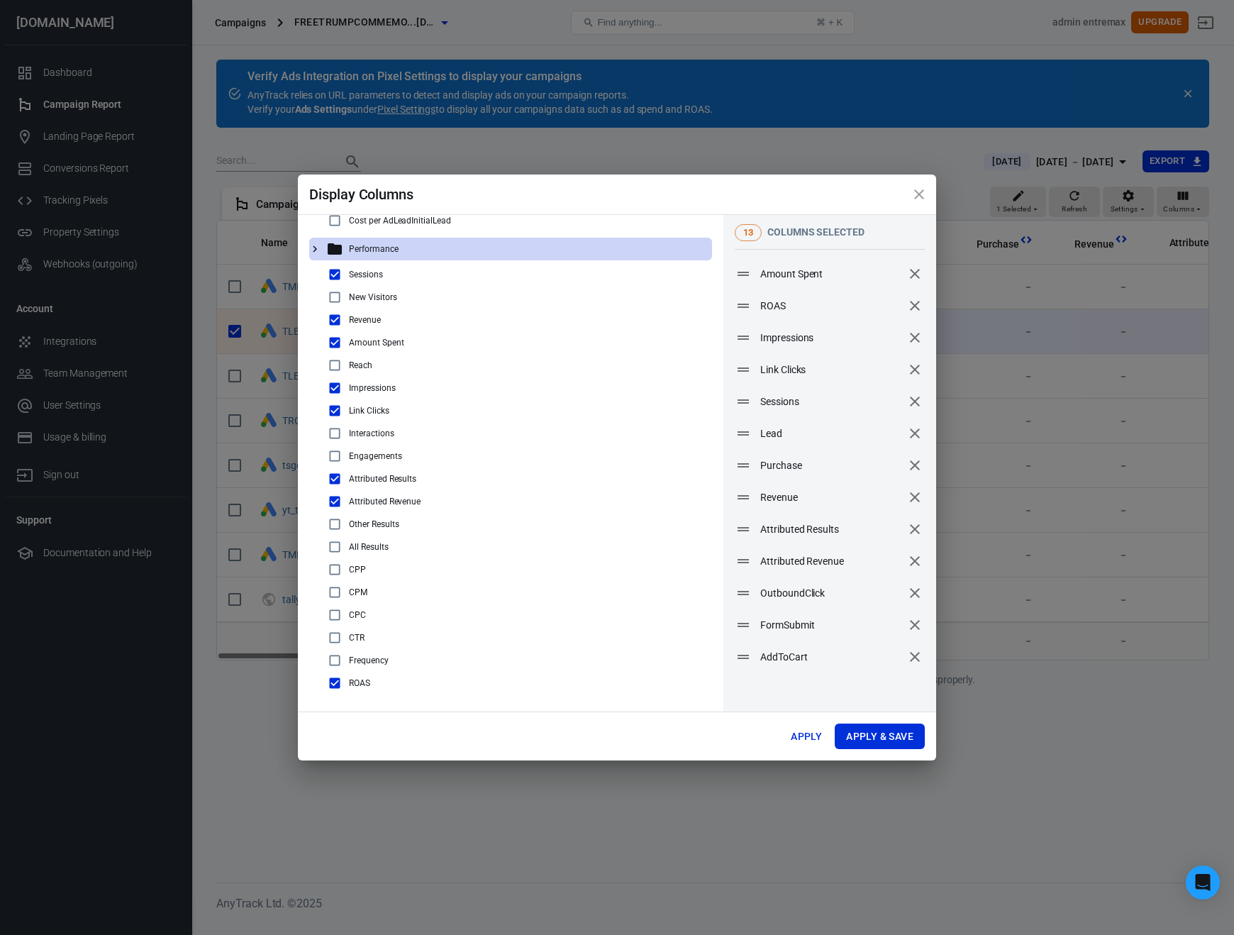
click at [336, 612] on input "checkbox" at bounding box center [334, 615] width 17 height 17
checkbox input "true"
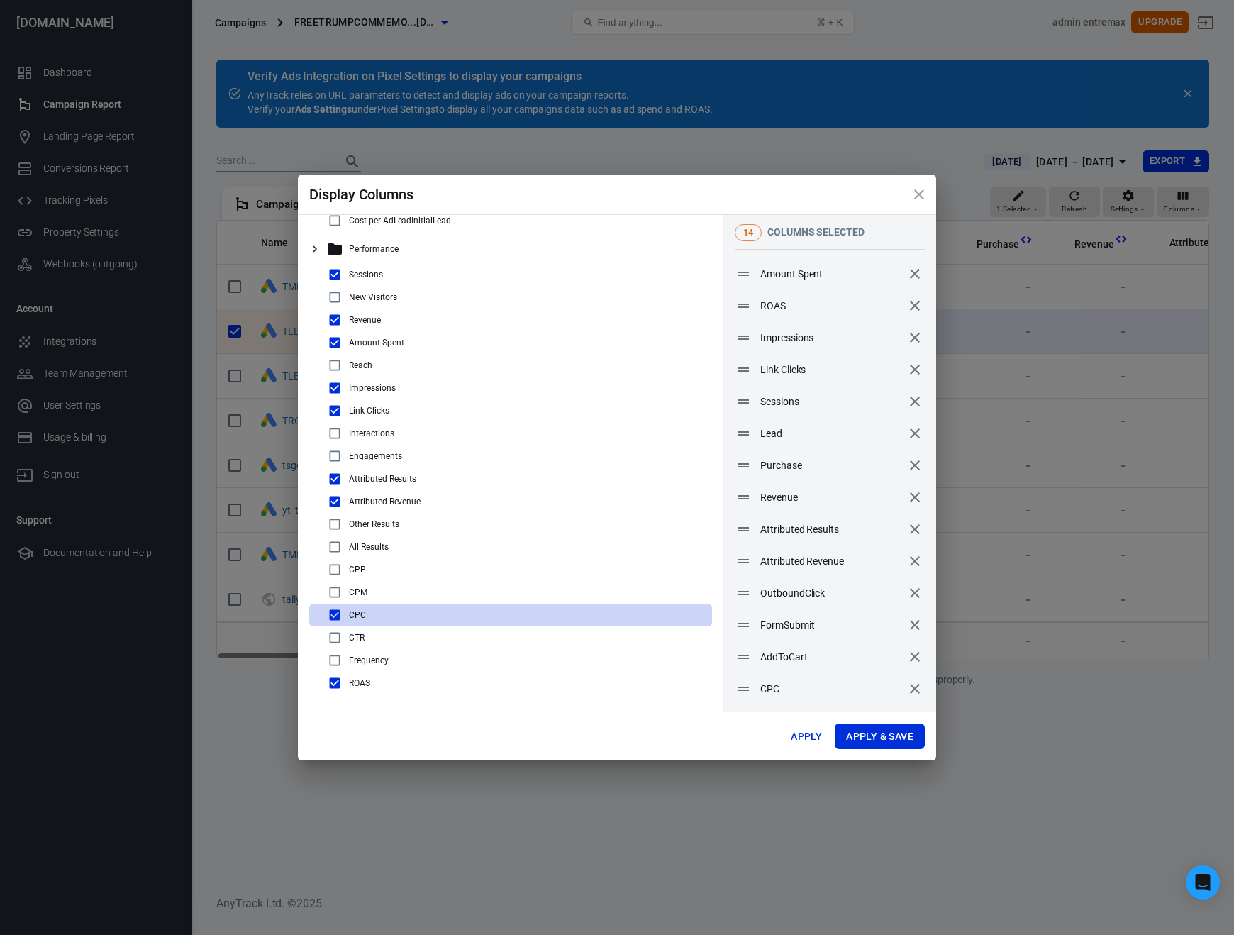
click at [331, 629] on input "checkbox" at bounding box center [334, 637] width 17 height 17
checkbox input "true"
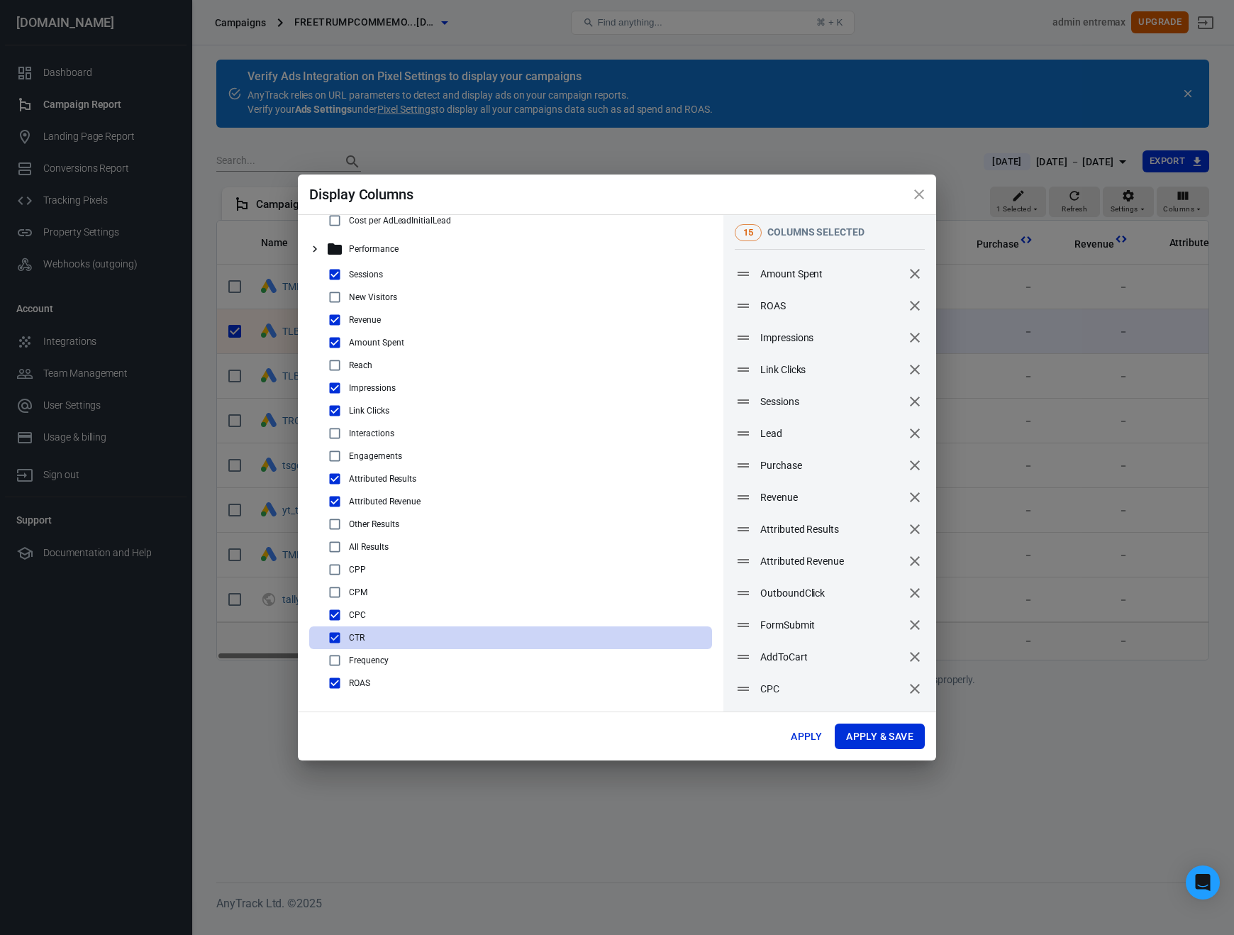
click at [344, 586] on div "CPM" at bounding box center [516, 592] width 380 height 17
checkbox input "true"
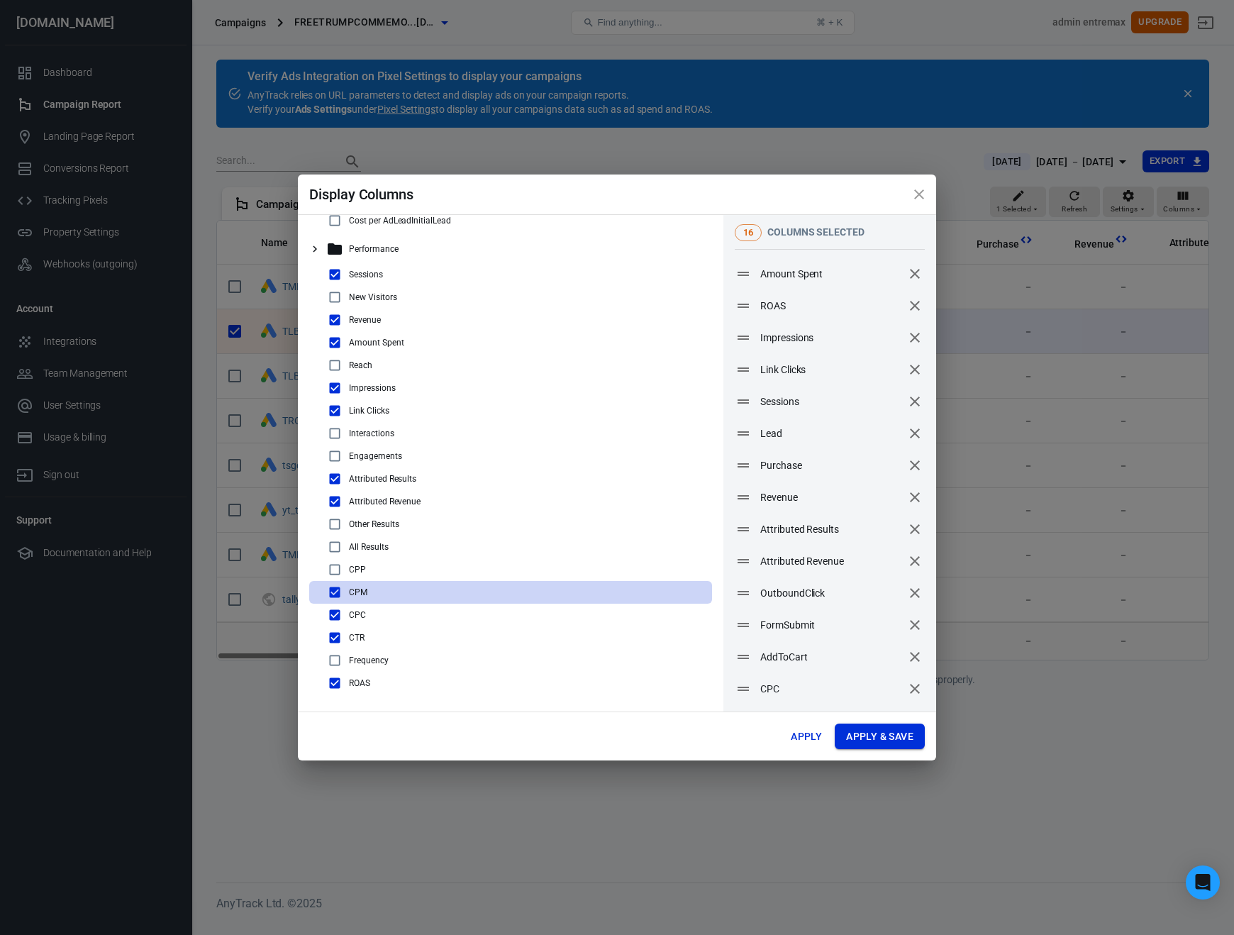
click at [865, 729] on button "Apply & Save" at bounding box center [880, 737] width 90 height 26
radio input "false"
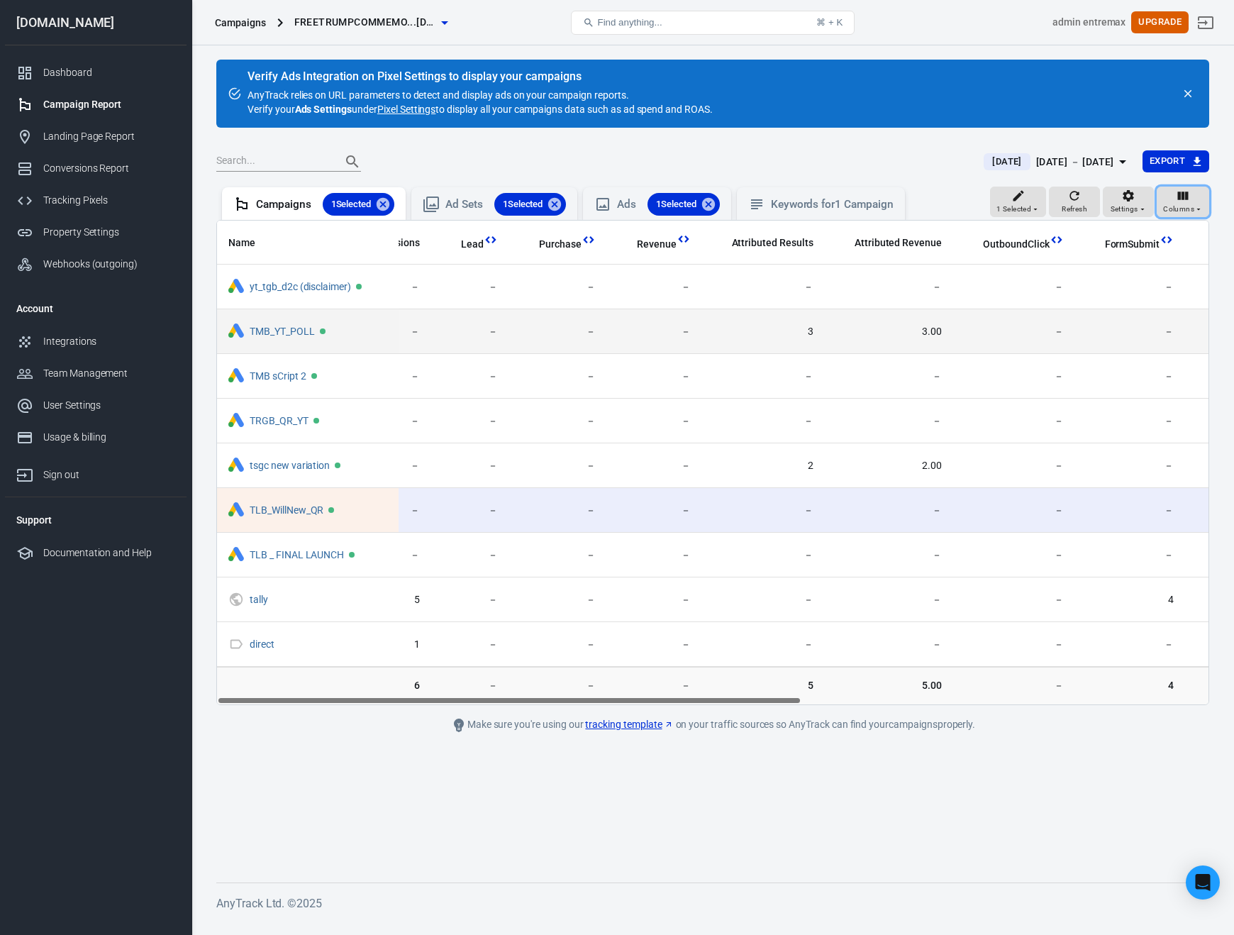
scroll to position [0, 689]
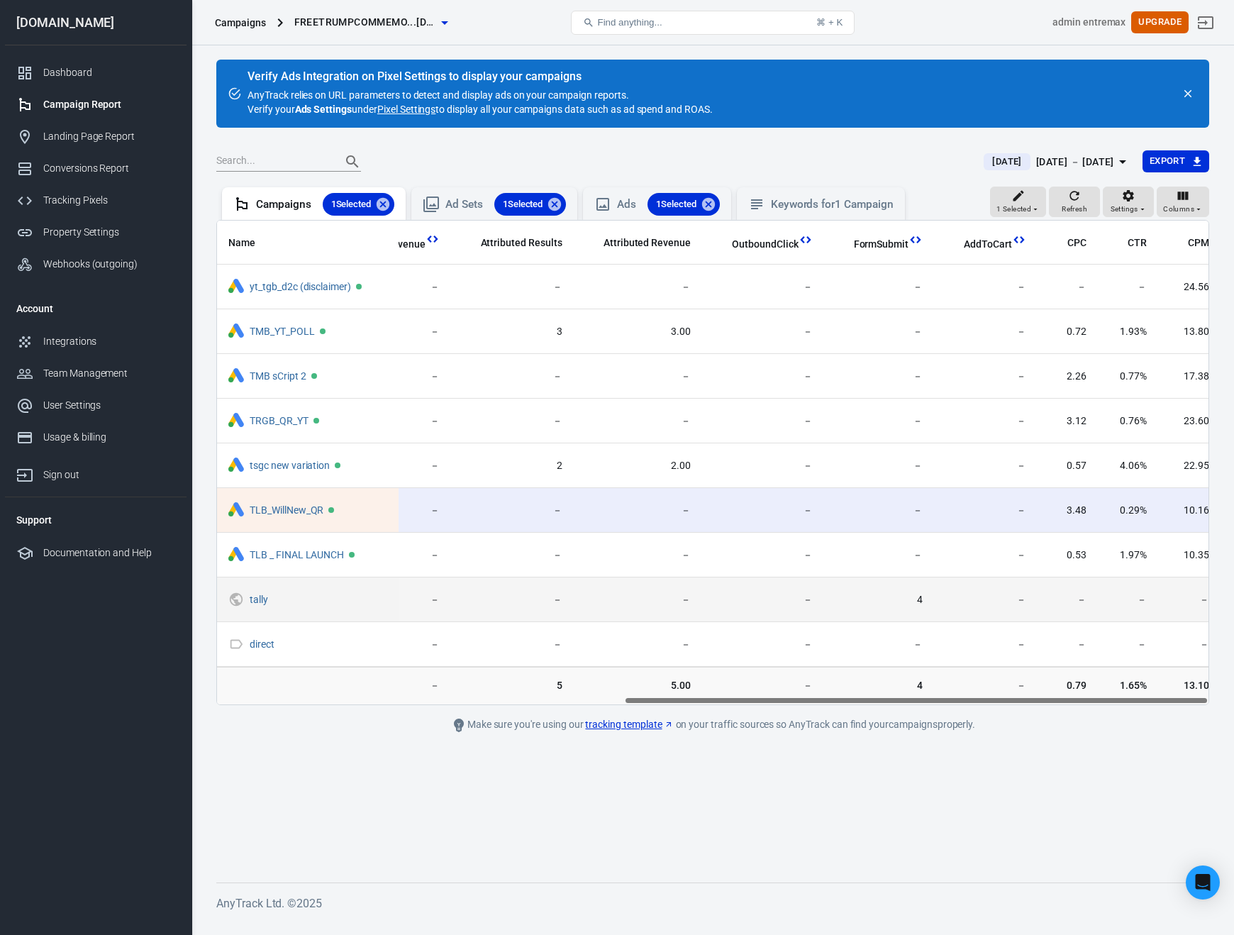
drag, startPoint x: 1195, startPoint y: 503, endPoint x: 1195, endPoint y: 577, distance: 74.5
click at [1195, 577] on tbody "yt_tgb_d2c (disclaimer) 1.40 － 57 － － － － － － － － － － － － 24.56 TMB_YT_POLL 317…" at bounding box center [374, 466] width 1692 height 402
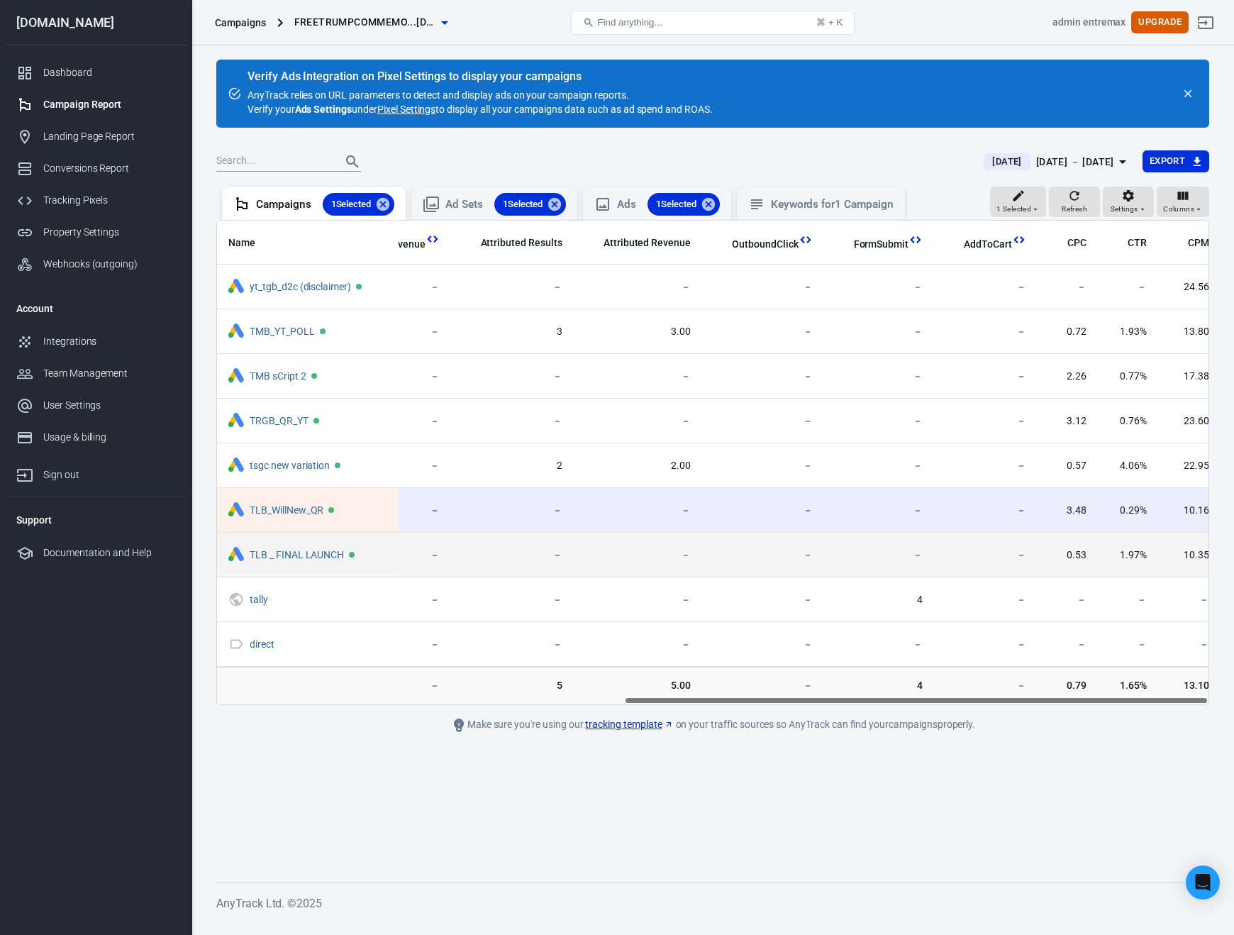
click at [1195, 554] on span "10.35" at bounding box center [1190, 555] width 40 height 14
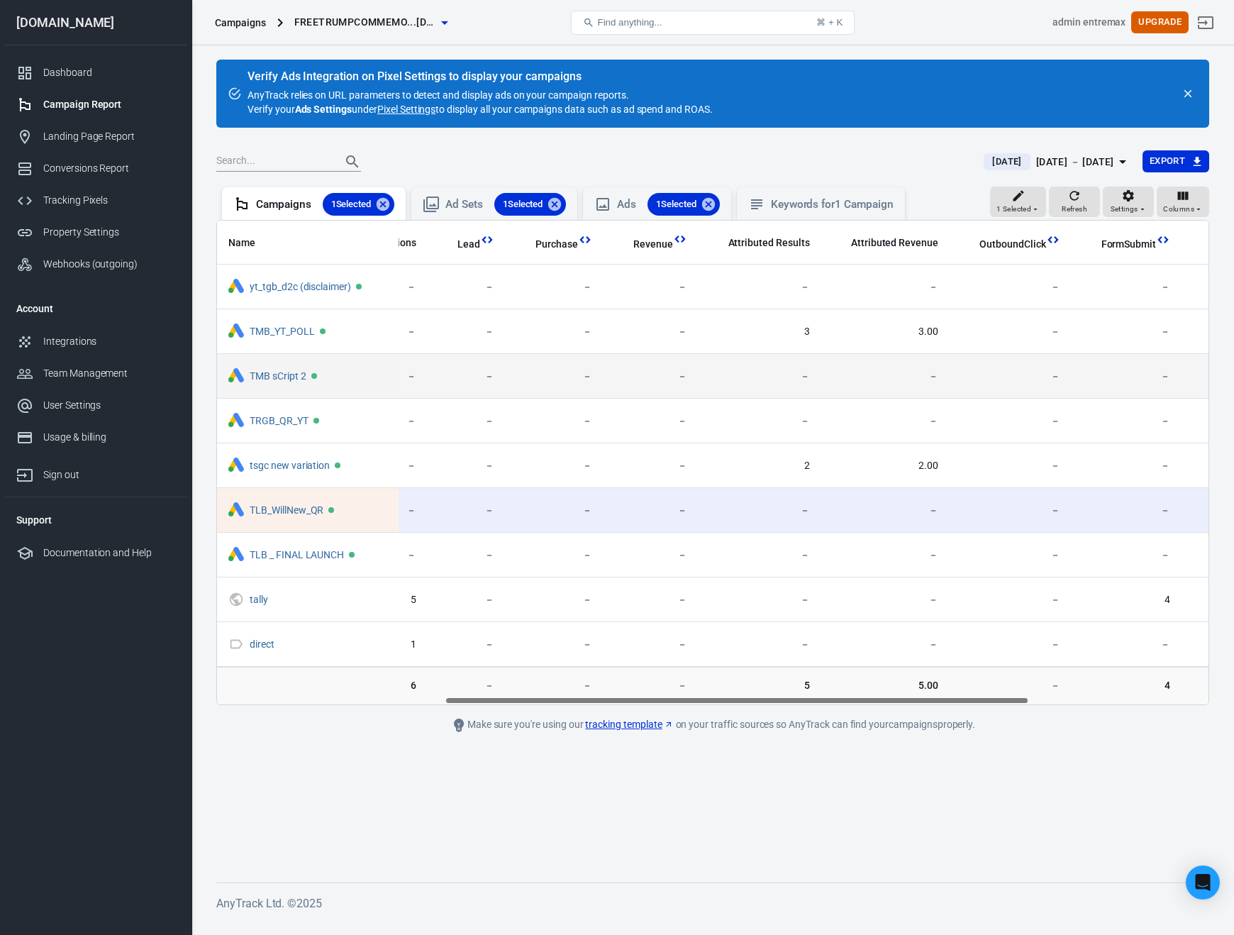
scroll to position [0, 536]
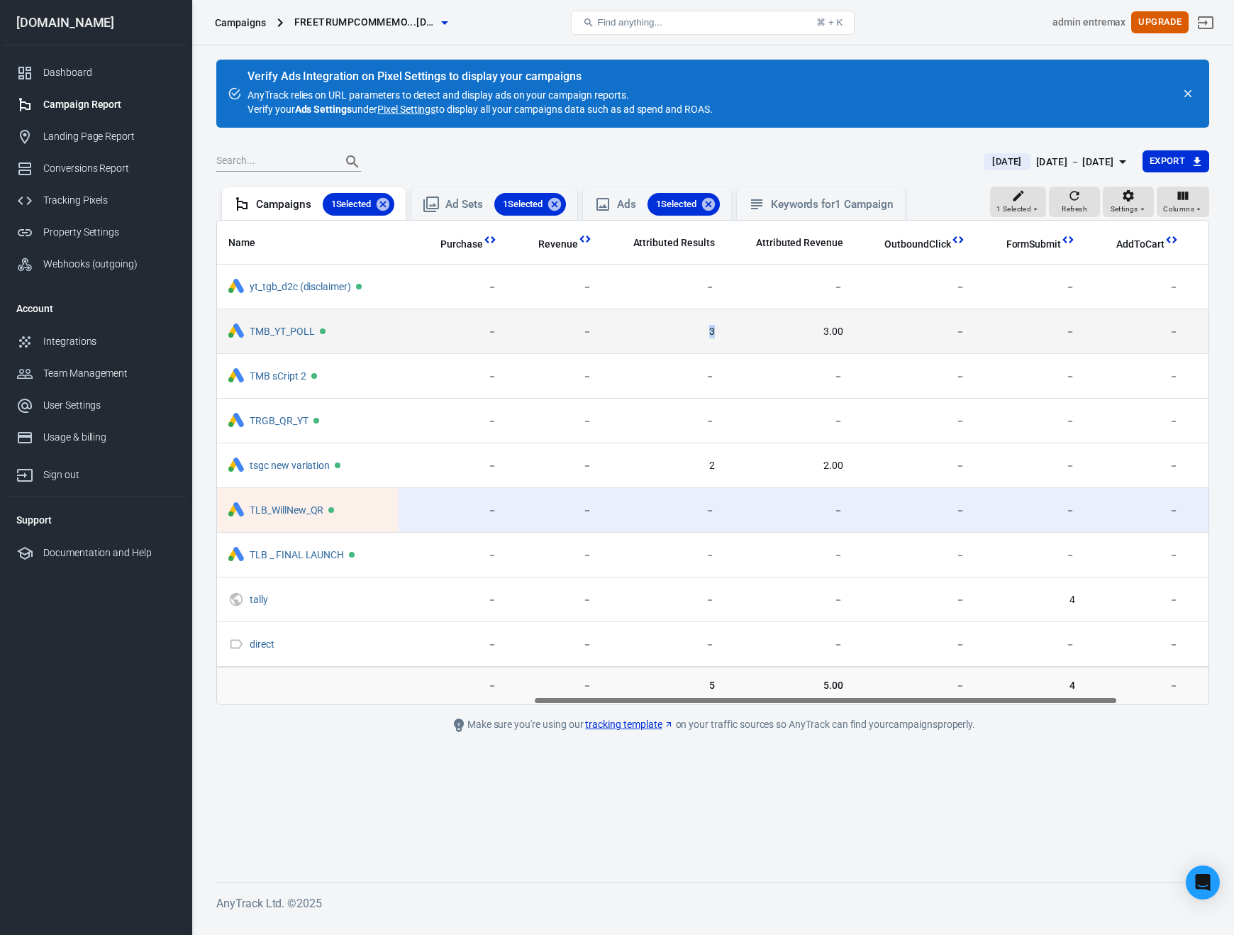
drag, startPoint x: 714, startPoint y: 340, endPoint x: 681, endPoint y: 336, distance: 32.8
click at [681, 336] on td "3" at bounding box center [665, 331] width 123 height 45
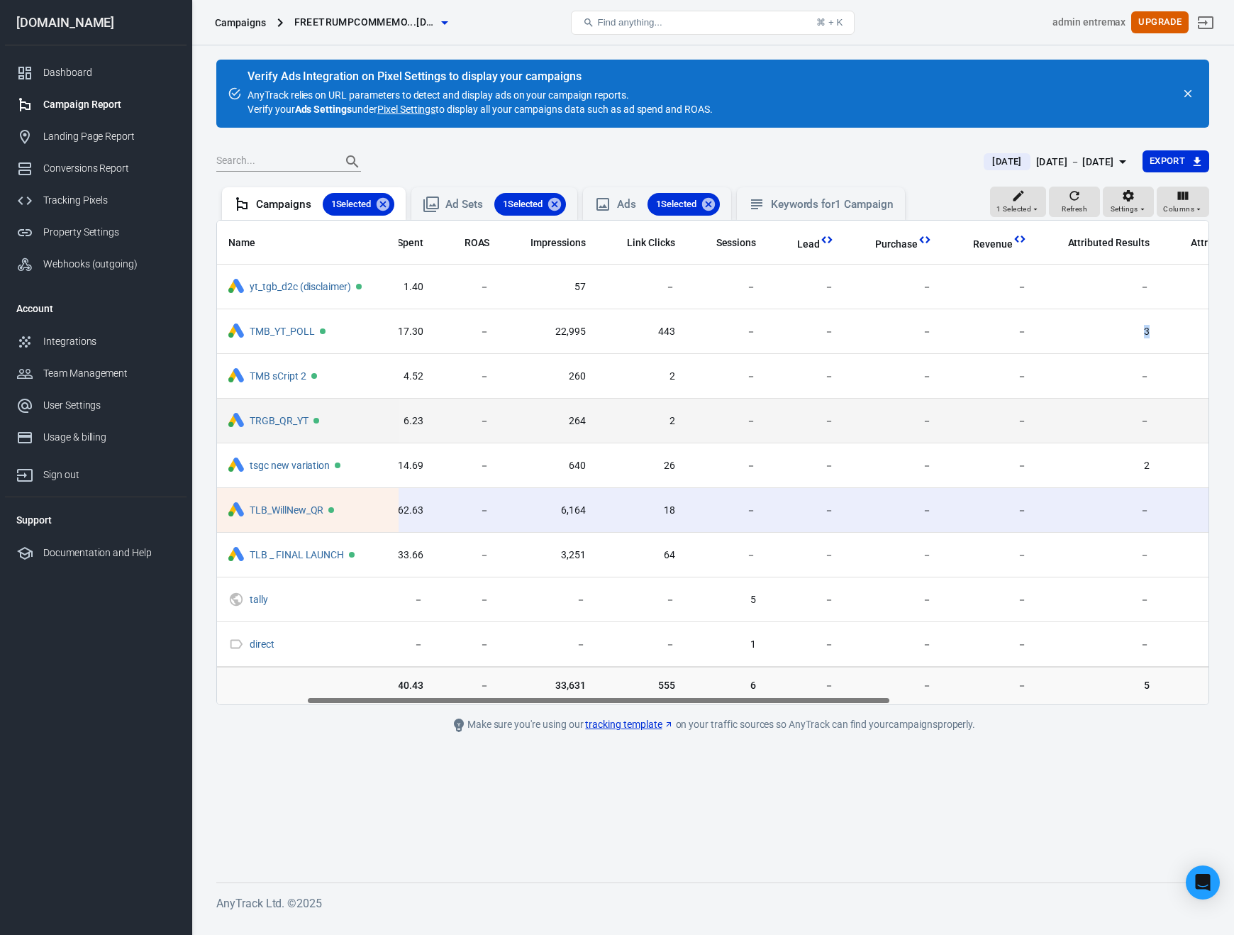
scroll to position [0, 165]
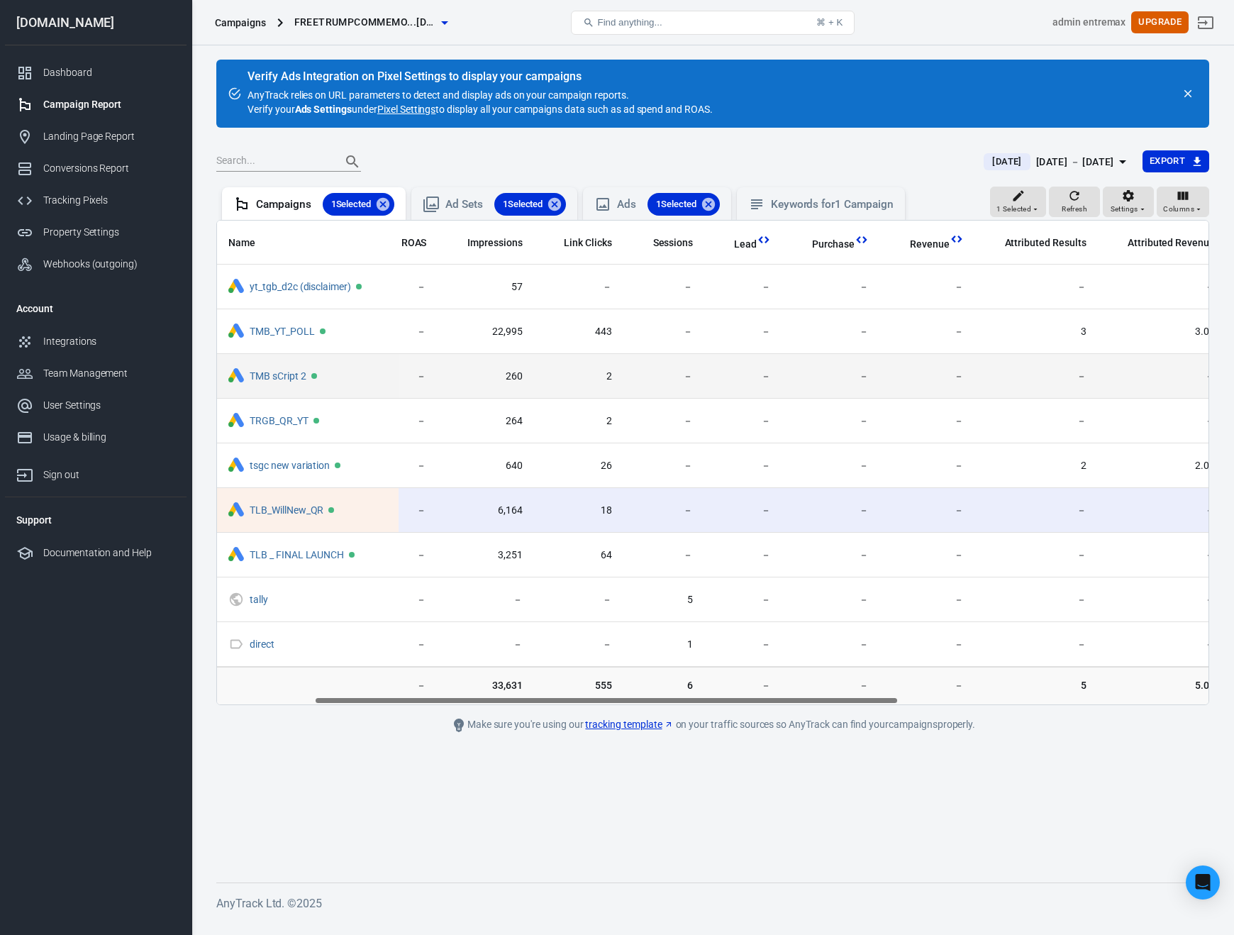
click at [1099, 363] on td "－" at bounding box center [1162, 376] width 128 height 45
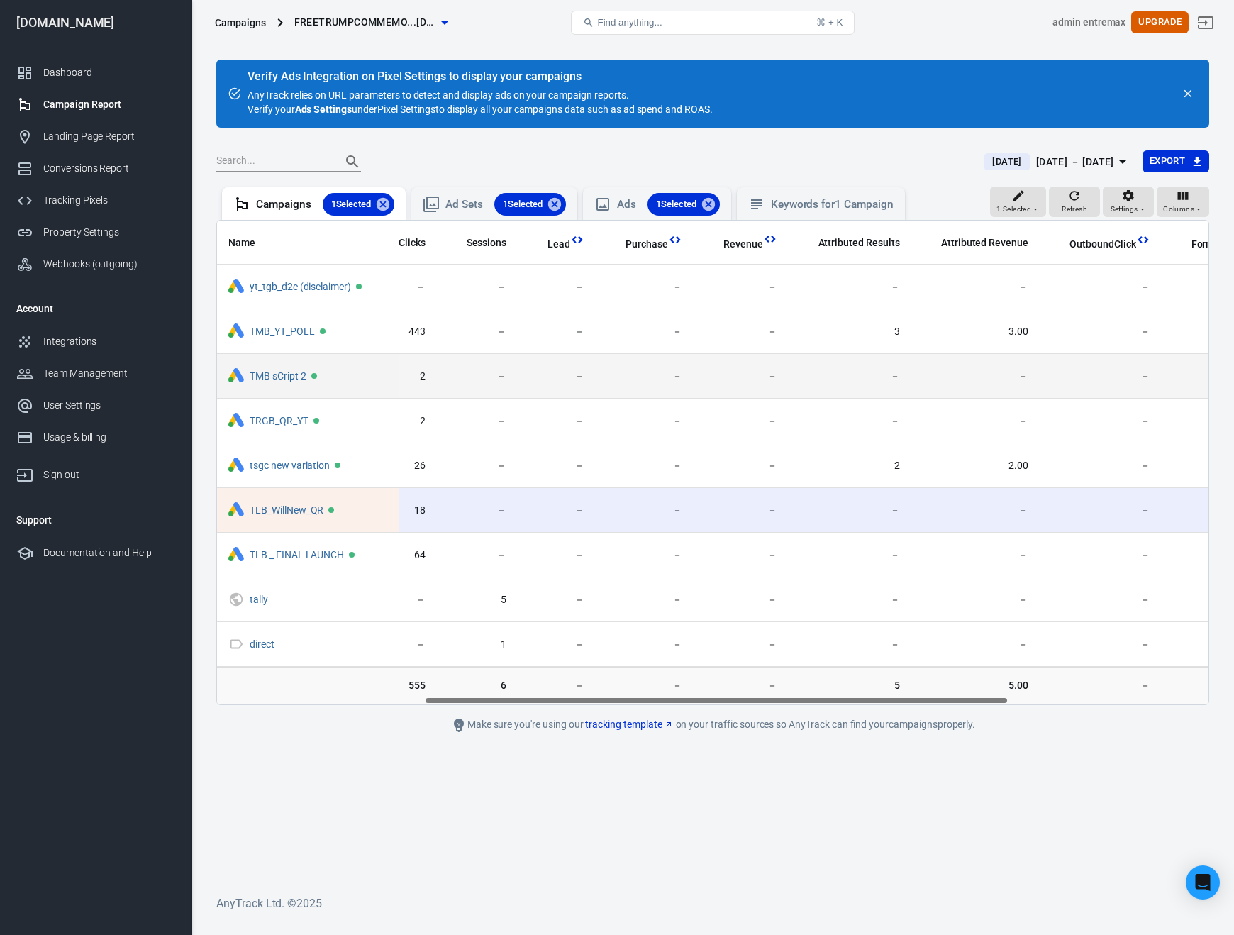
scroll to position [0, 0]
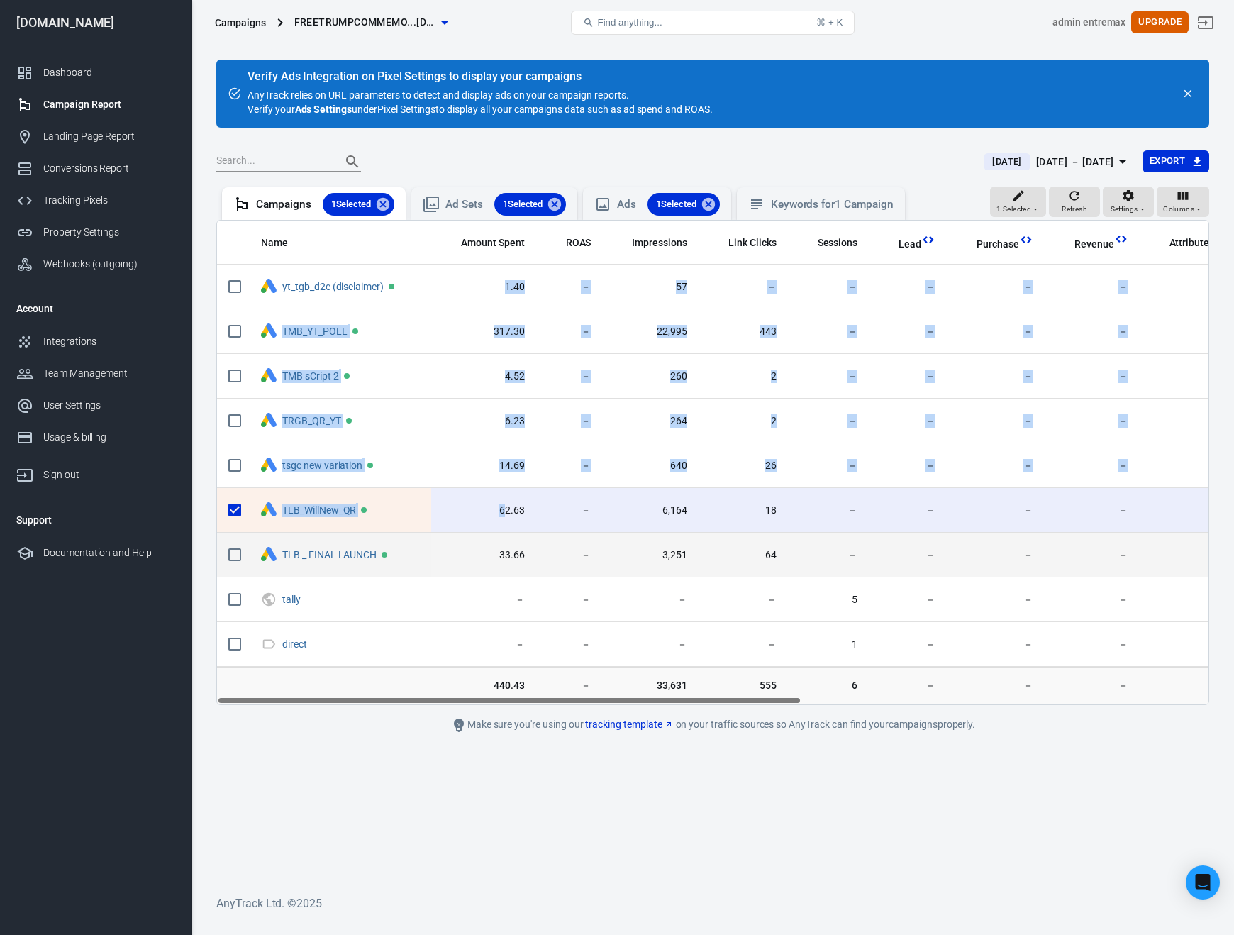
drag, startPoint x: 504, startPoint y: 295, endPoint x: 510, endPoint y: 534, distance: 238.5
click at [508, 516] on tbody "yt_tgb_d2c (disclaimer) 1.40 － 57 － － － － － － － － － － － － 24.56 TMB_YT_POLL 317…" at bounding box center [1063, 466] width 1692 height 402
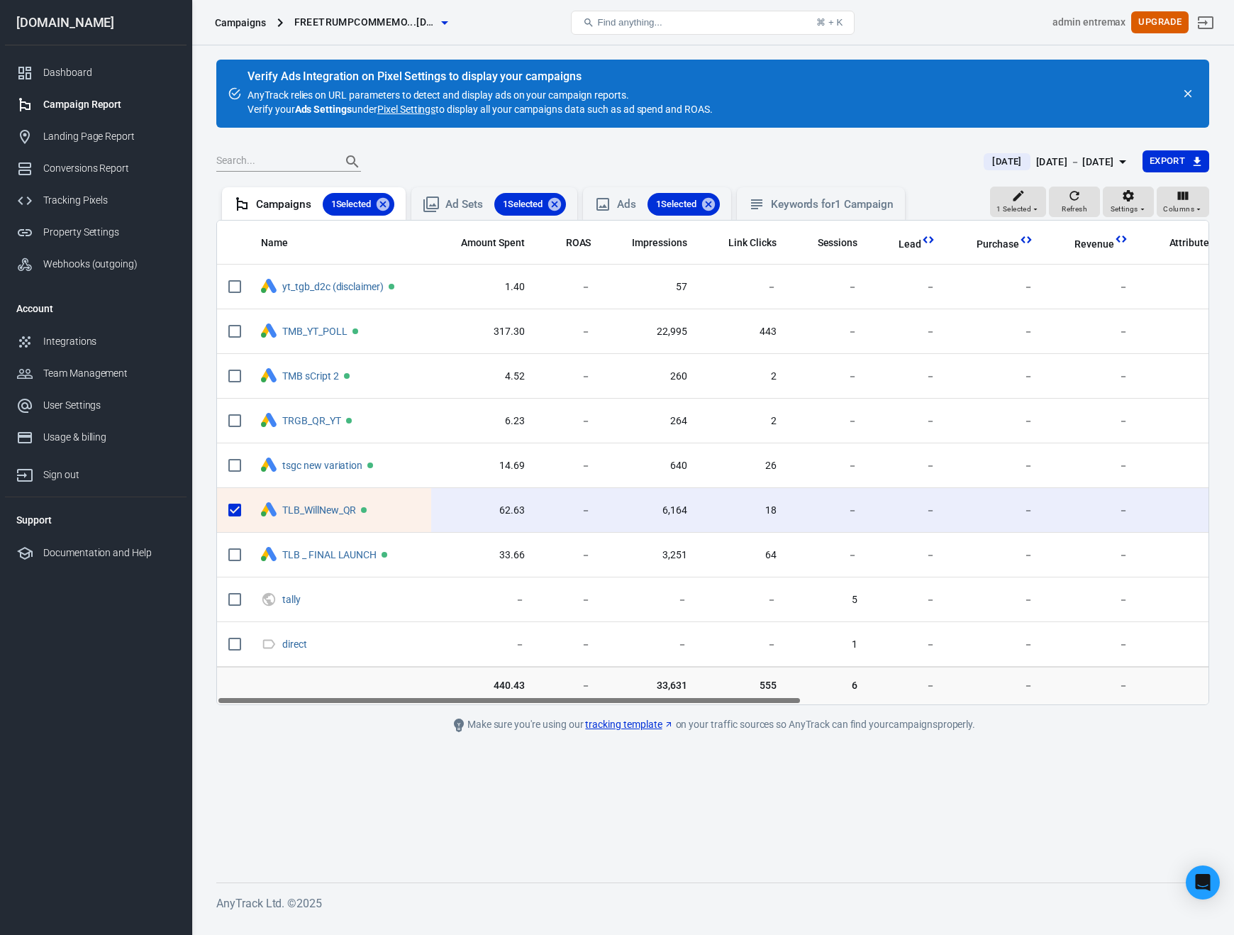
click at [540, 682] on td "－" at bounding box center [569, 686] width 67 height 38
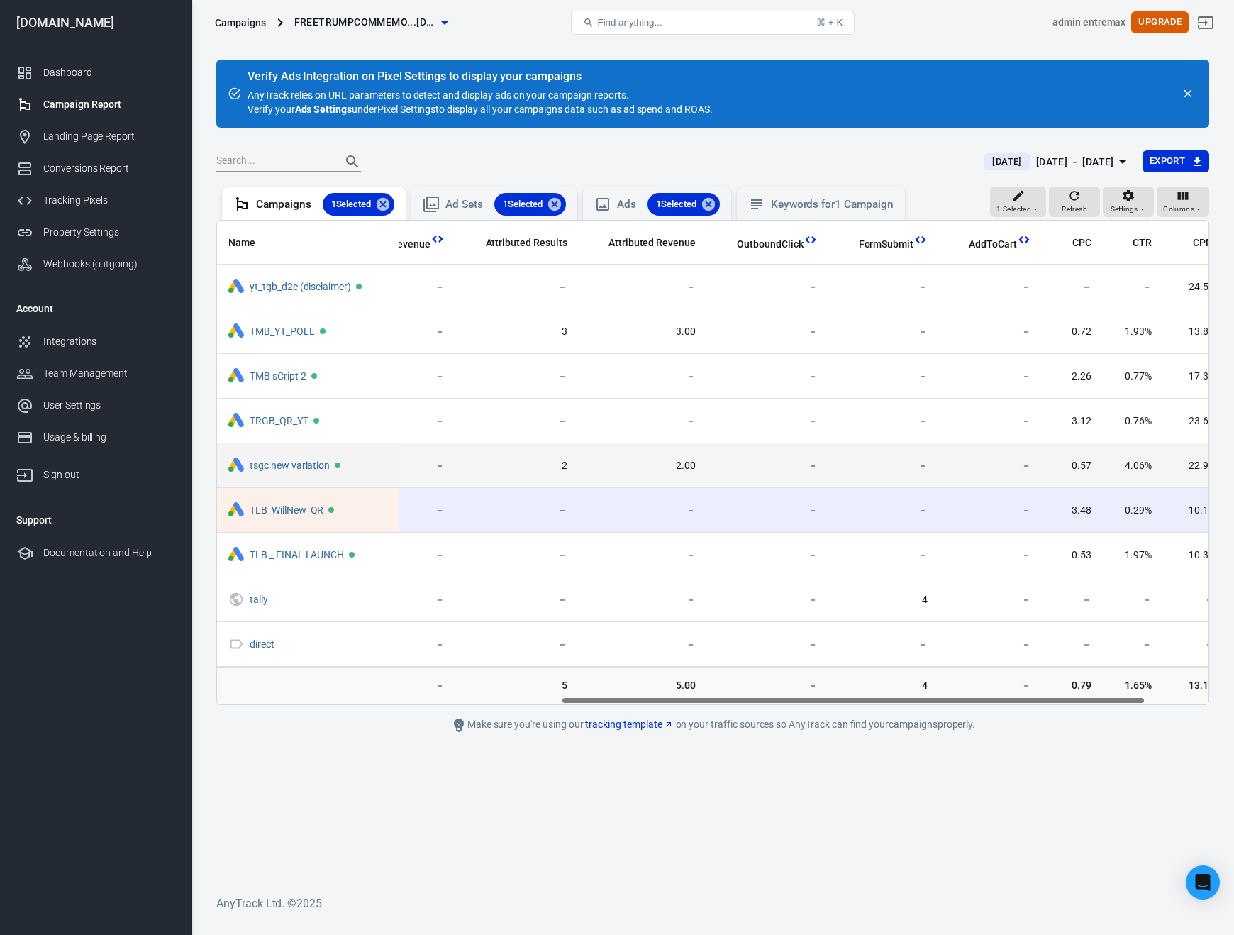
scroll to position [0, 689]
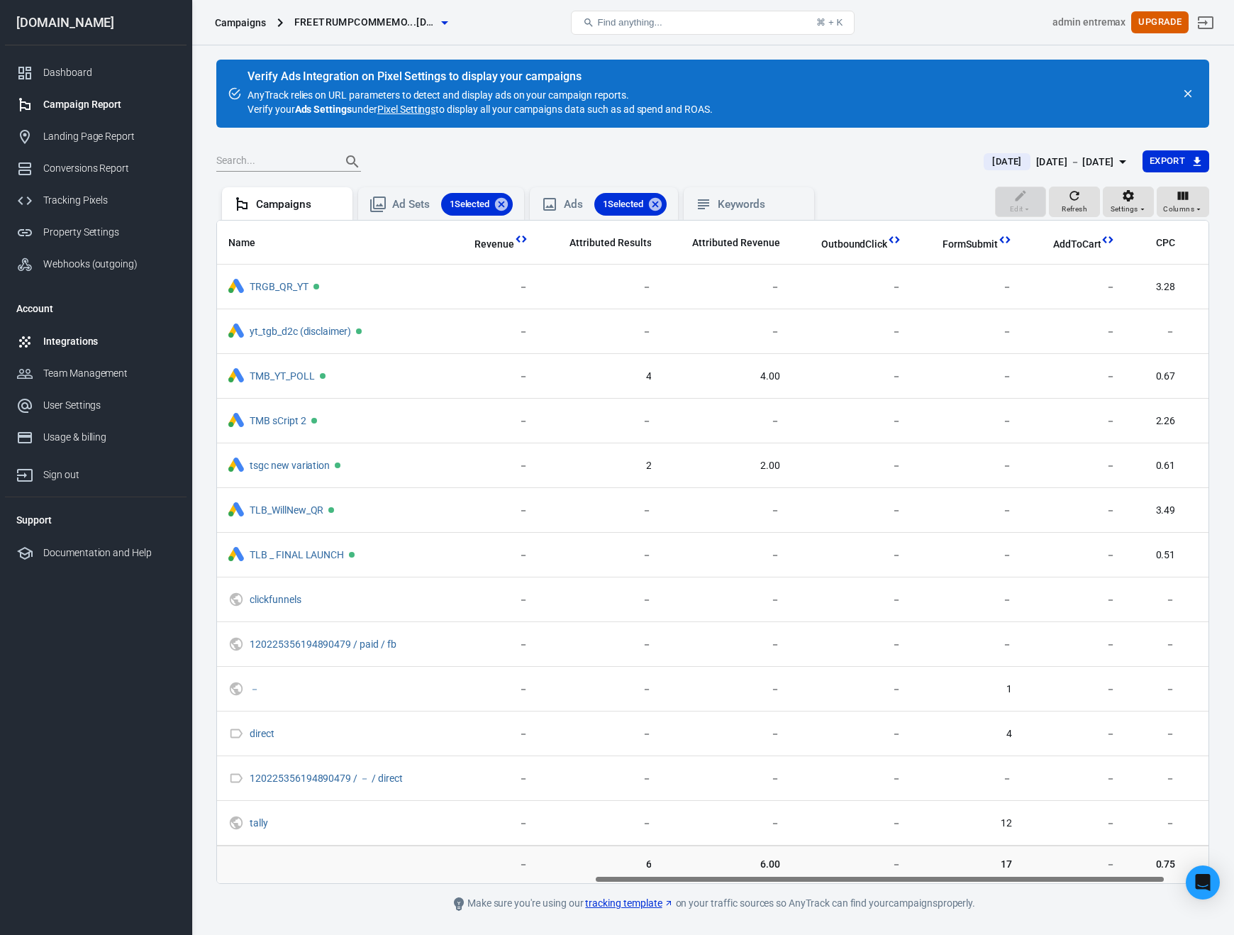
scroll to position [0, 730]
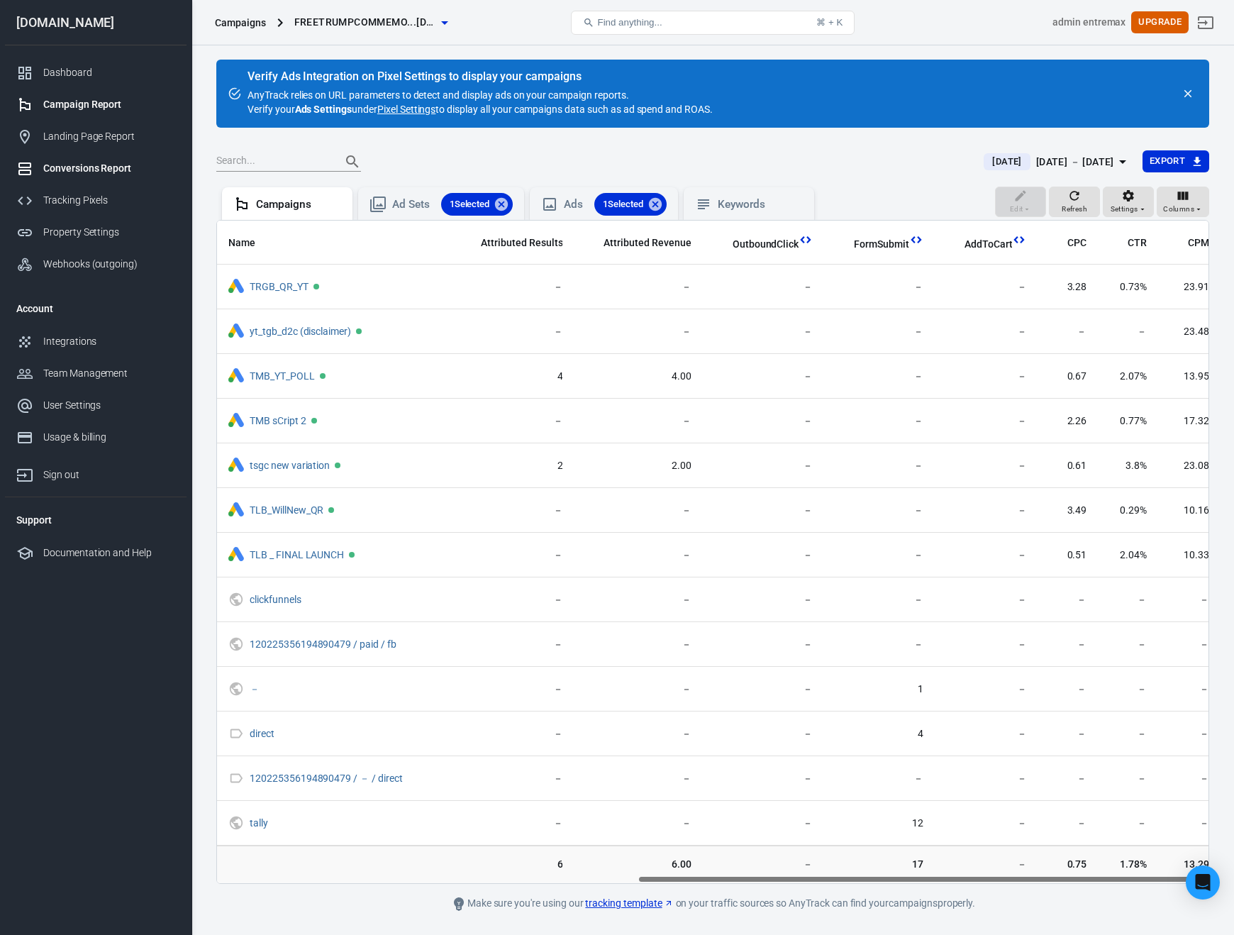
click at [81, 177] on link "Conversions Report" at bounding box center [96, 169] width 182 height 32
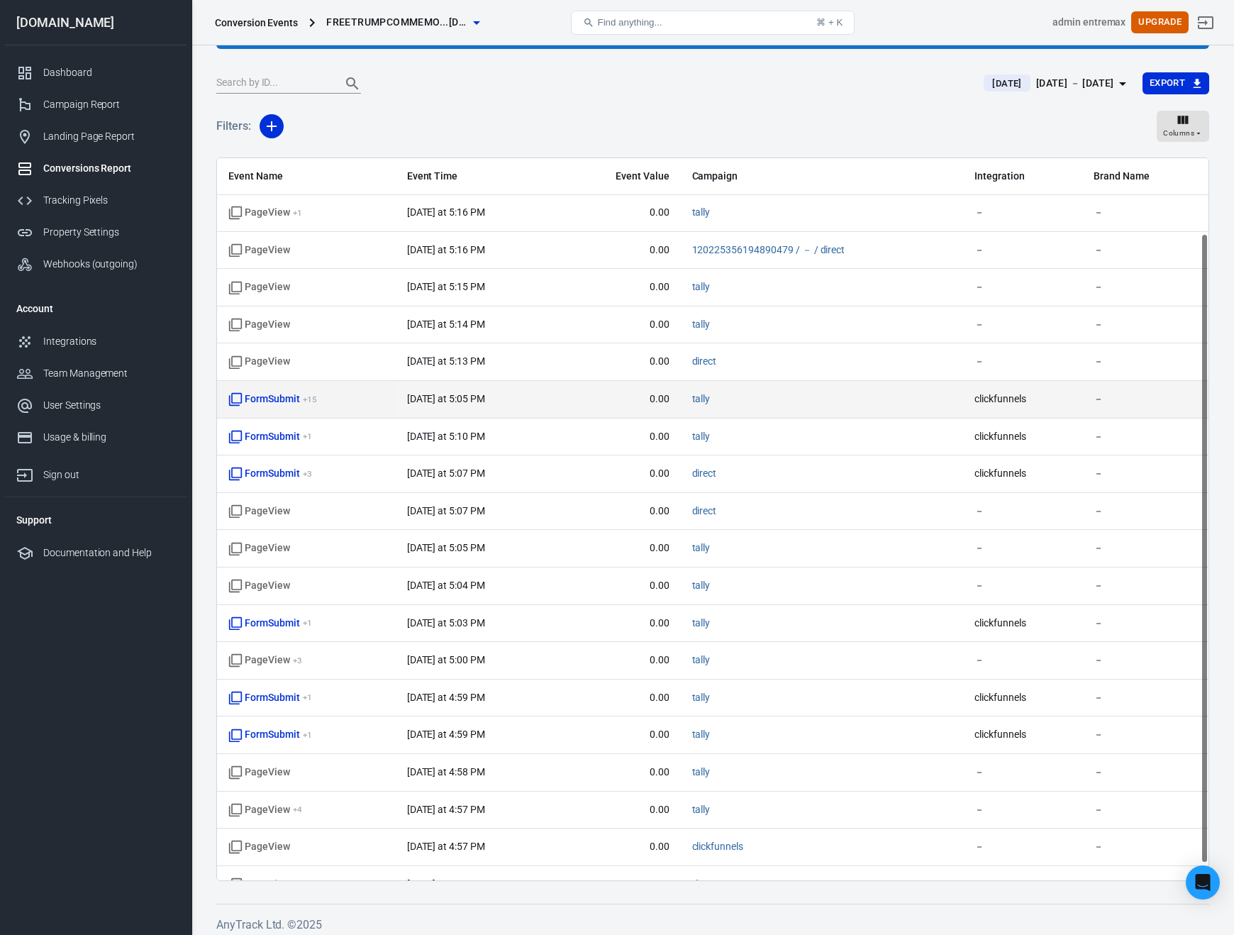
scroll to position [35, 0]
click at [255, 401] on span "FormSubmit + 15" at bounding box center [272, 402] width 88 height 14
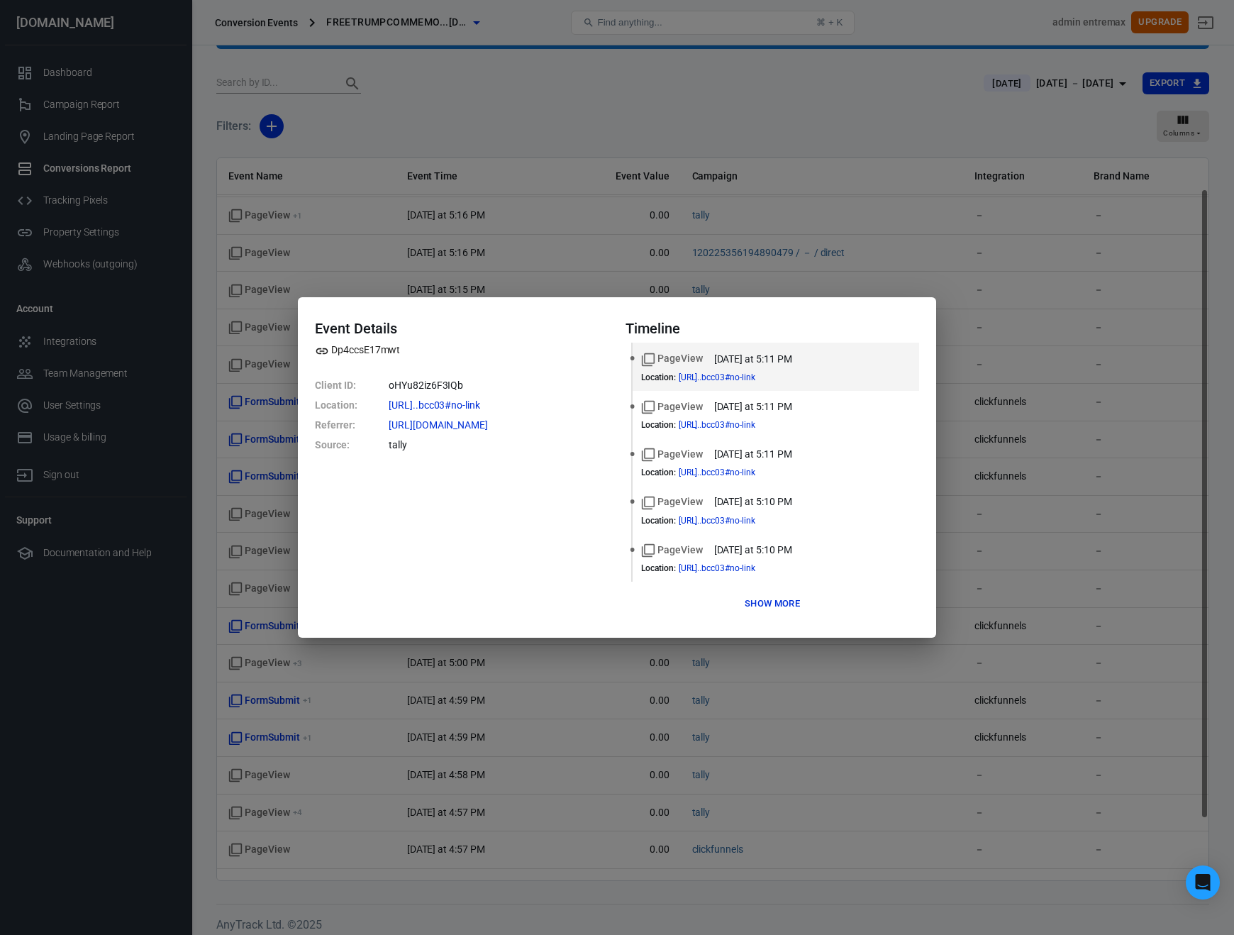
click at [1046, 380] on div "Event Details Dp4ccsE17mwt Client ID : oHYu82iz6F3IQb Location : https://freetr…" at bounding box center [617, 467] width 1234 height 935
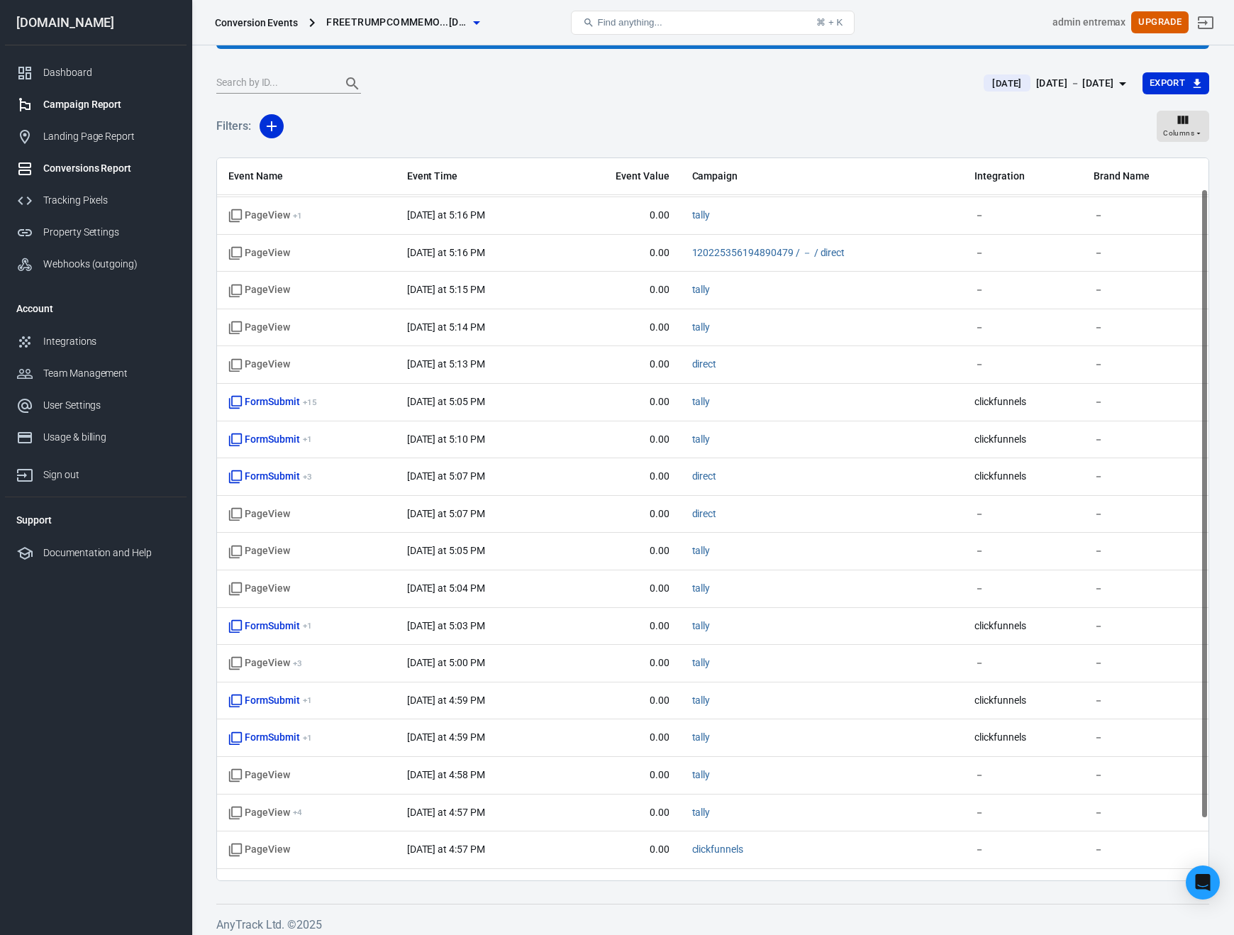
click at [96, 111] on div "Campaign Report" at bounding box center [109, 104] width 132 height 15
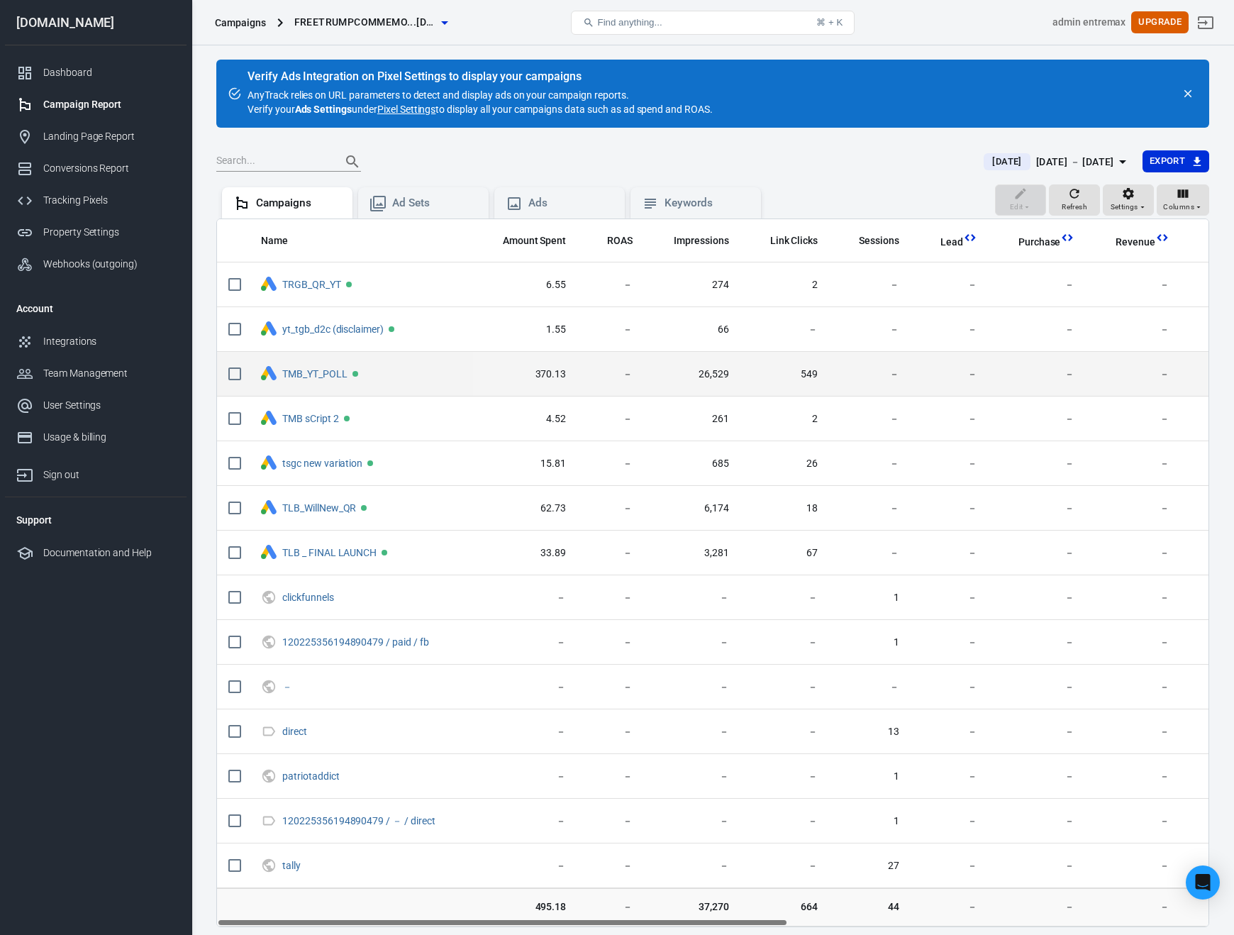
scroll to position [82, 0]
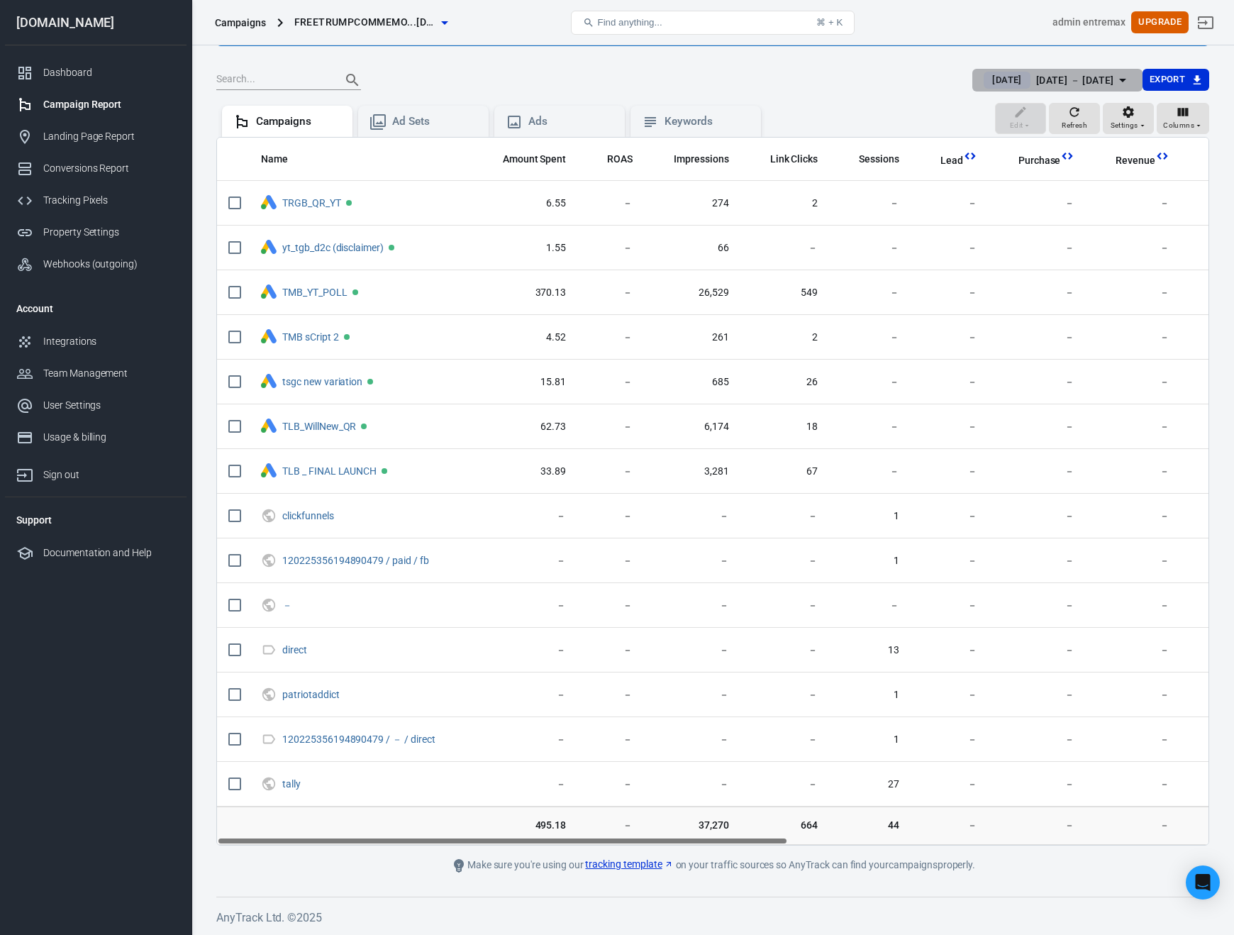
click at [1059, 75] on div "Sep 24 － Sep 24, 2025" at bounding box center [1076, 81] width 78 height 18
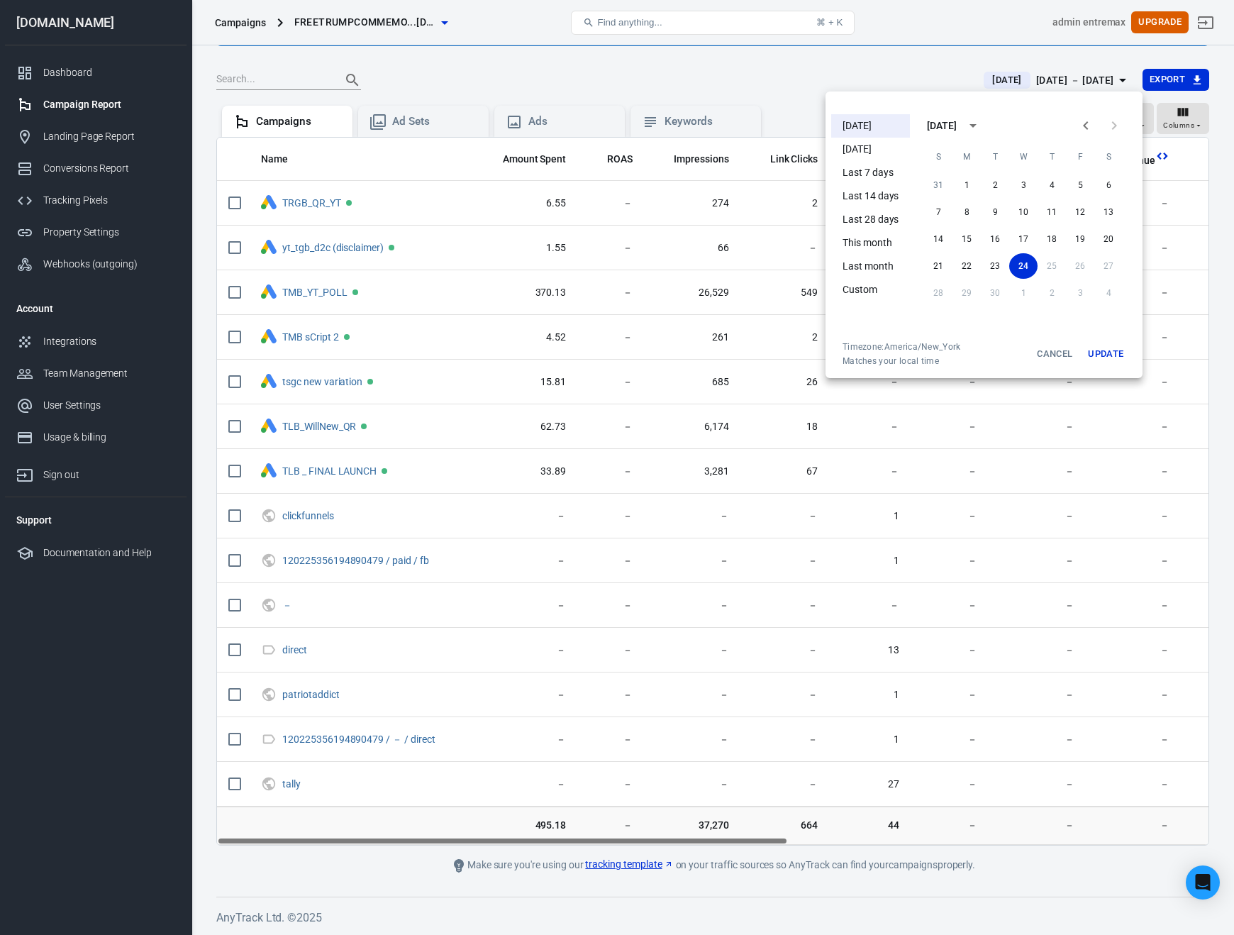
click at [861, 120] on li "Today" at bounding box center [870, 125] width 79 height 23
click at [1105, 343] on button "Update" at bounding box center [1105, 354] width 45 height 26
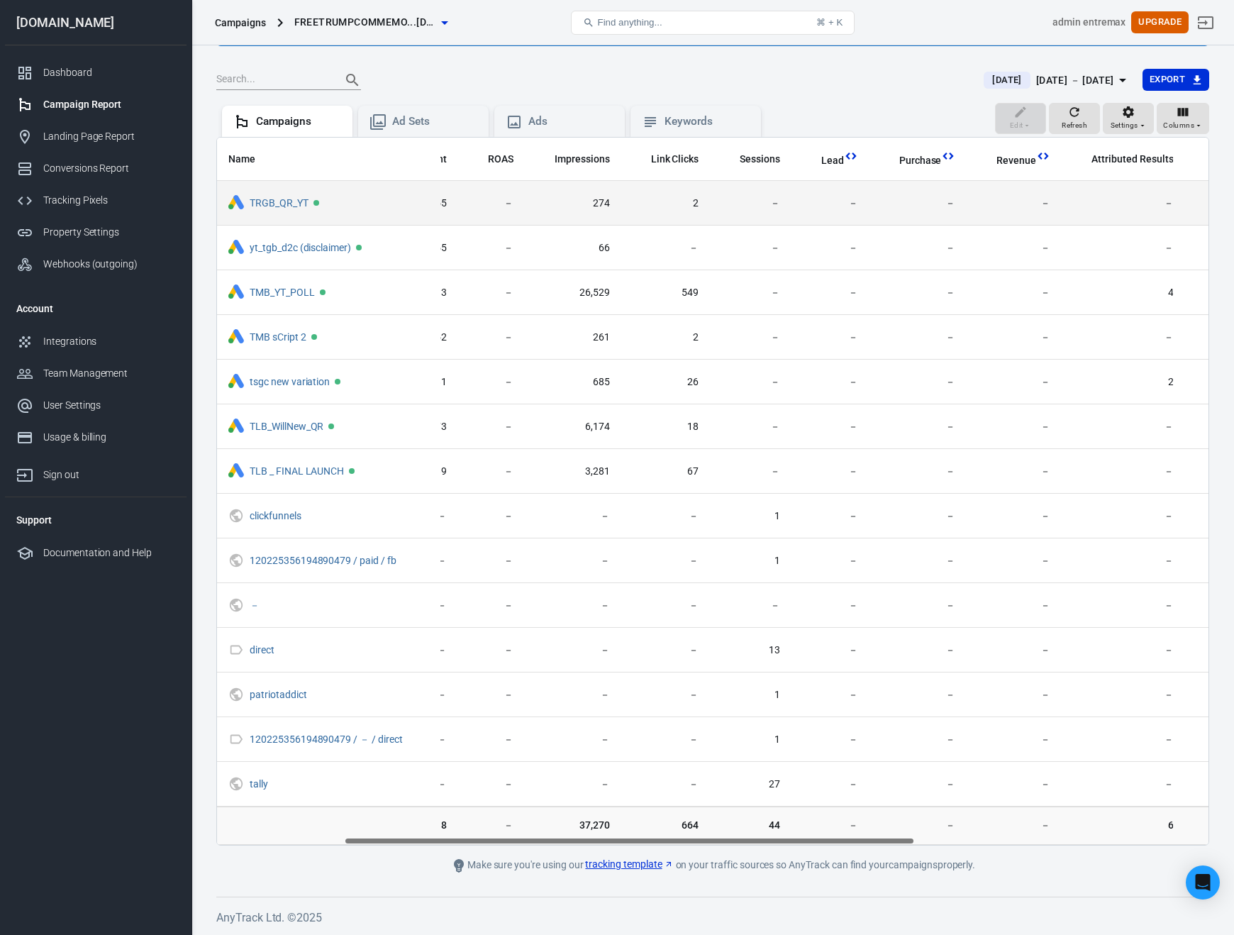
scroll to position [0, 278]
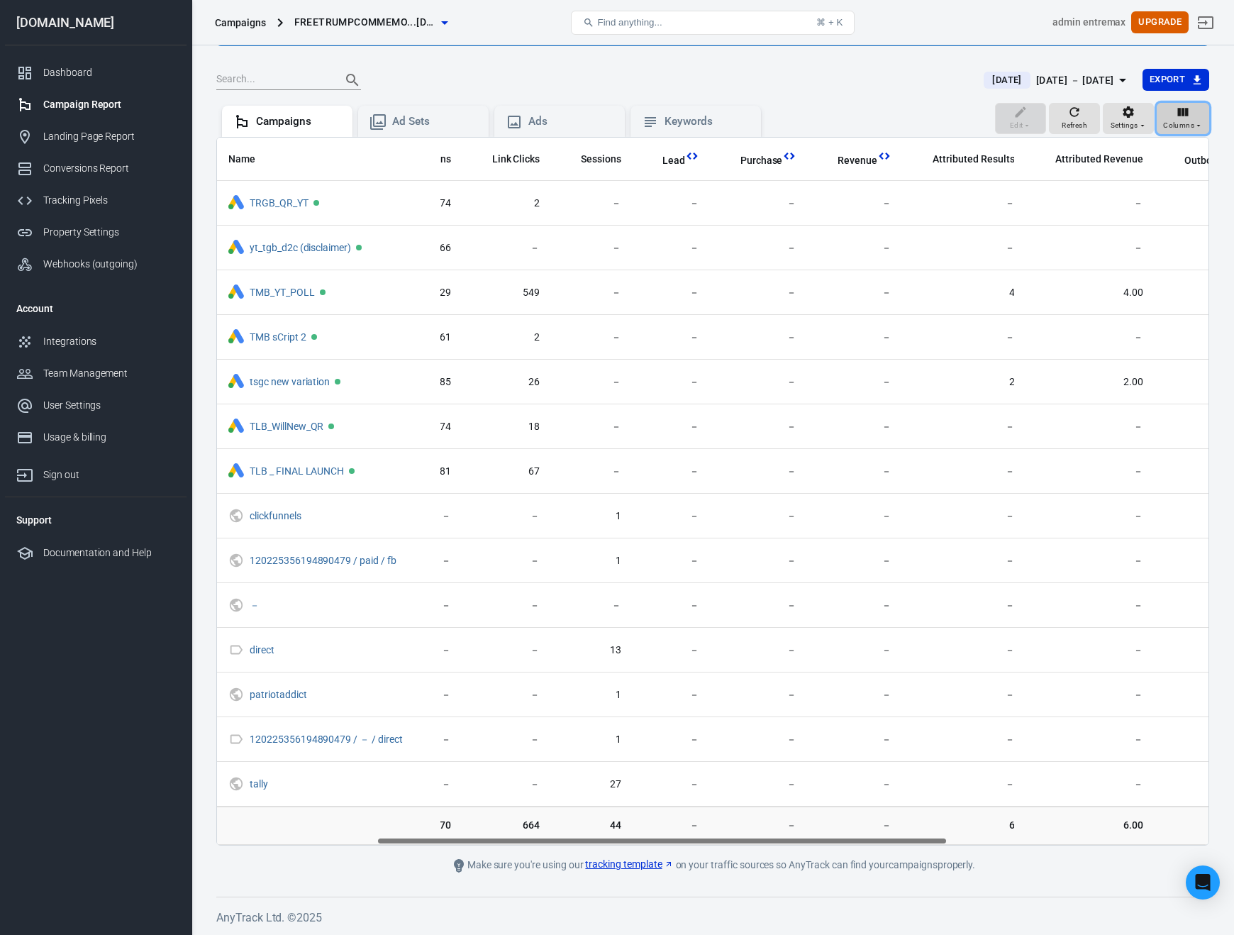
click at [1193, 122] on span "Columns" at bounding box center [1178, 125] width 31 height 13
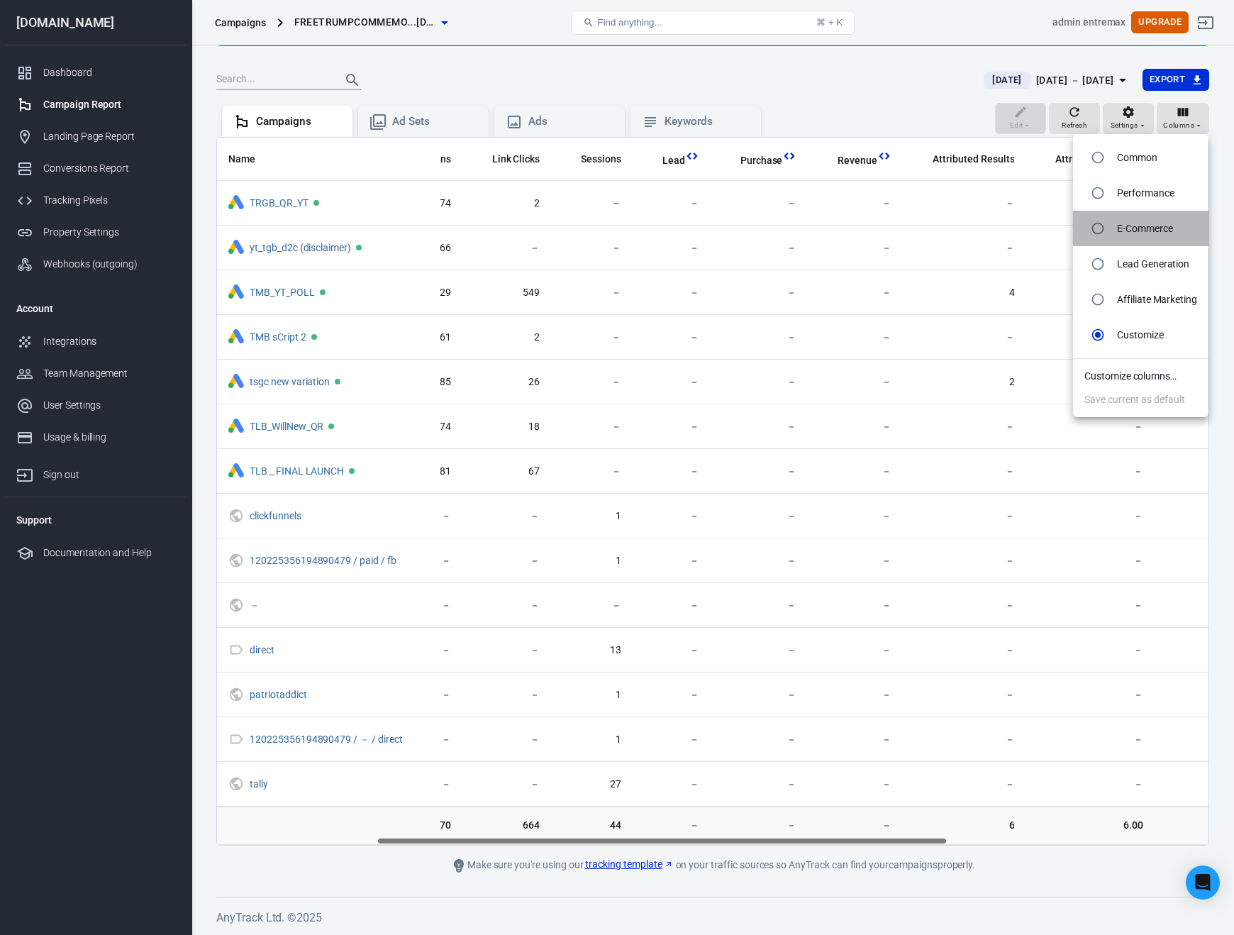
click at [1130, 228] on p "E-Commerce" at bounding box center [1145, 228] width 56 height 15
radio input "true"
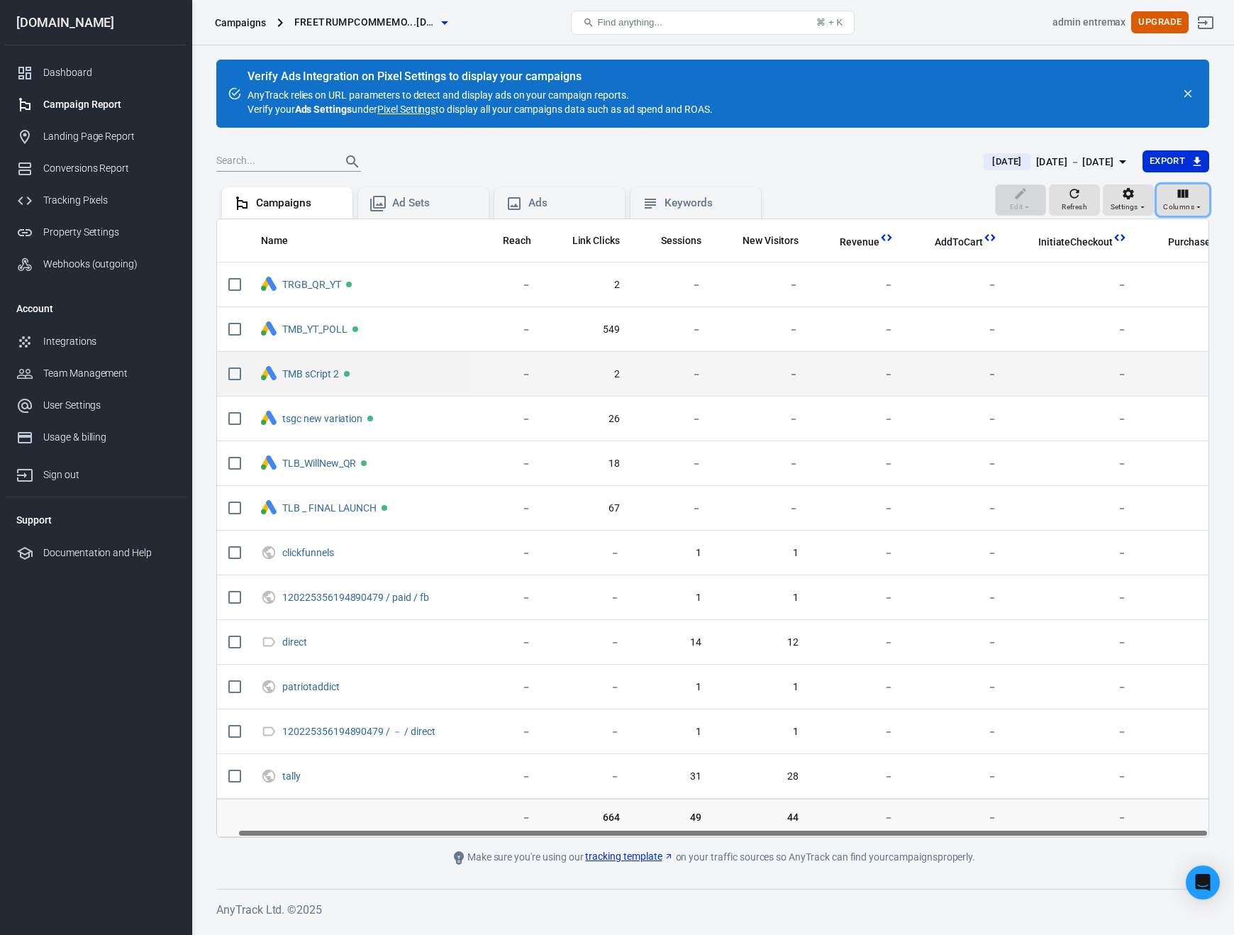
scroll to position [0, 21]
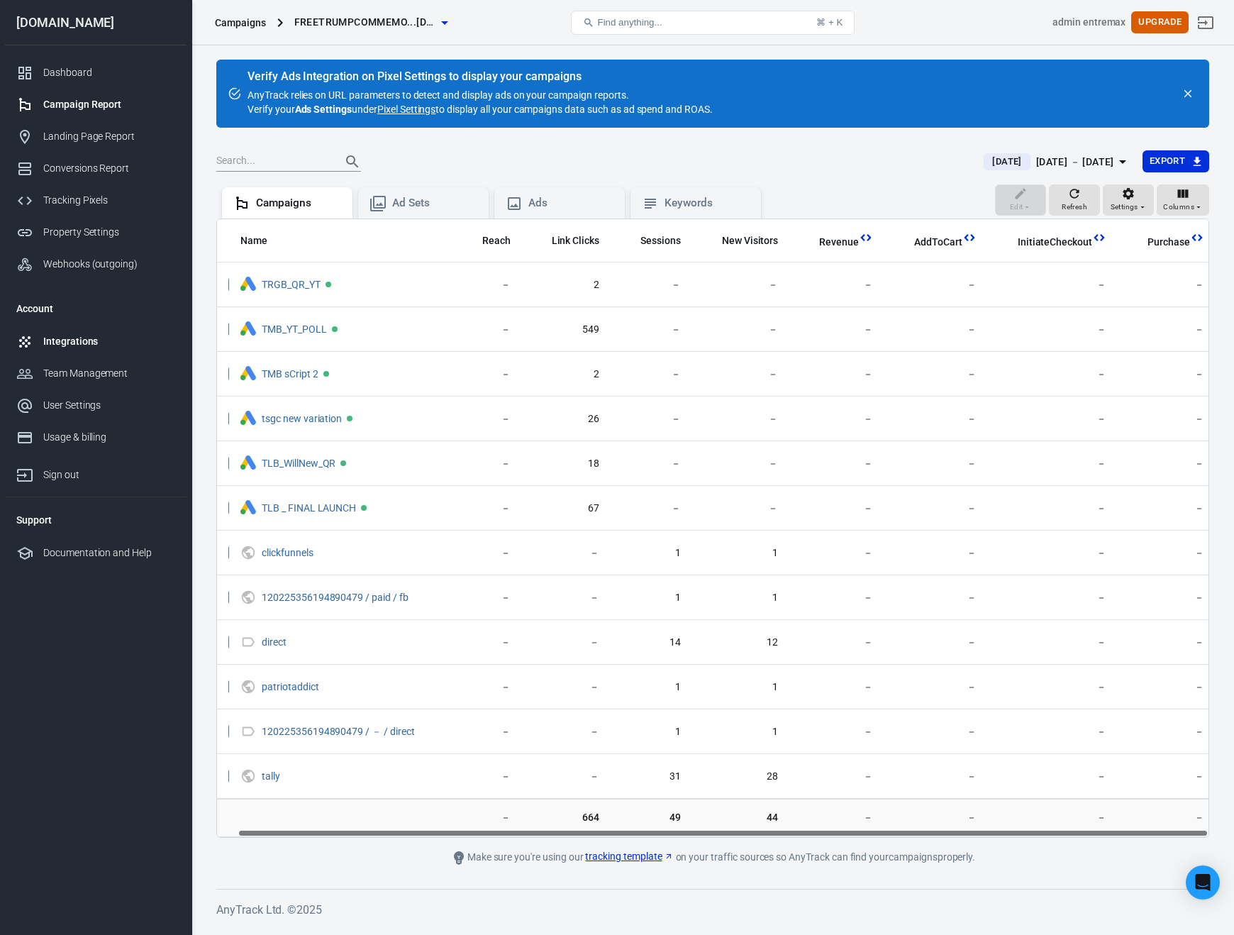
click at [72, 336] on div "Integrations" at bounding box center [109, 341] width 132 height 15
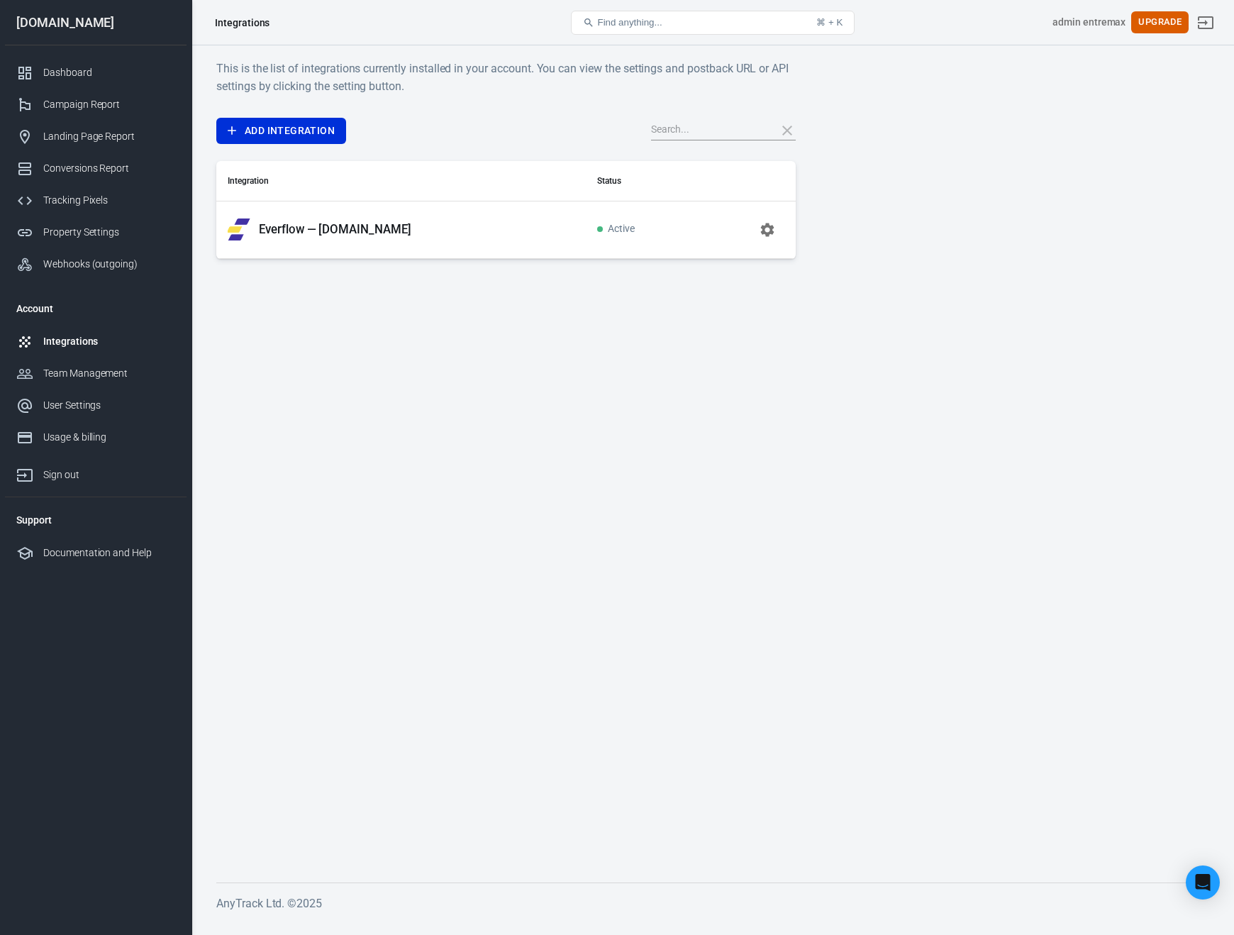
click at [768, 233] on icon "button" at bounding box center [767, 229] width 13 height 13
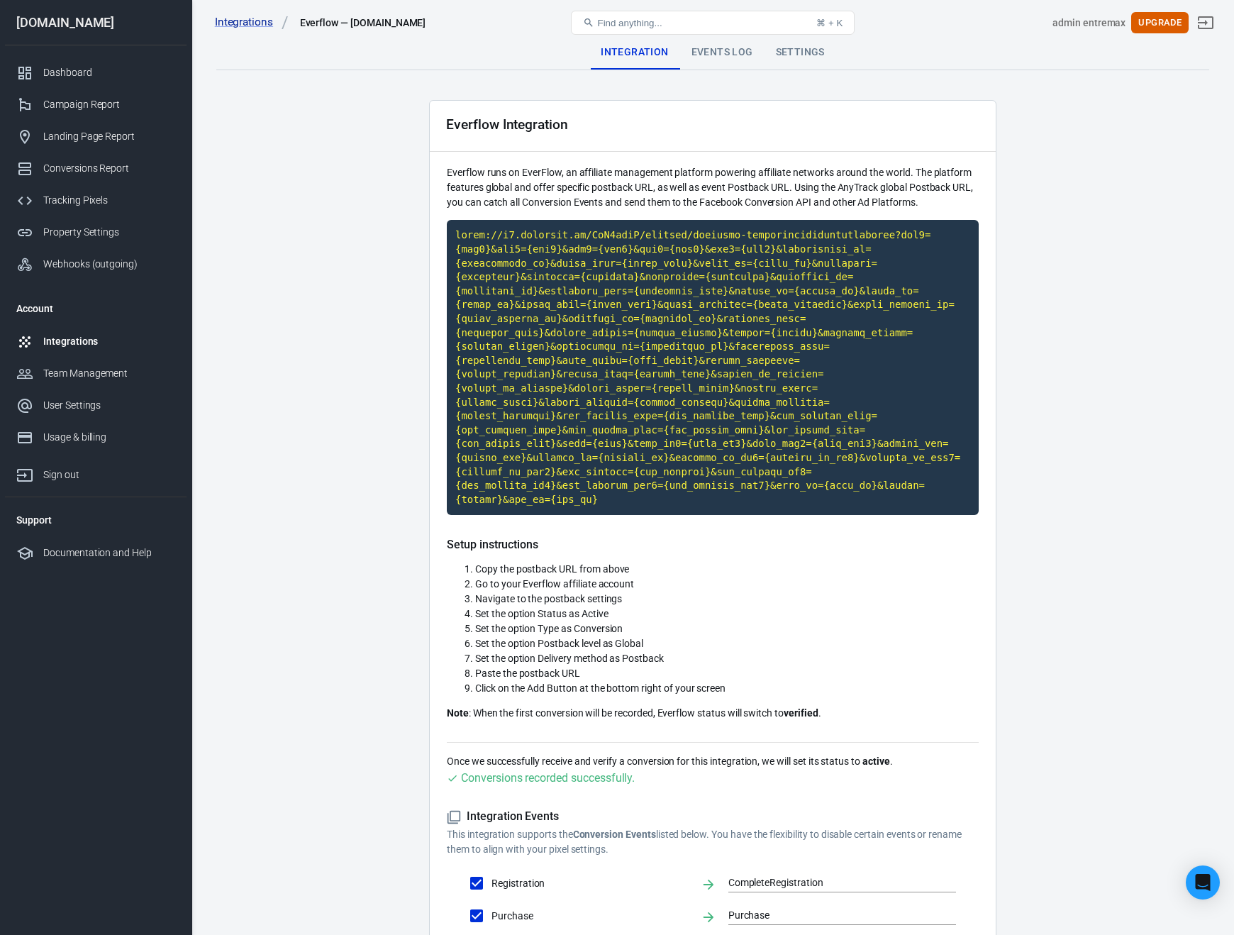
click at [718, 39] on div "Find anything... ⌘ + K" at bounding box center [713, 23] width 332 height 34
click at [721, 50] on div "Events Log" at bounding box center [722, 52] width 84 height 34
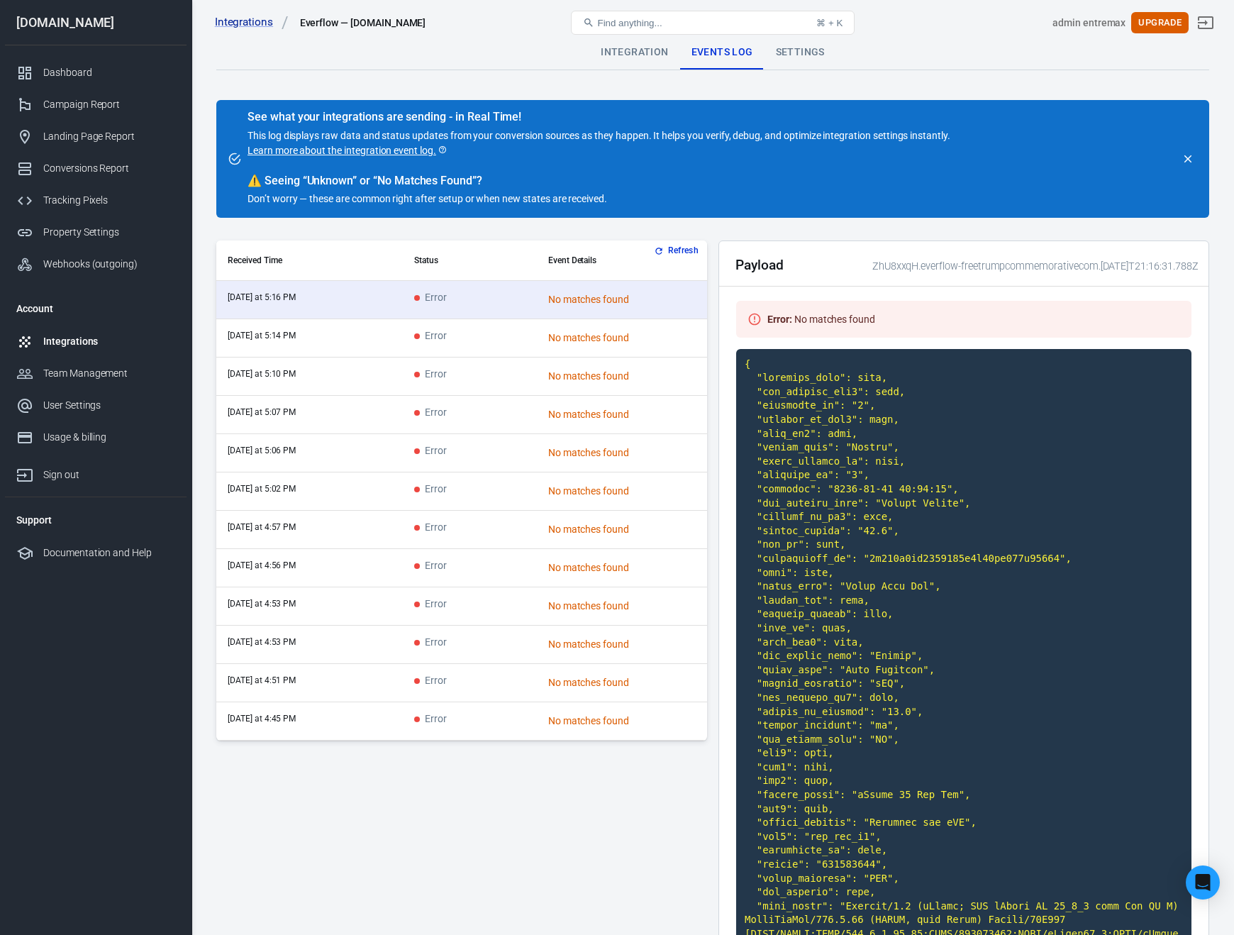
click at [311, 337] on td "today at 5:14 PM" at bounding box center [309, 338] width 187 height 38
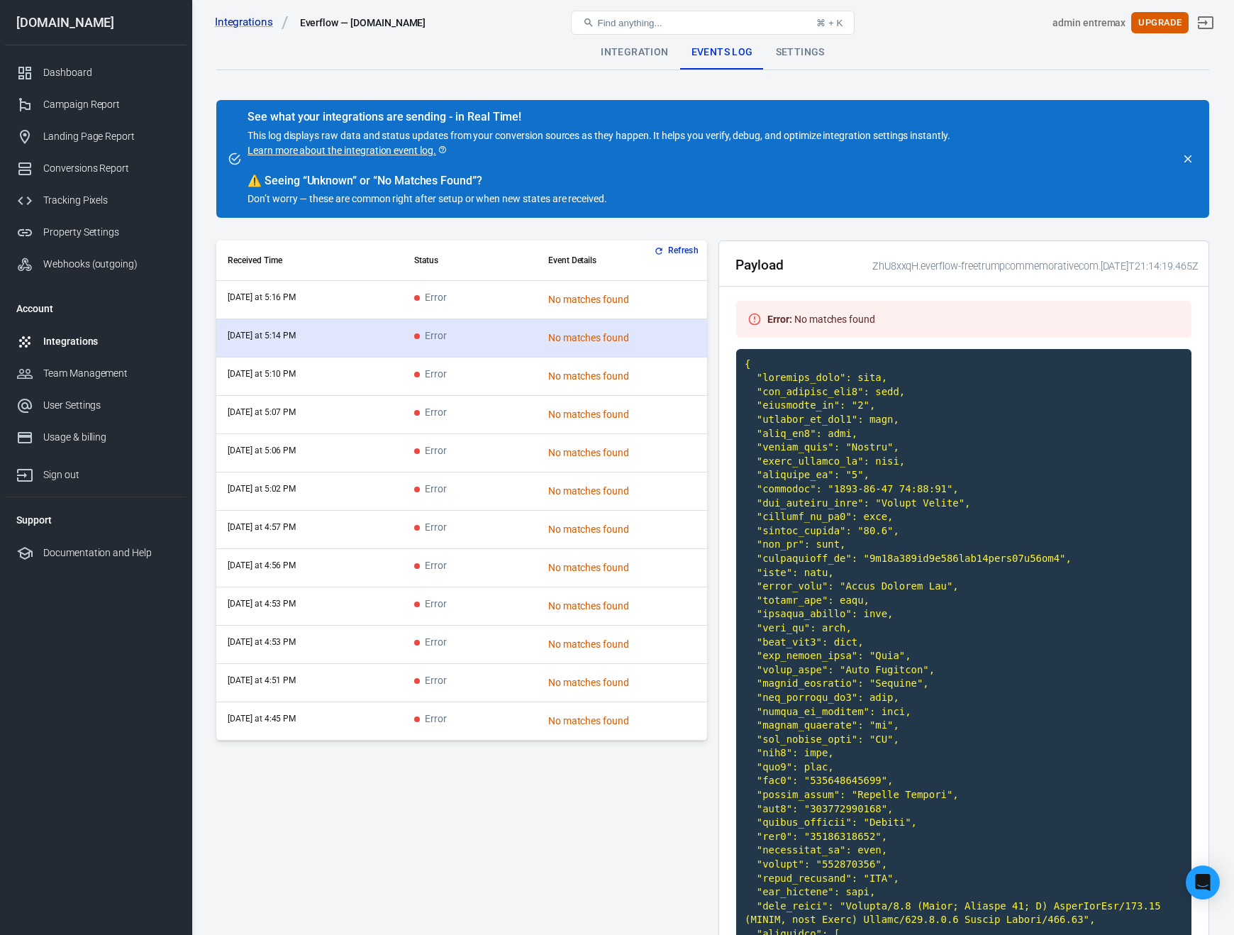
click at [500, 339] on td "Error" at bounding box center [470, 338] width 134 height 38
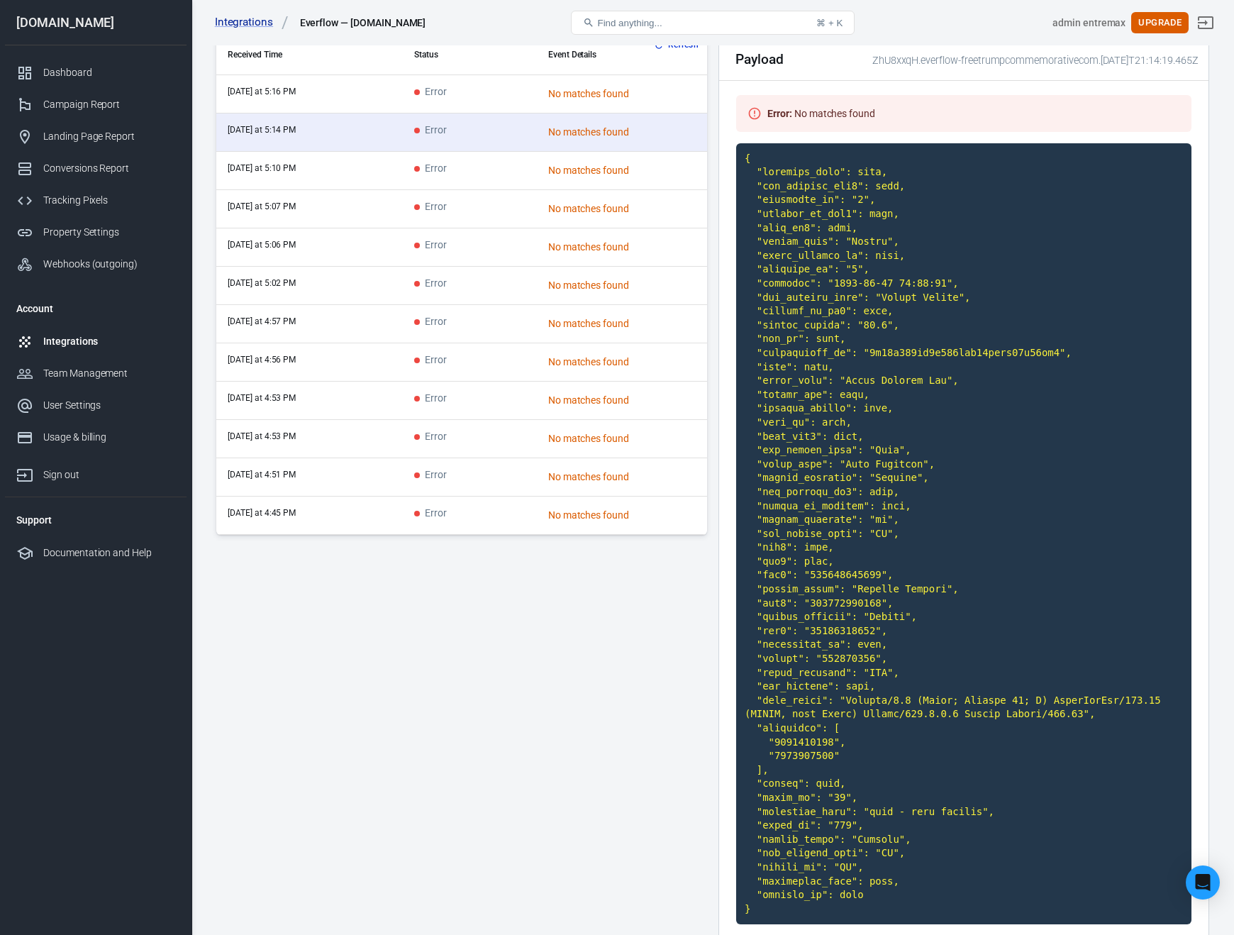
scroll to position [285, 0]
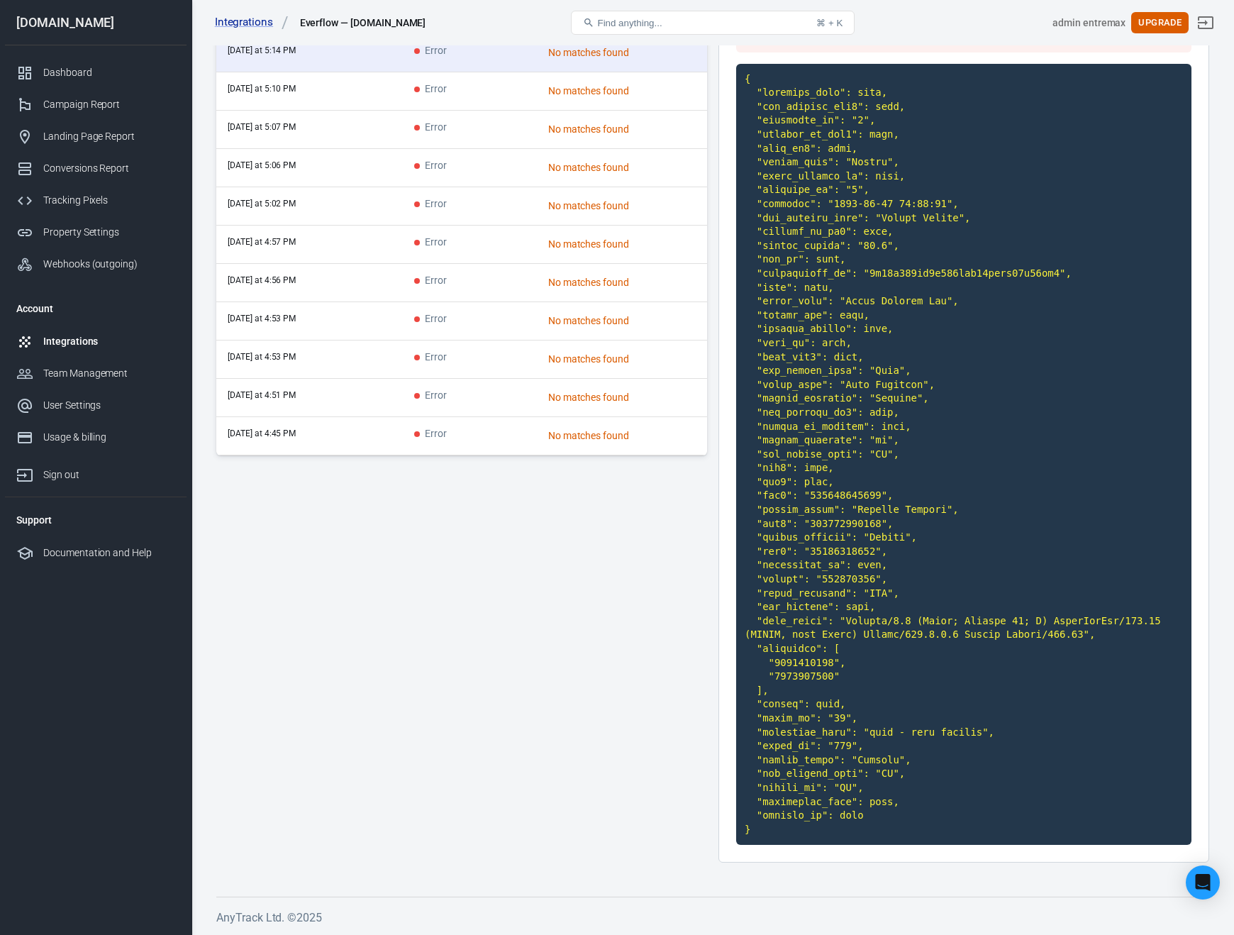
drag, startPoint x: 330, startPoint y: 160, endPoint x: 331, endPoint y: 133, distance: 27.7
click at [330, 154] on td "today at 5:06 PM" at bounding box center [309, 168] width 187 height 38
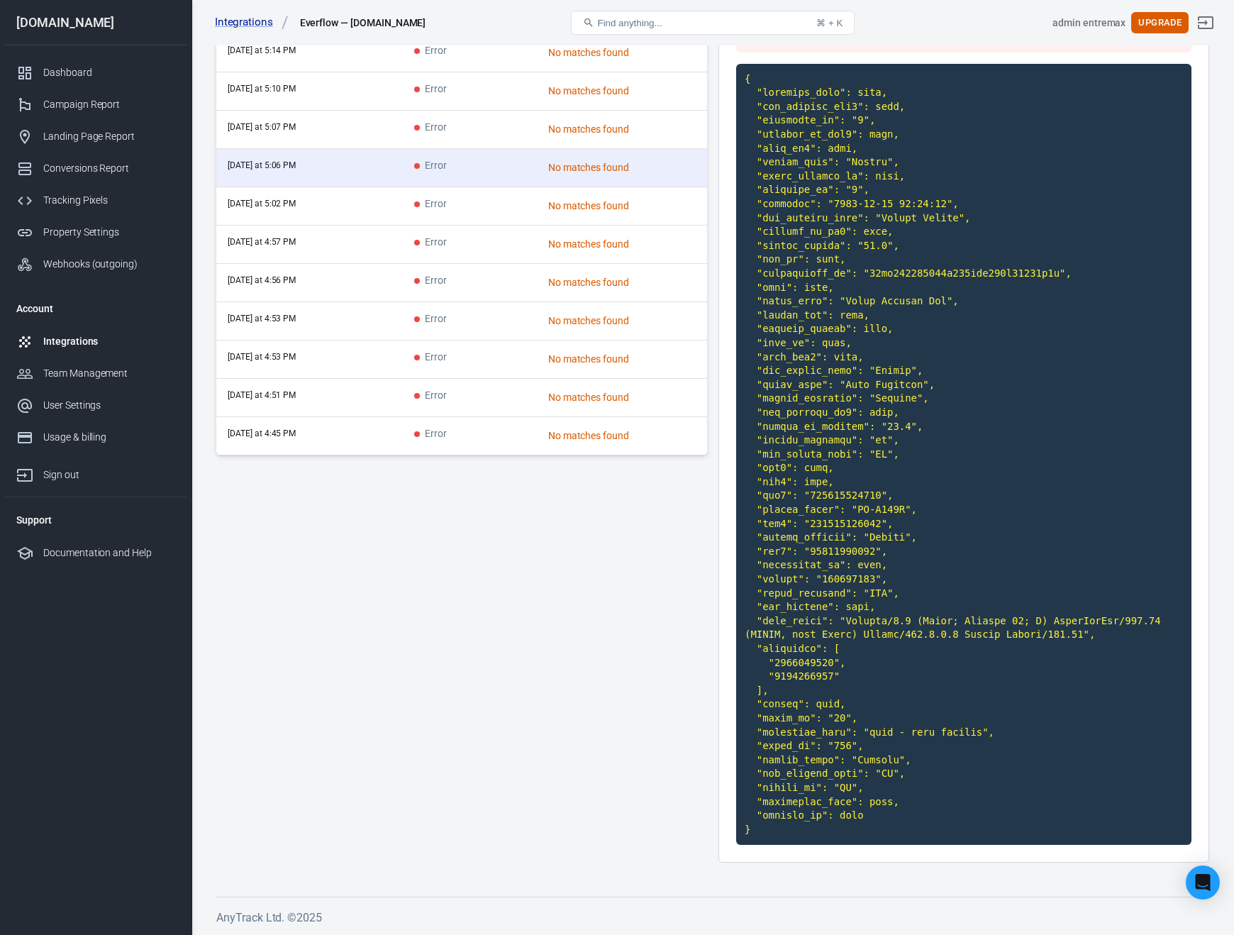
click at [336, 109] on td "today at 5:10 PM" at bounding box center [309, 91] width 187 height 38
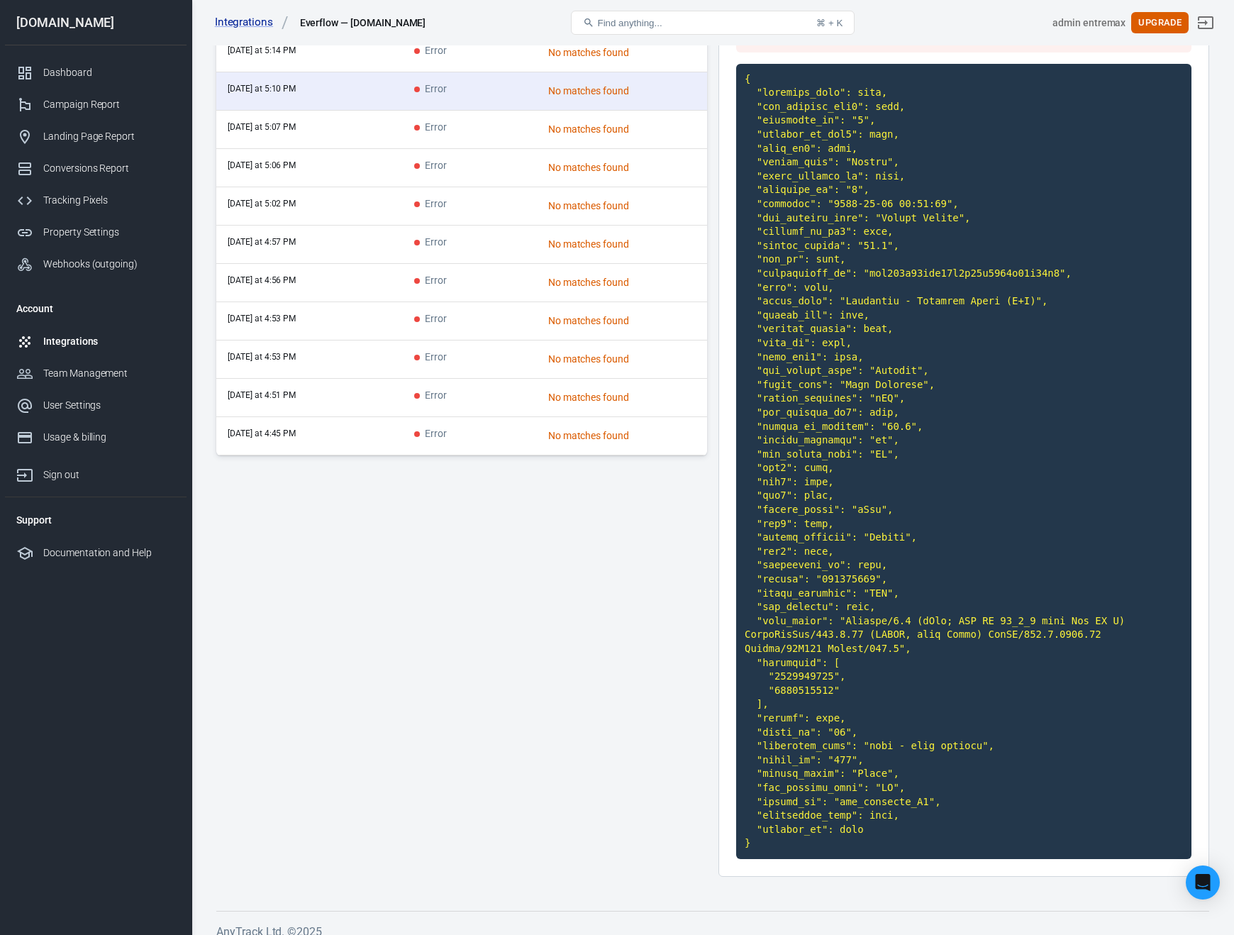
click at [239, 214] on td "today at 5:02 PM" at bounding box center [309, 206] width 187 height 38
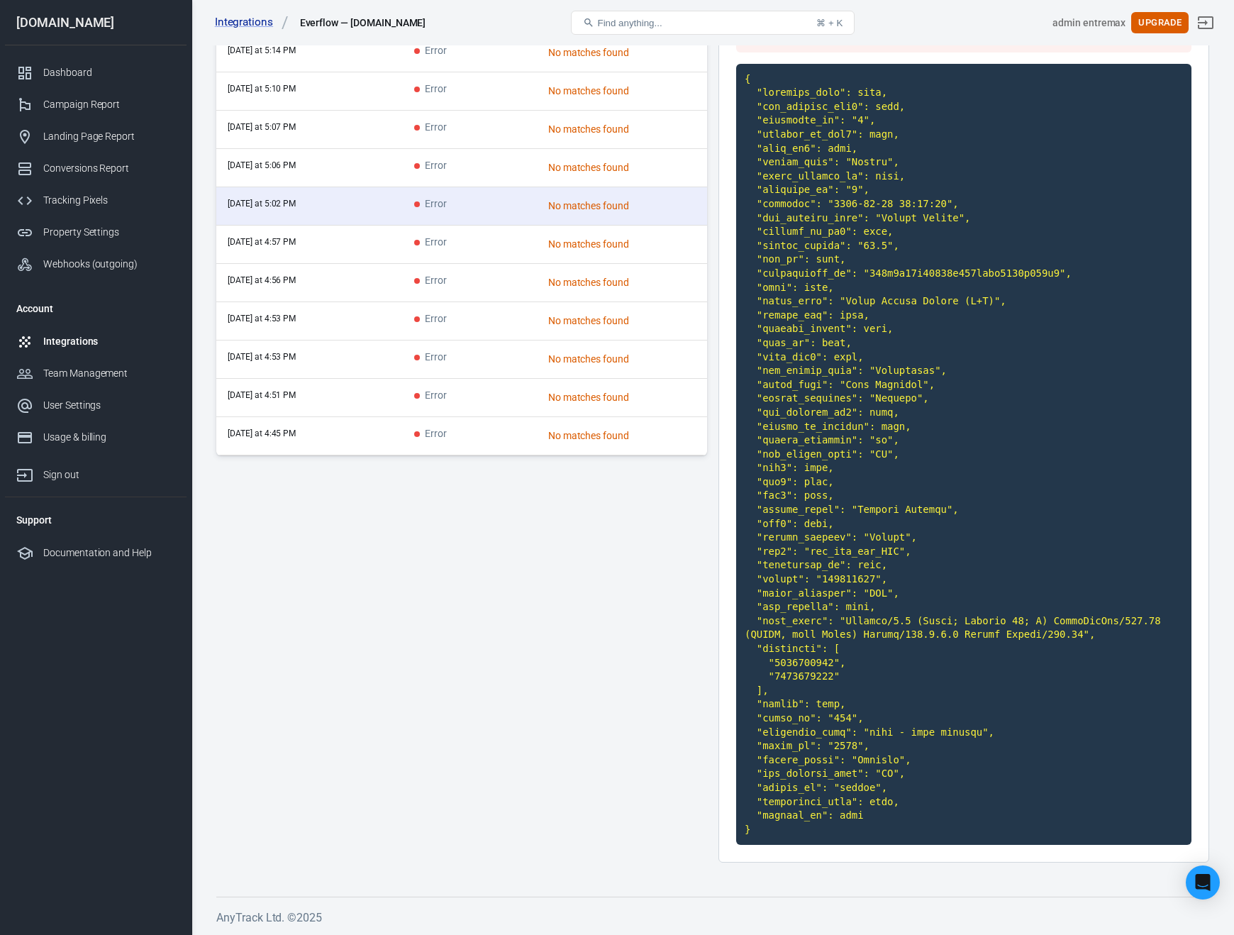
click at [430, 339] on td "Error" at bounding box center [470, 321] width 134 height 38
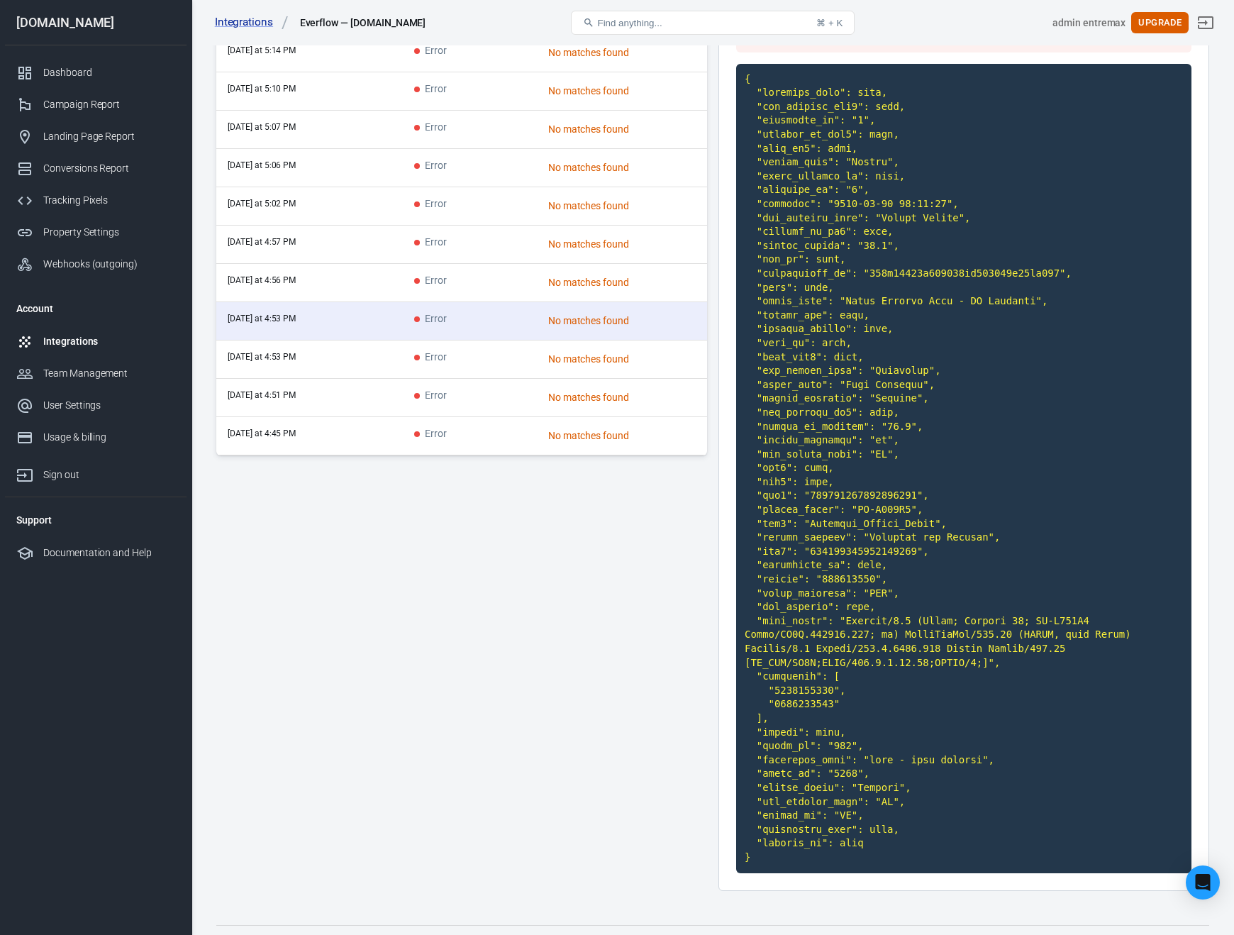
click at [347, 424] on td "today at 4:45 PM" at bounding box center [309, 436] width 187 height 38
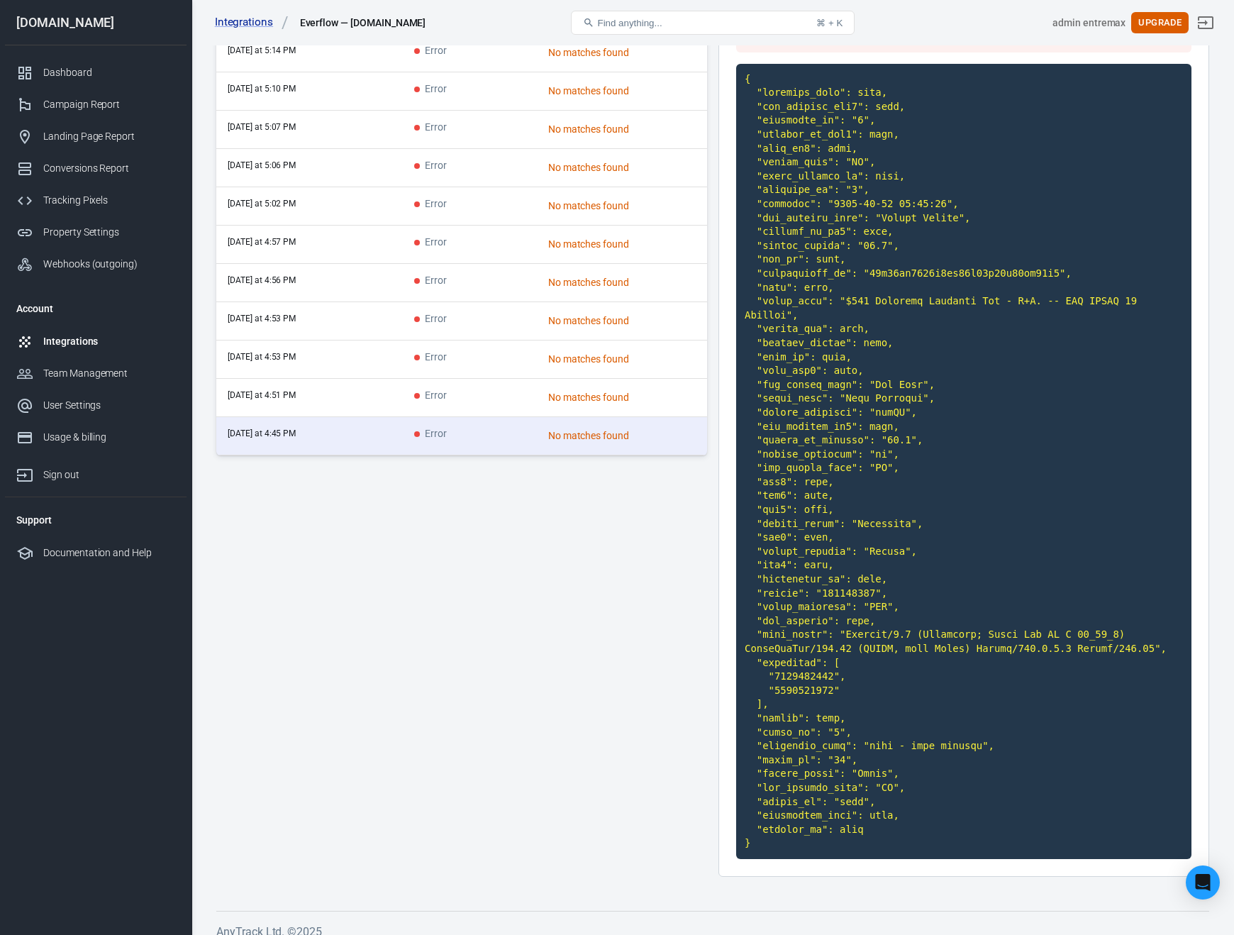
click at [348, 370] on td "today at 4:53 PM" at bounding box center [309, 360] width 187 height 38
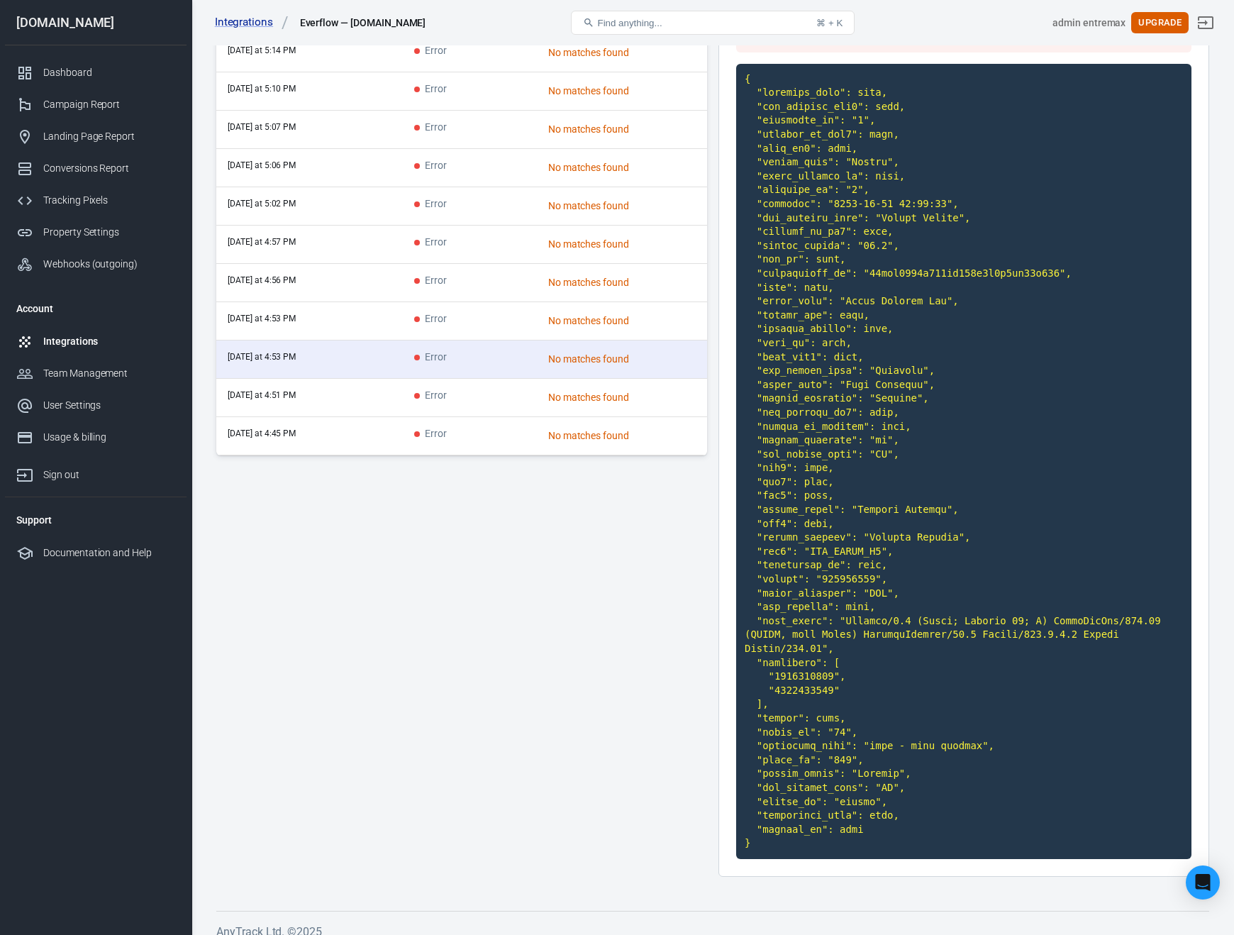
click at [361, 336] on td "today at 4:53 PM" at bounding box center [309, 321] width 187 height 38
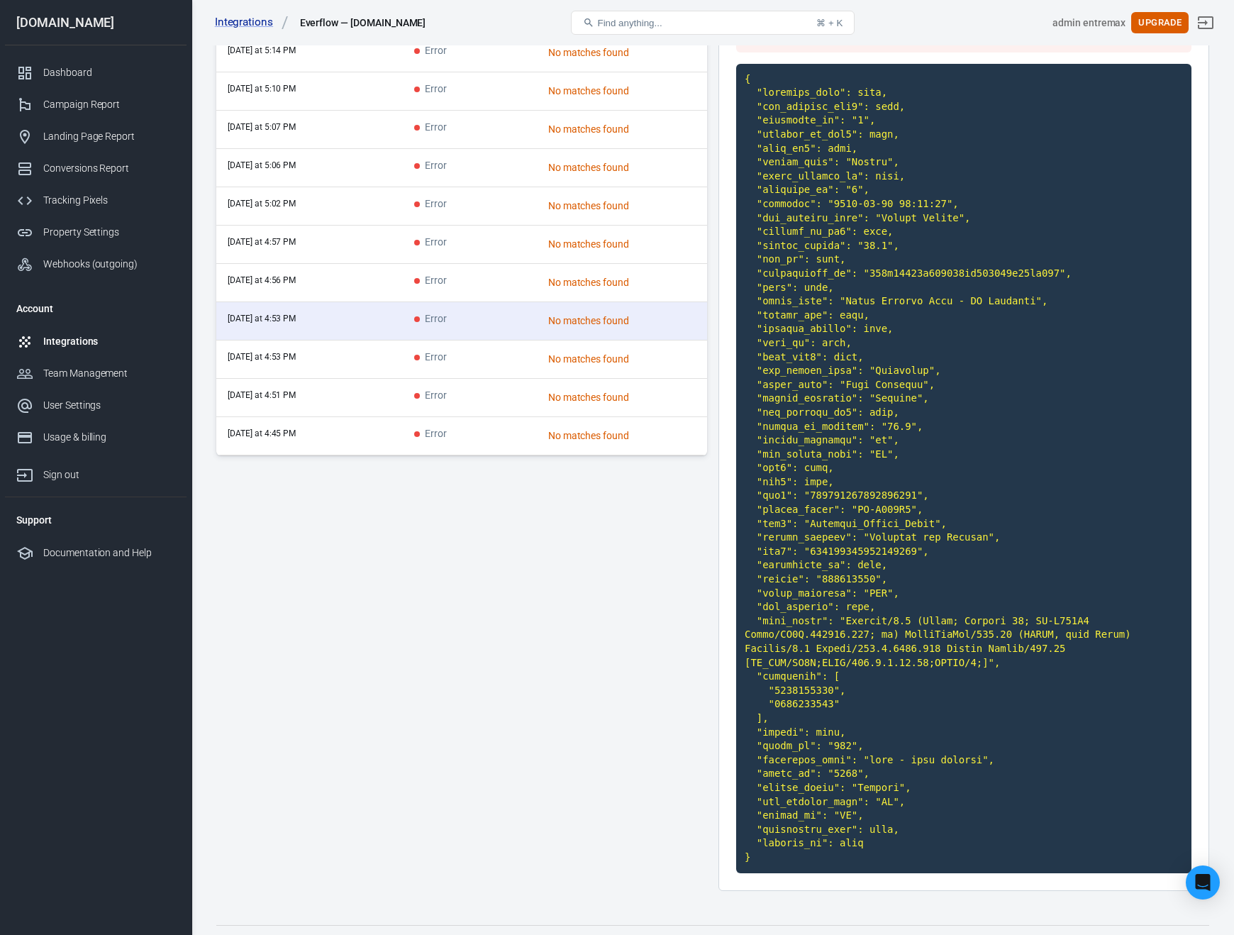
click at [783, 485] on code at bounding box center [963, 468] width 455 height 809
drag, startPoint x: 819, startPoint y: 485, endPoint x: 748, endPoint y: 483, distance: 71.0
click at [748, 483] on code at bounding box center [963, 468] width 455 height 809
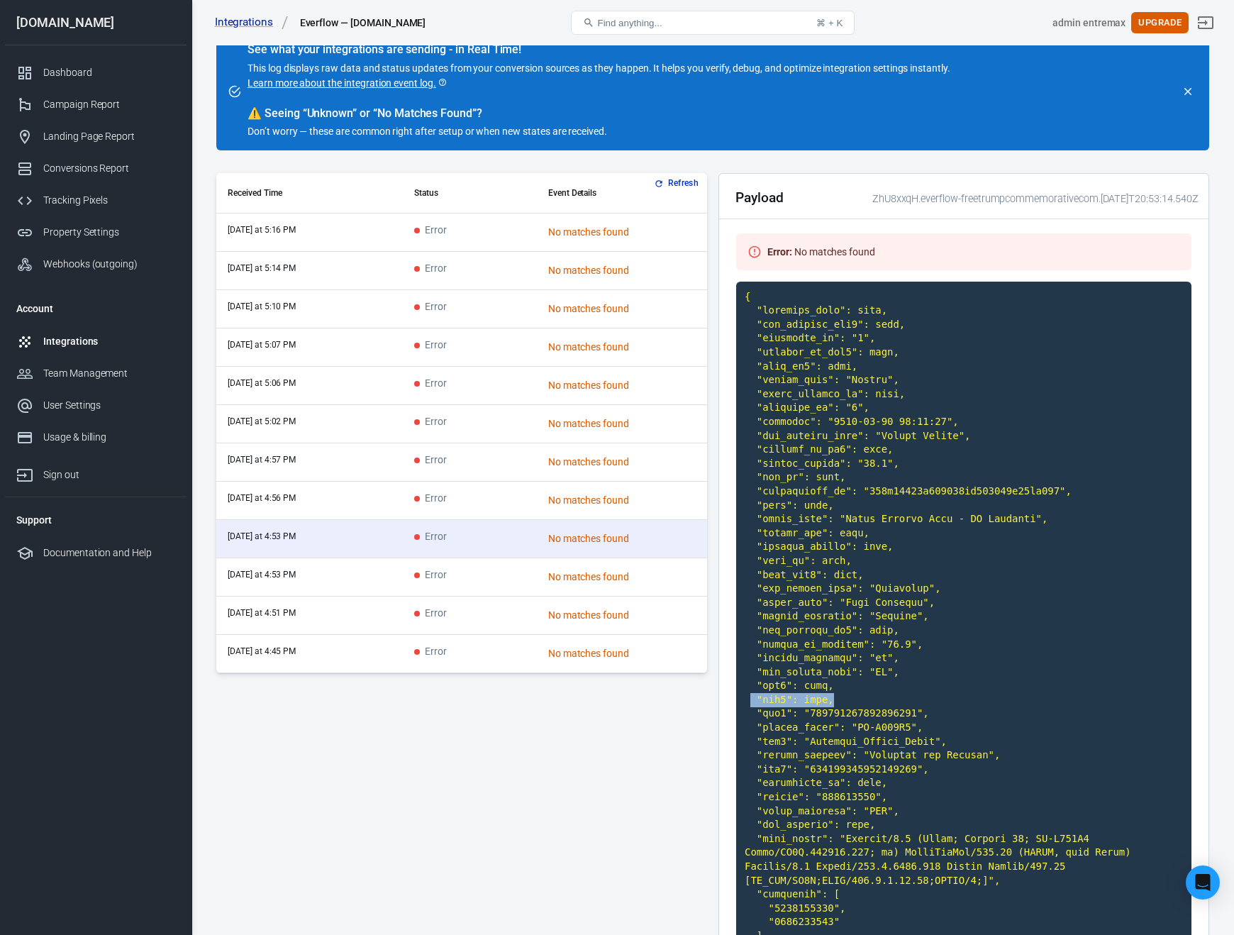
scroll to position [70, 0]
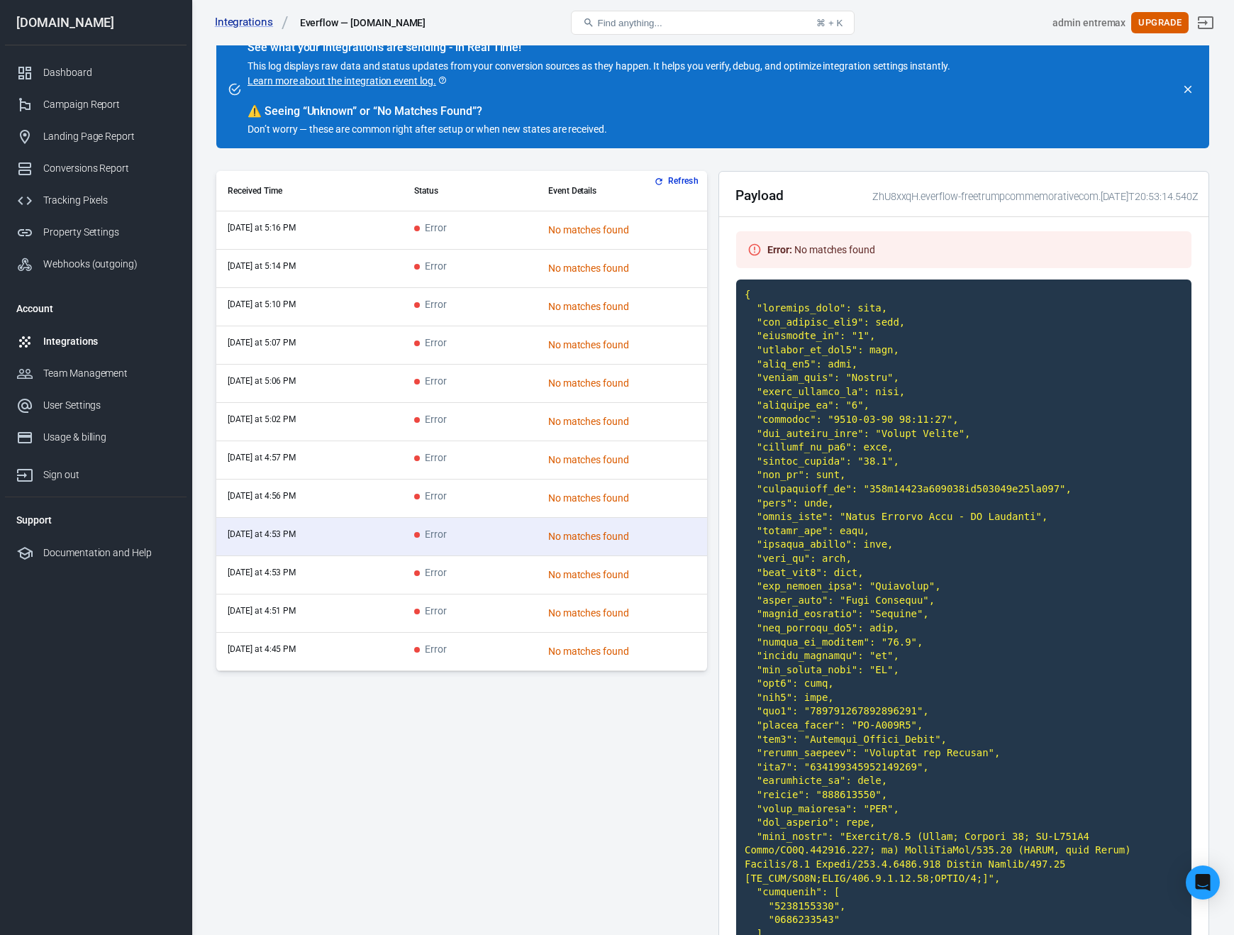
click at [487, 255] on td "Error" at bounding box center [470, 269] width 134 height 38
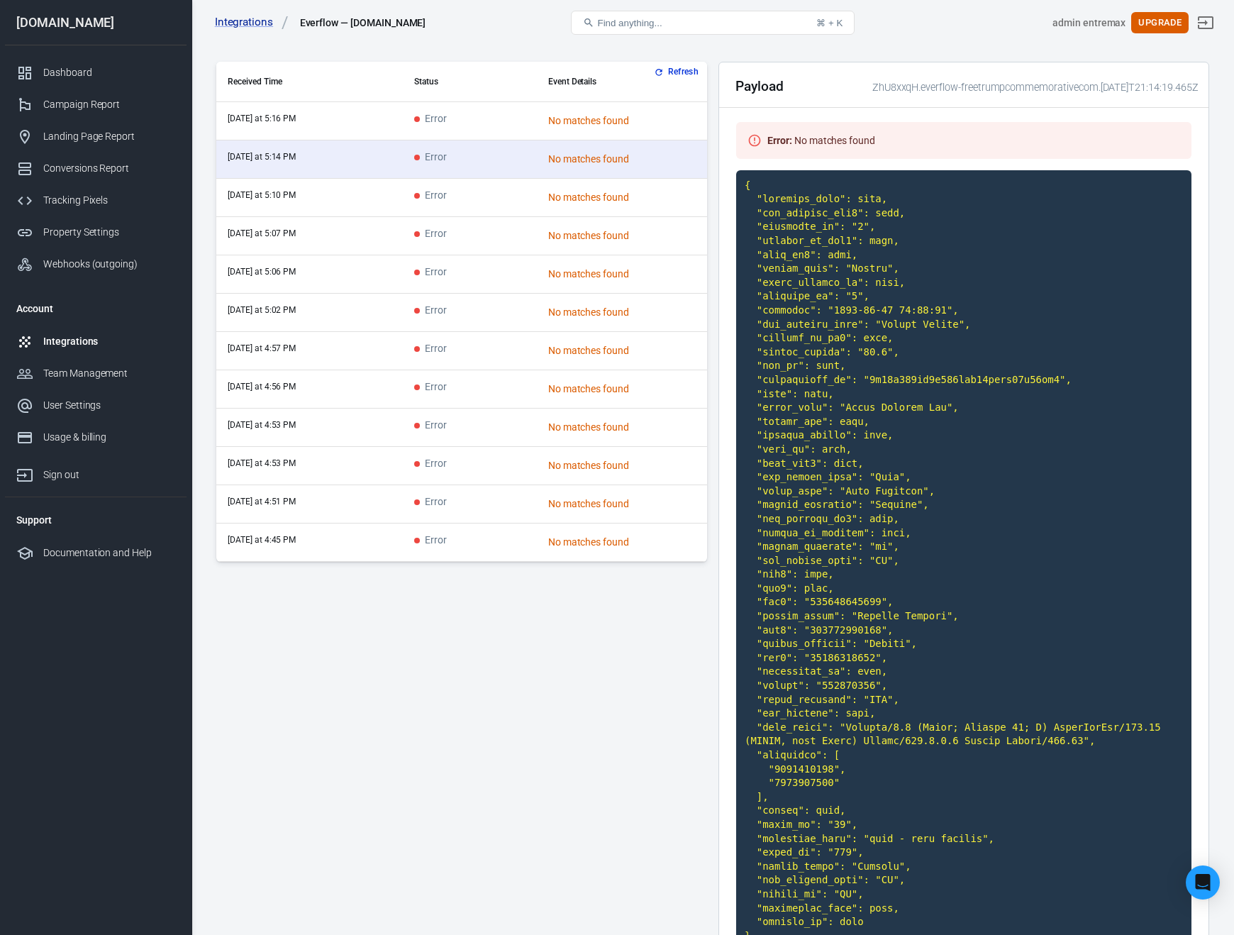
scroll to position [256, 0]
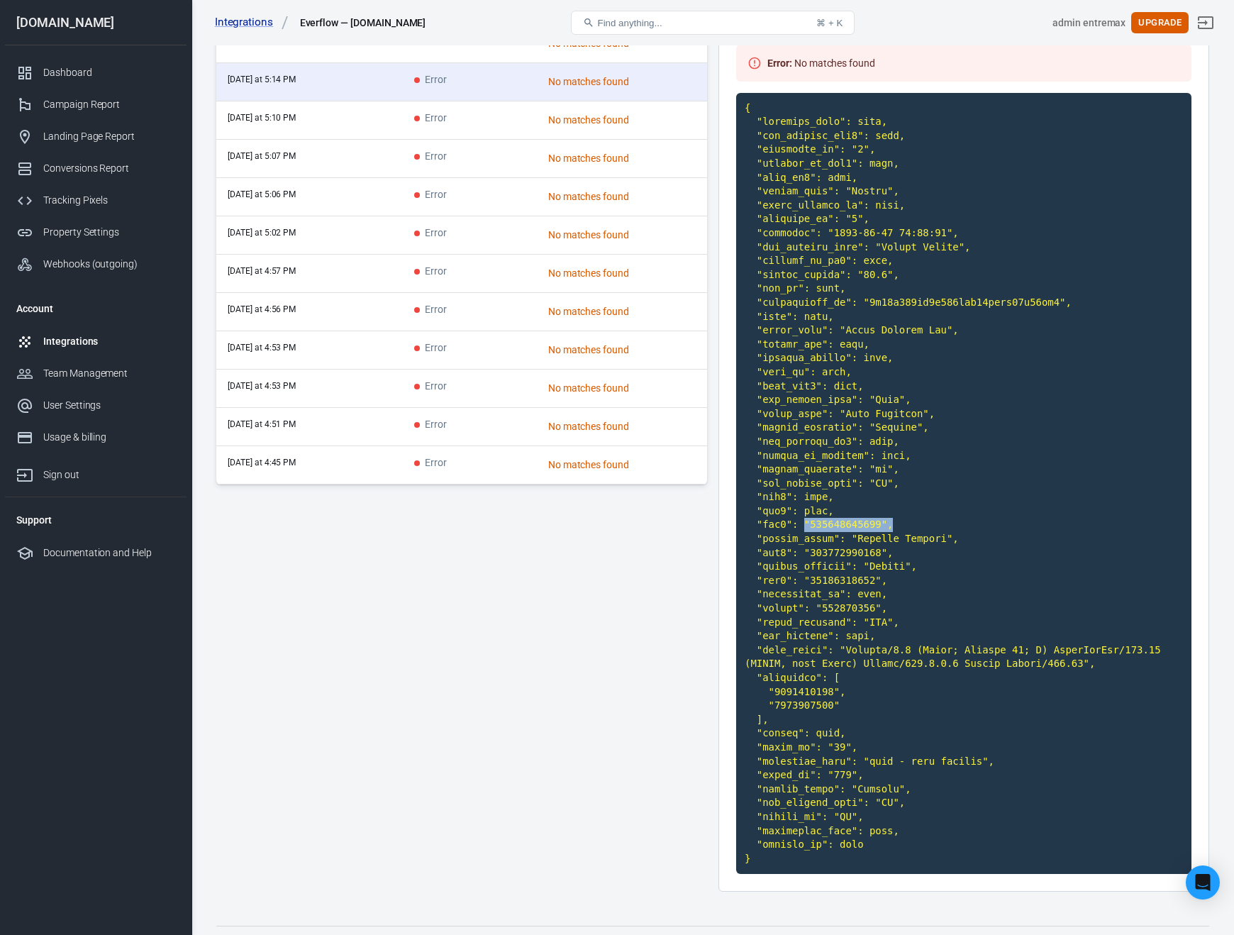
drag, startPoint x: 802, startPoint y: 520, endPoint x: 936, endPoint y: 525, distance: 133.5
click at [934, 524] on code at bounding box center [963, 484] width 455 height 782
drag, startPoint x: 968, startPoint y: 557, endPoint x: 988, endPoint y: 560, distance: 20.1
click at [986, 559] on code at bounding box center [963, 484] width 455 height 782
drag, startPoint x: 809, startPoint y: 580, endPoint x: 924, endPoint y: 592, distance: 116.3
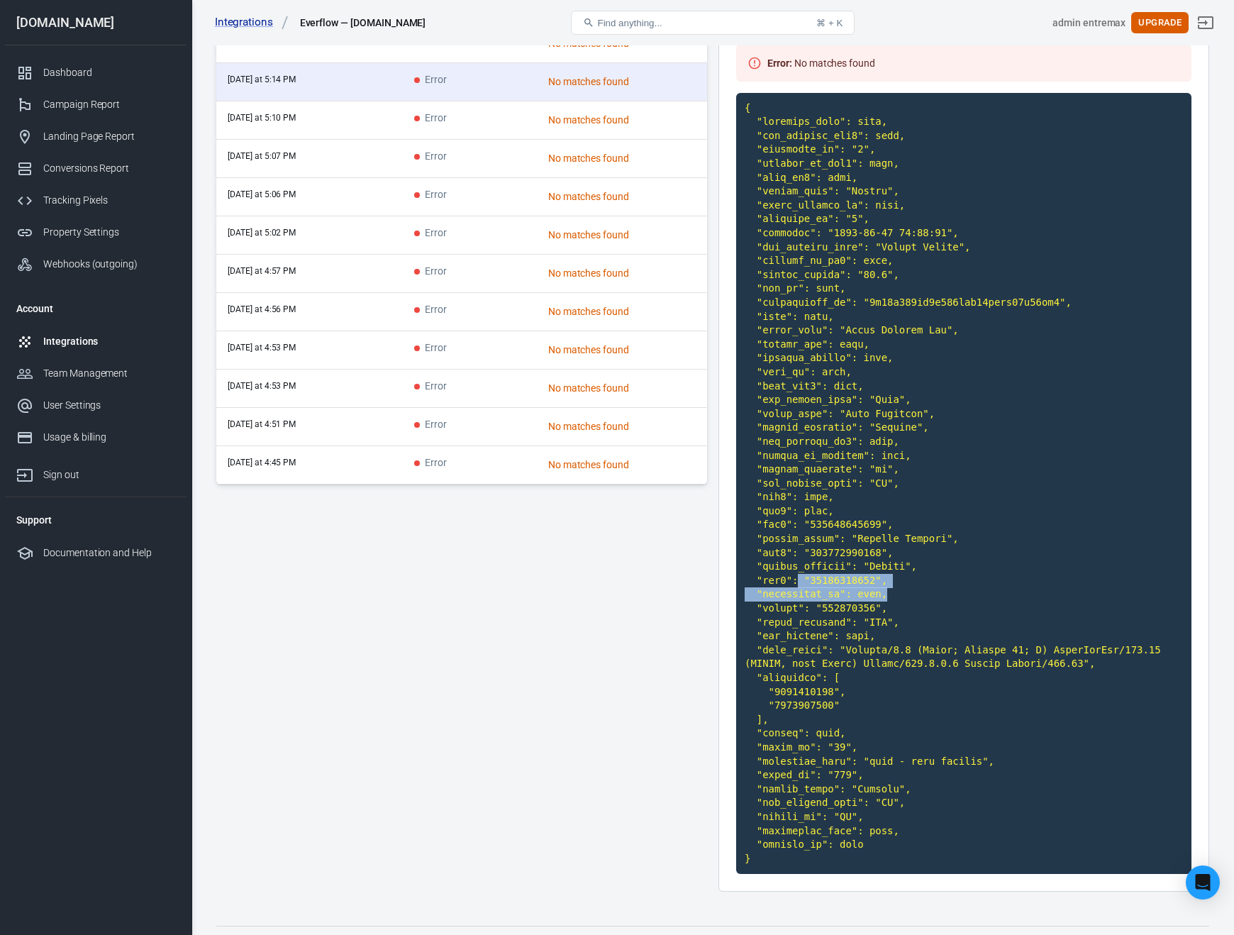
click at [924, 592] on code at bounding box center [963, 484] width 455 height 782
drag, startPoint x: 812, startPoint y: 517, endPoint x: 882, endPoint y: 513, distance: 70.4
click at [882, 513] on code at bounding box center [963, 484] width 455 height 782
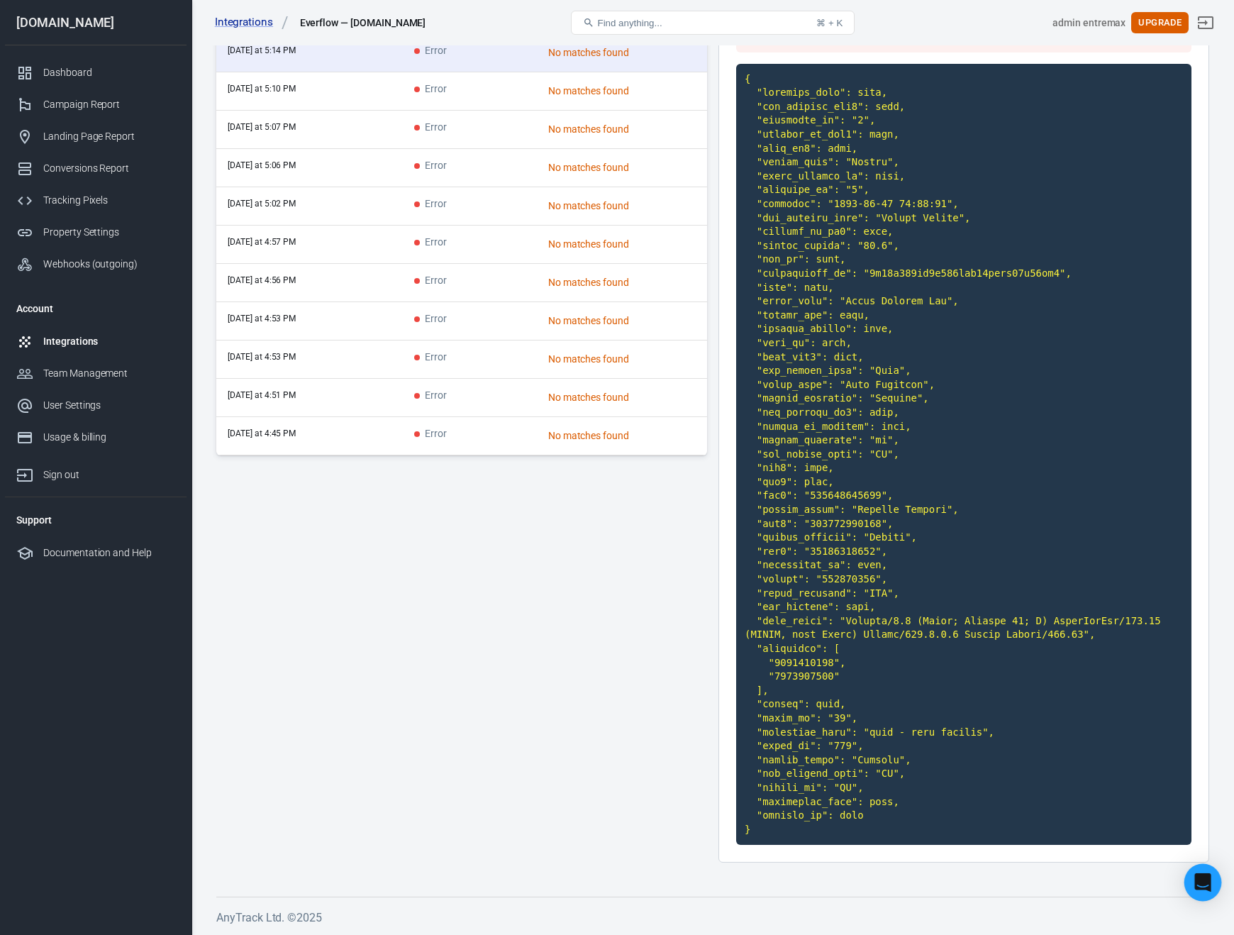
click at [1211, 889] on div "Open Intercom Messenger" at bounding box center [1204, 883] width 38 height 38
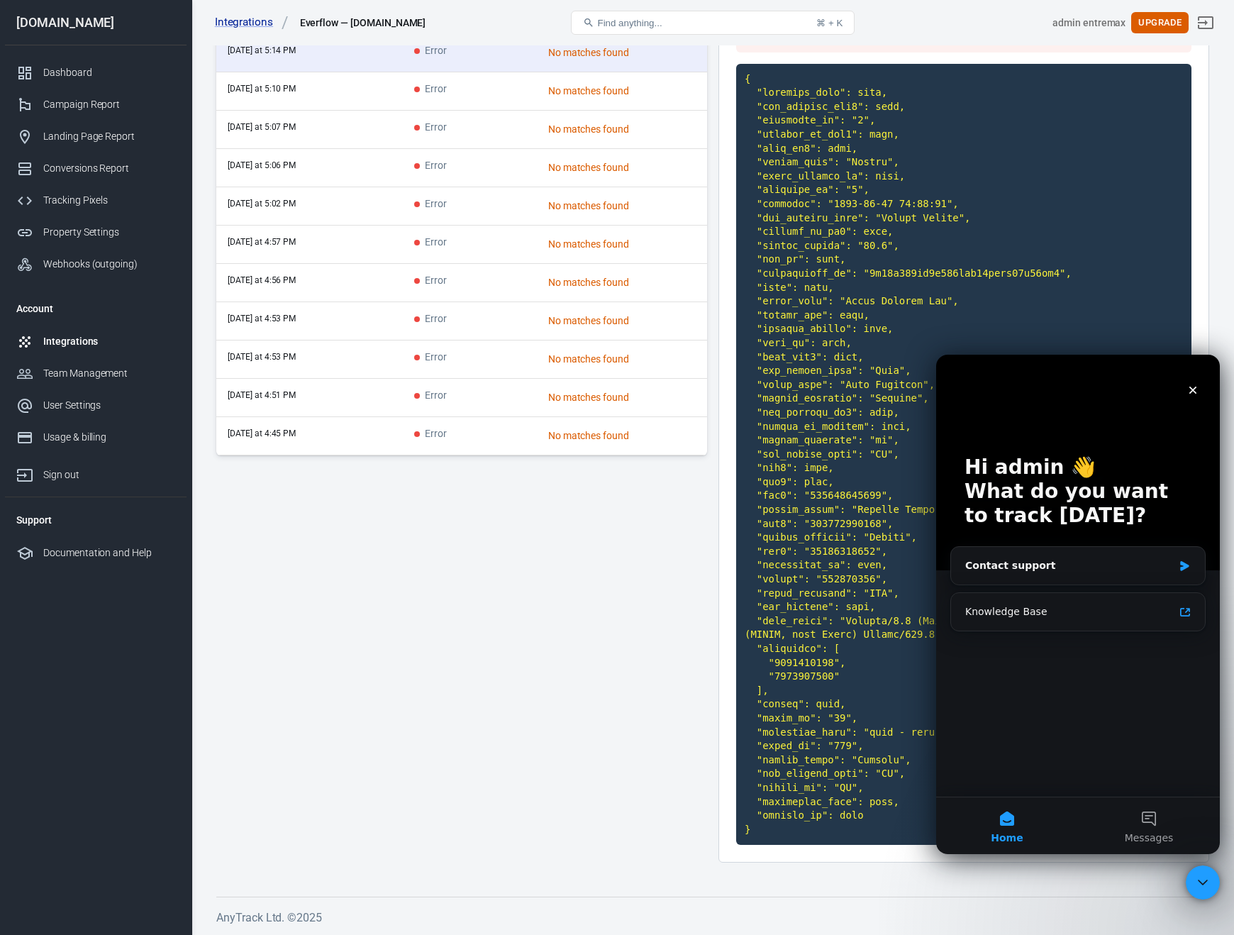
scroll to position [0, 0]
click at [284, 106] on td "today at 5:10 PM" at bounding box center [309, 91] width 187 height 38
